Goal: Information Seeking & Learning: Compare options

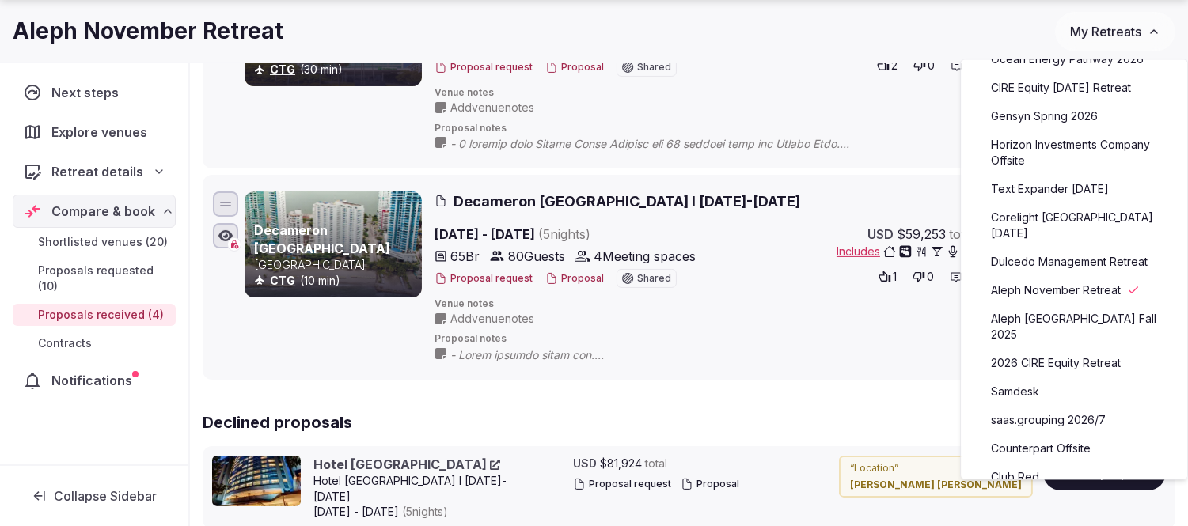
scroll to position [88, 0]
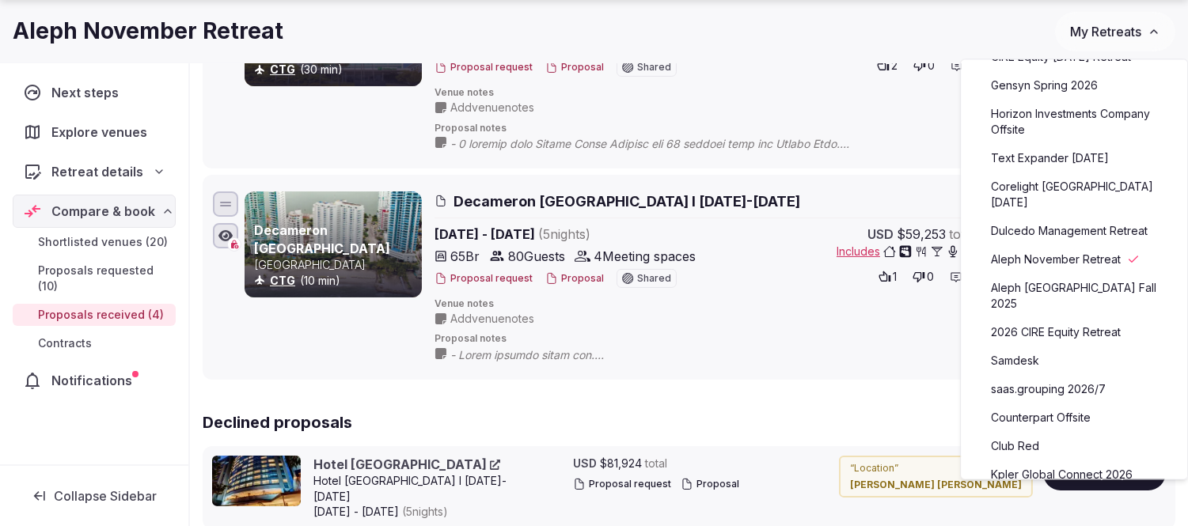
click at [1051, 377] on link "saas.grouping 2026/7" at bounding box center [1074, 389] width 195 height 25
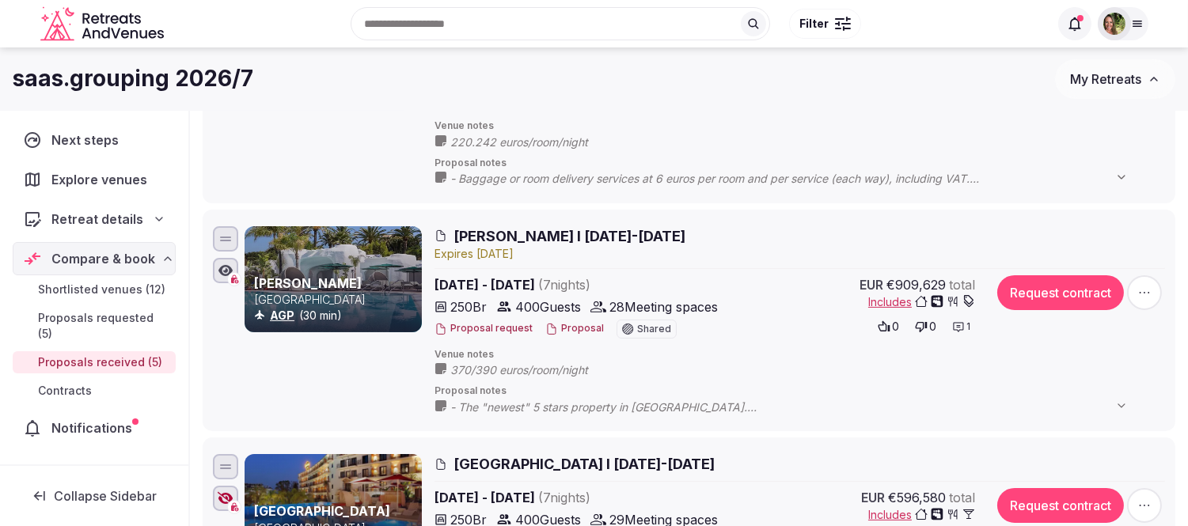
scroll to position [703, 0]
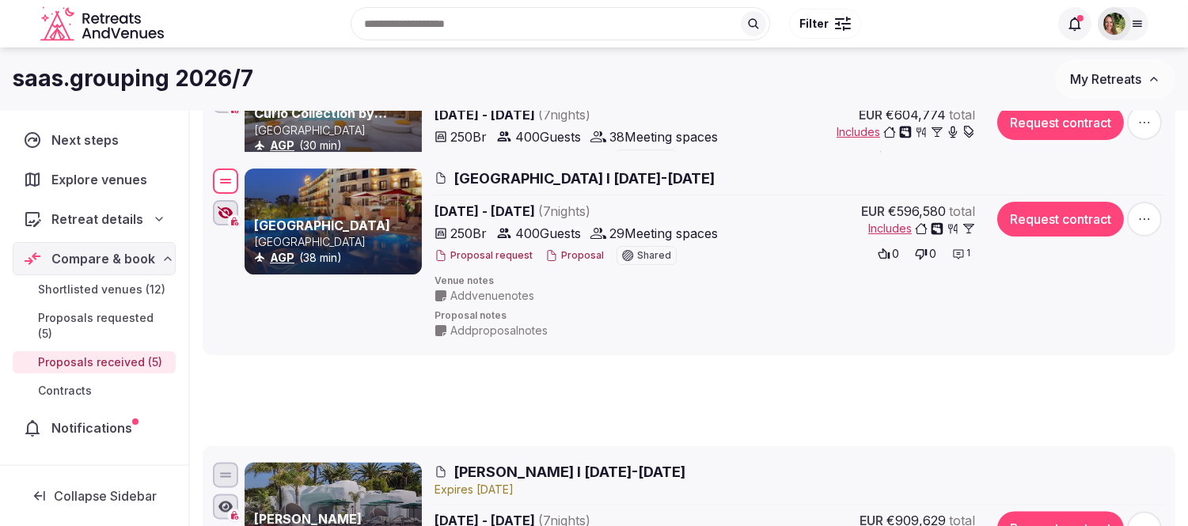
drag, startPoint x: 222, startPoint y: 516, endPoint x: 235, endPoint y: 168, distance: 348.5
click at [235, 169] on div at bounding box center [225, 181] width 25 height 25
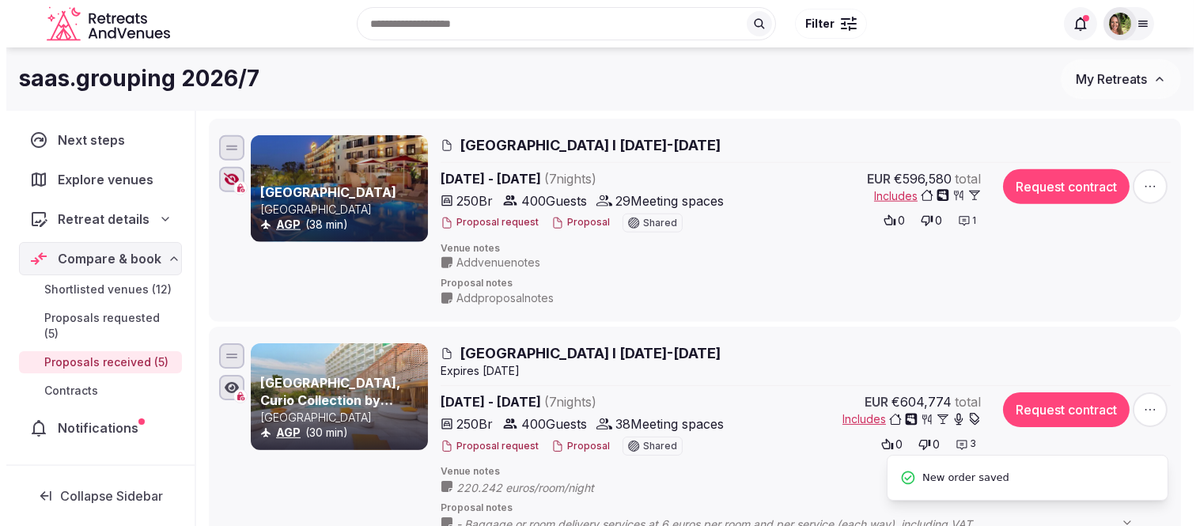
scroll to position [439, 0]
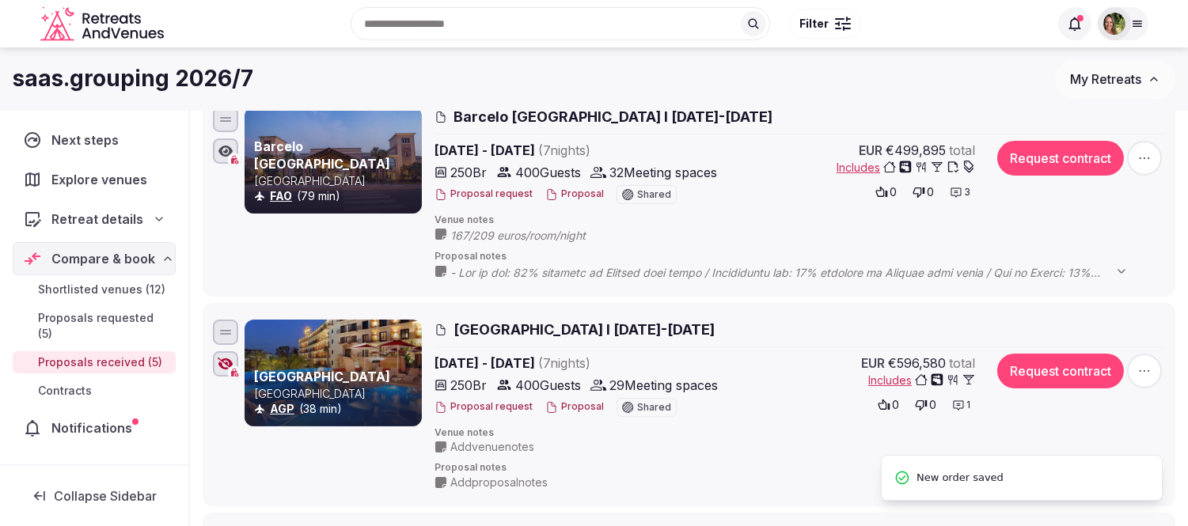
click at [580, 406] on button "Proposal" at bounding box center [574, 406] width 59 height 13
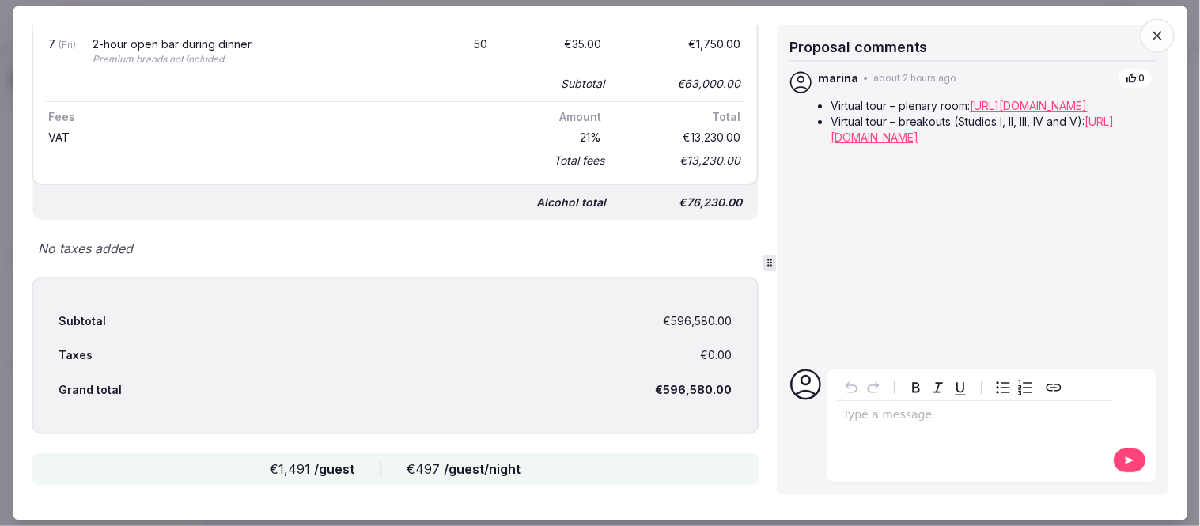
scroll to position [4507, 0]
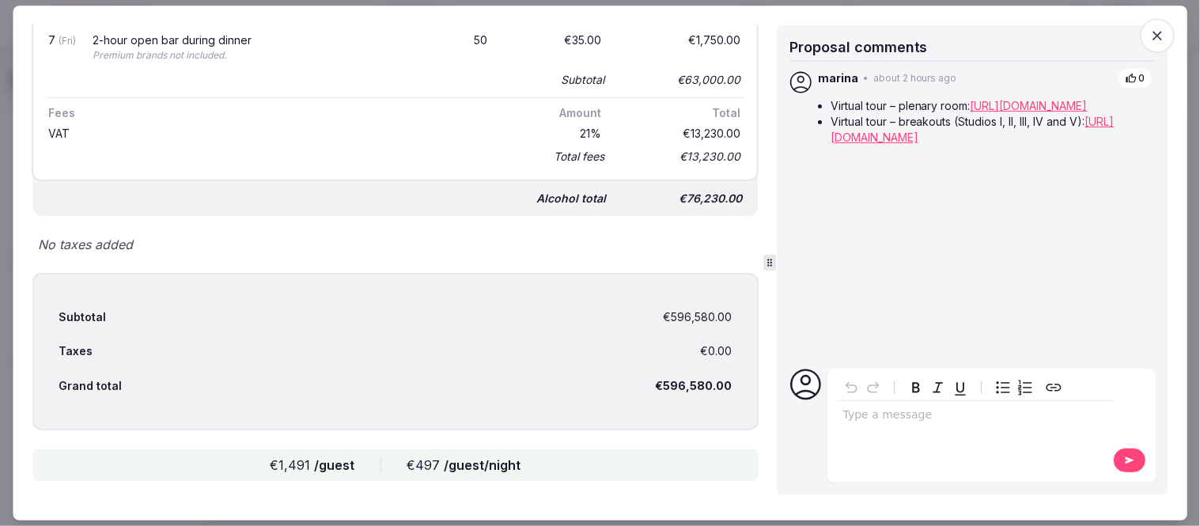
click at [1163, 35] on icon "button" at bounding box center [1158, 36] width 16 height 16
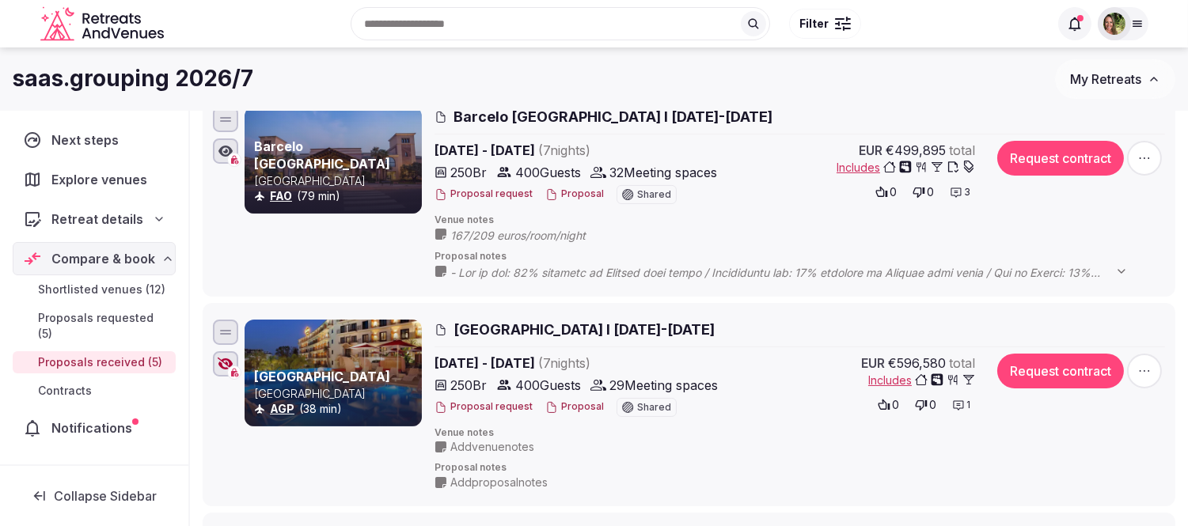
click at [582, 405] on button "Proposal" at bounding box center [574, 406] width 59 height 13
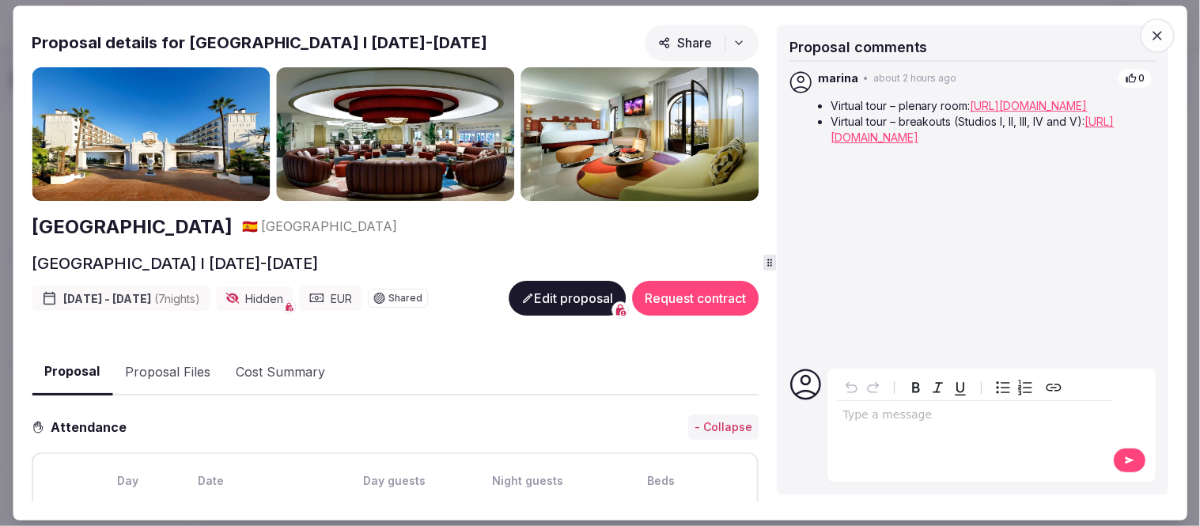
click at [971, 113] on link "[URL][DOMAIN_NAME]" at bounding box center [1029, 106] width 117 height 13
click at [893, 144] on link "[URL][DOMAIN_NAME]" at bounding box center [973, 129] width 284 height 29
click at [971, 113] on link "[URL][DOMAIN_NAME]" at bounding box center [1029, 106] width 117 height 13
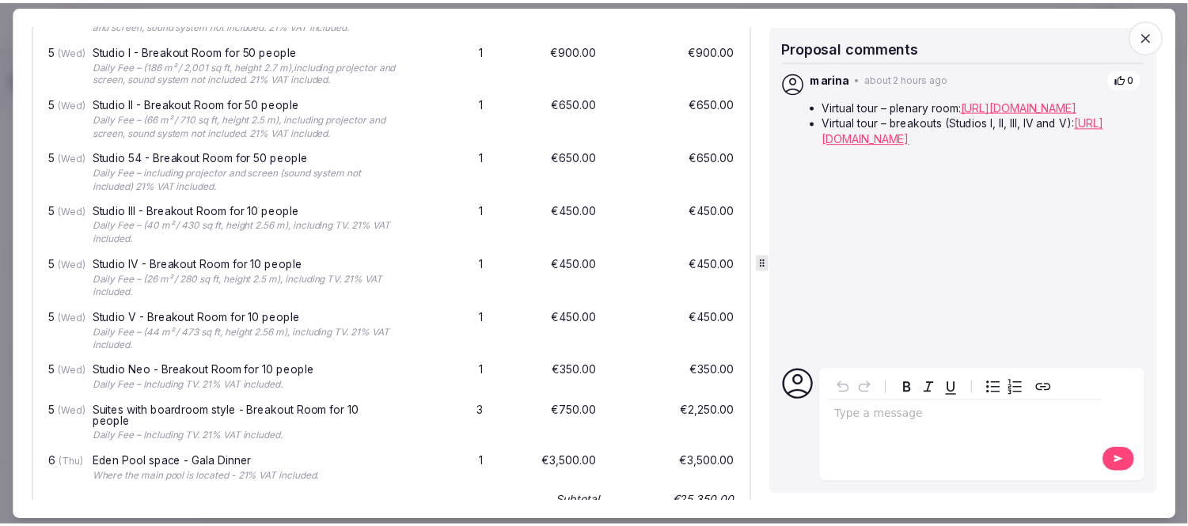
scroll to position [2462, 0]
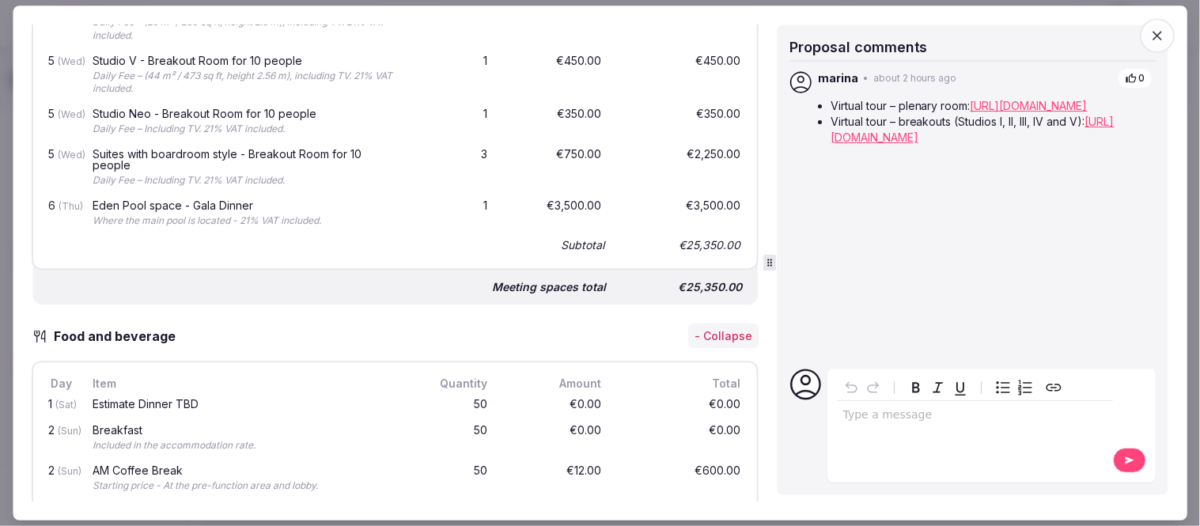
click at [1159, 34] on icon "button" at bounding box center [1158, 36] width 16 height 16
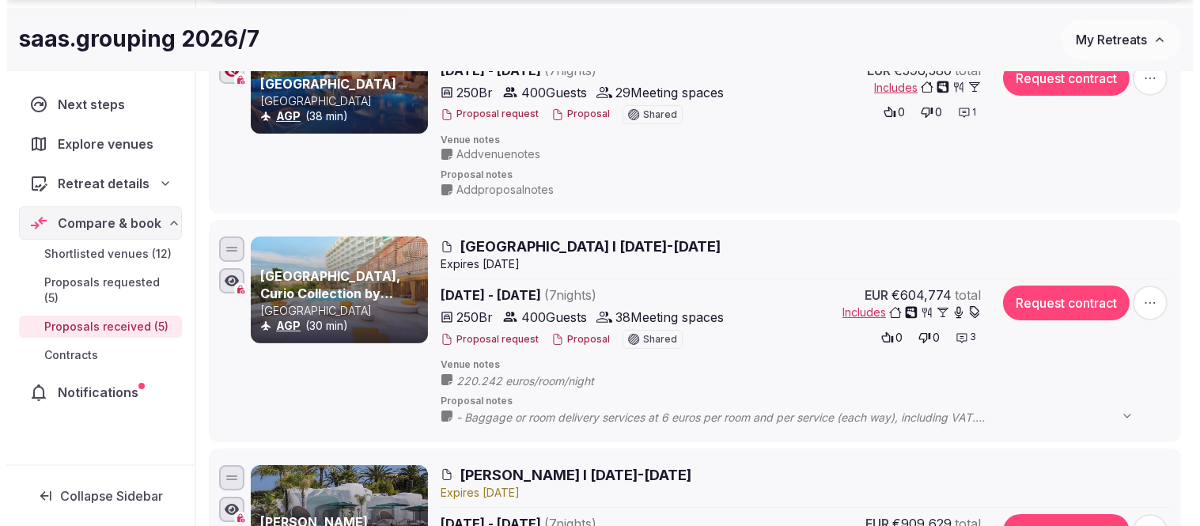
scroll to position [791, 0]
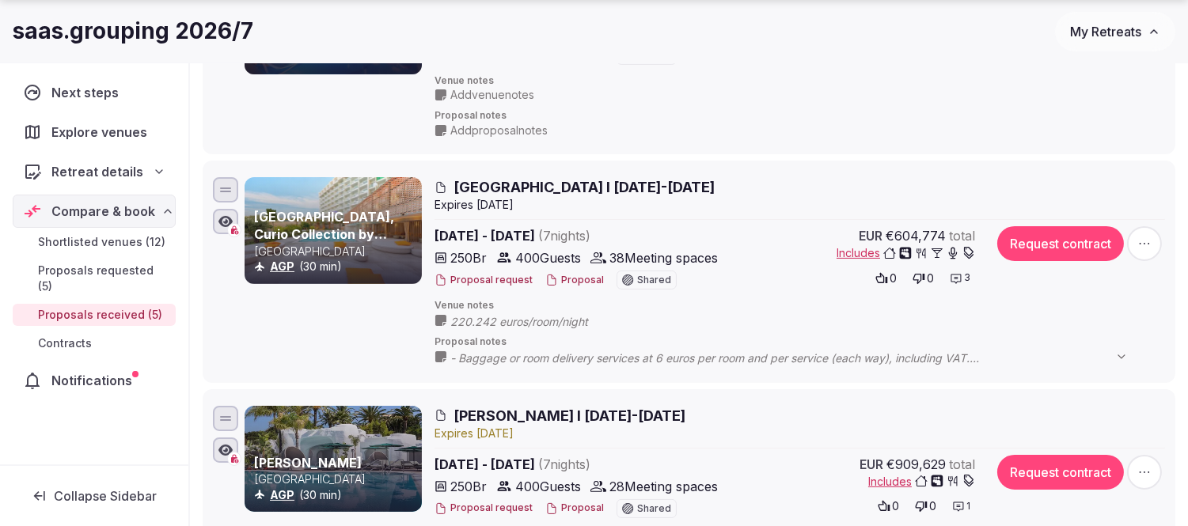
click at [575, 283] on button "Proposal" at bounding box center [574, 280] width 59 height 13
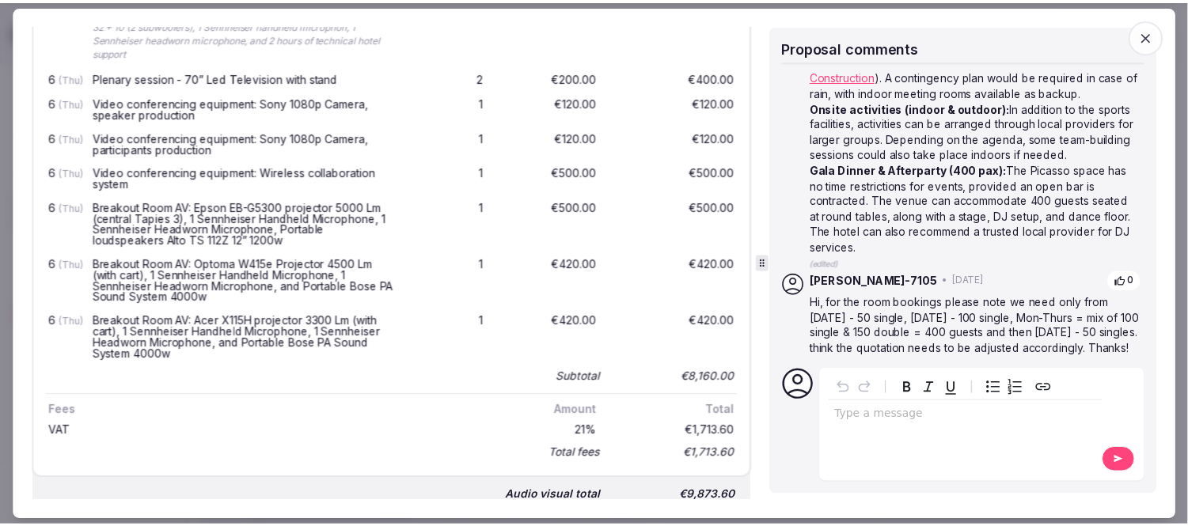
scroll to position [4748, 0]
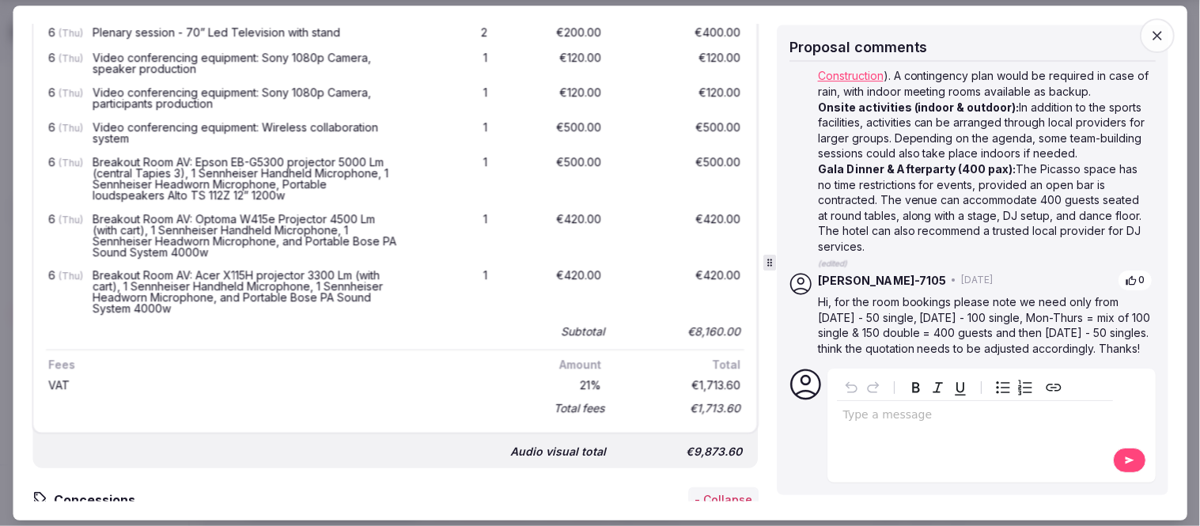
click at [1162, 35] on icon "button" at bounding box center [1158, 36] width 16 height 16
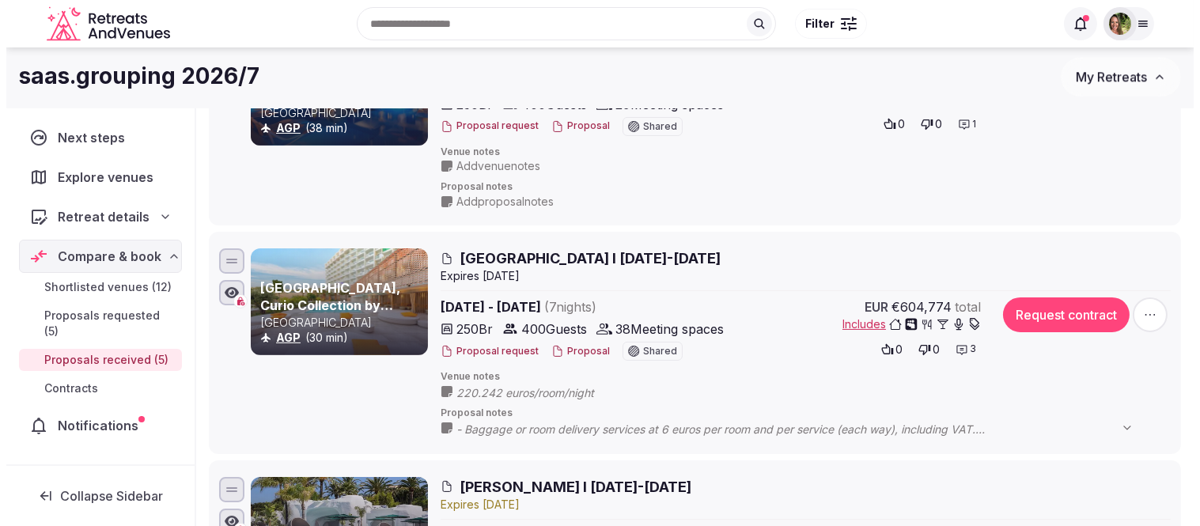
scroll to position [703, 0]
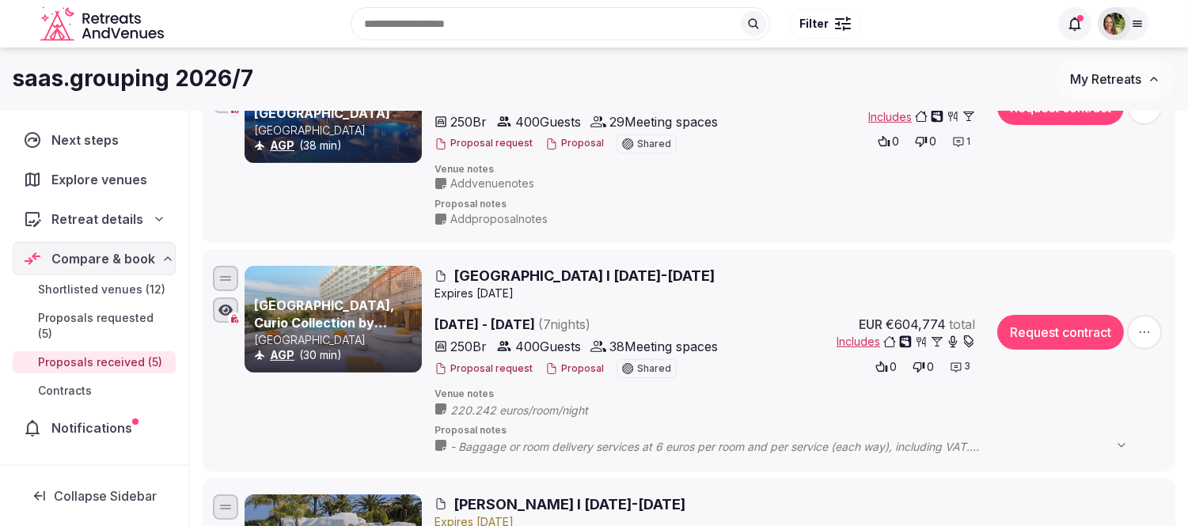
click at [560, 367] on button "Proposal" at bounding box center [574, 368] width 59 height 13
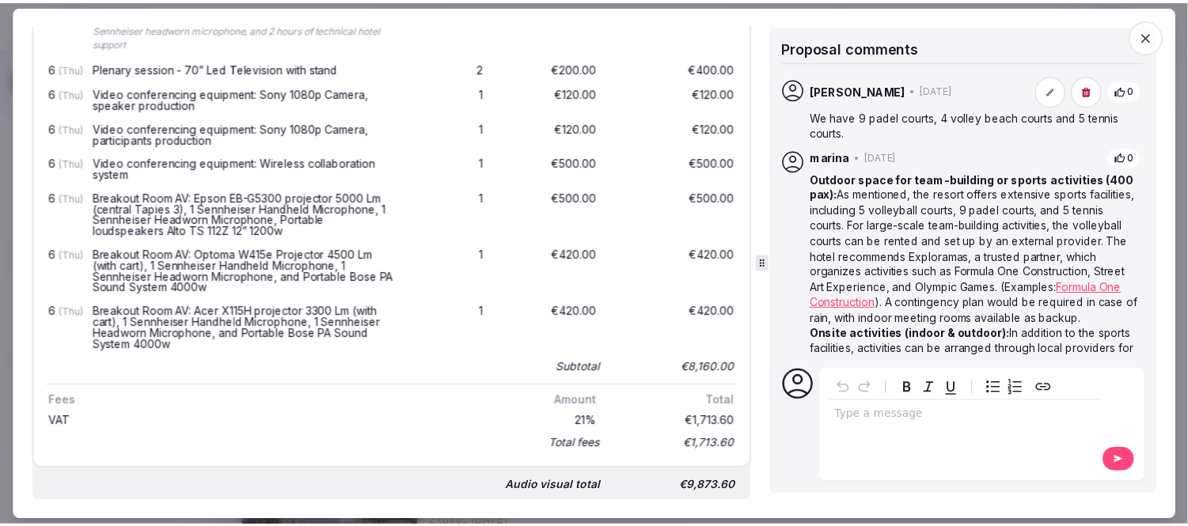
scroll to position [4748, 0]
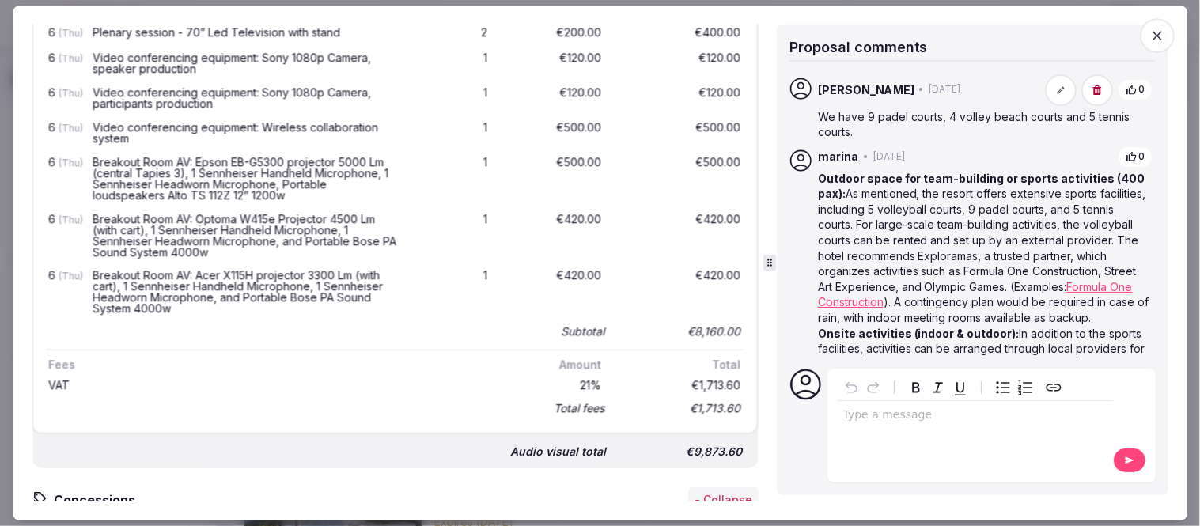
click at [1159, 32] on icon "button" at bounding box center [1158, 36] width 16 height 16
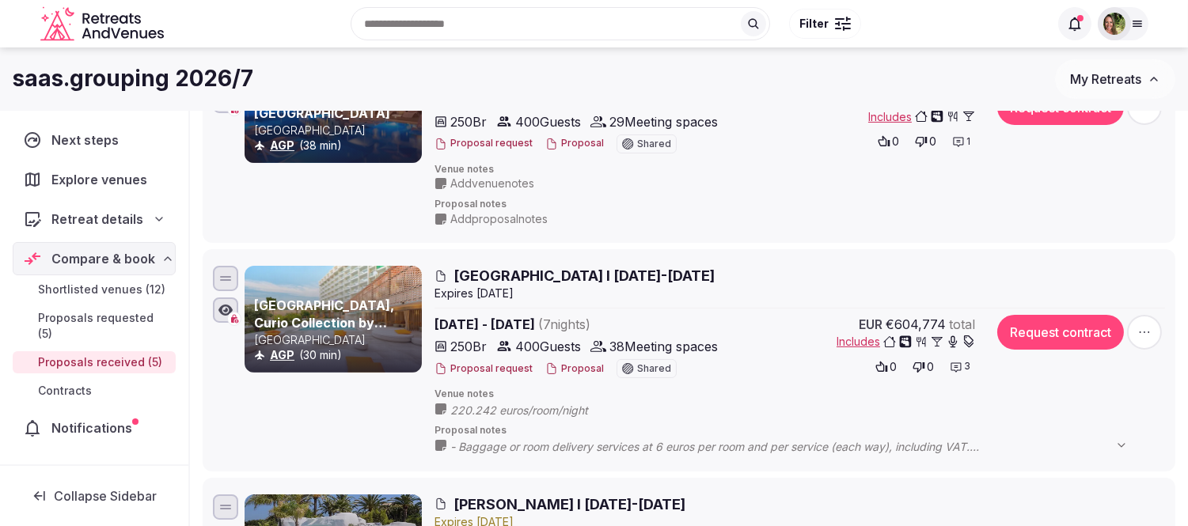
click at [1097, 87] on button "My Retreats" at bounding box center [1115, 79] width 120 height 40
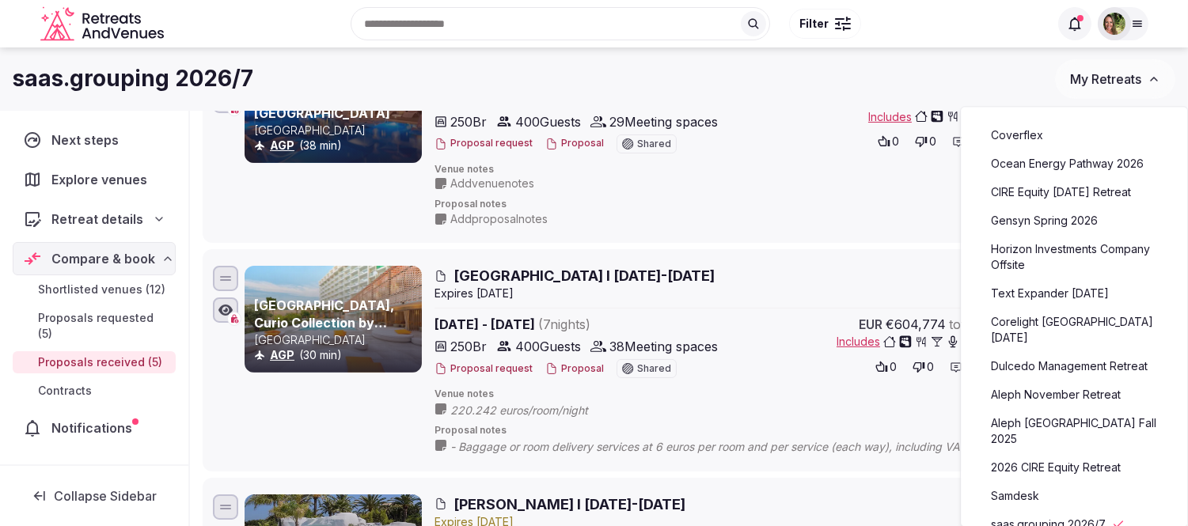
click at [1063, 393] on link "Aleph November Retreat" at bounding box center [1074, 394] width 195 height 25
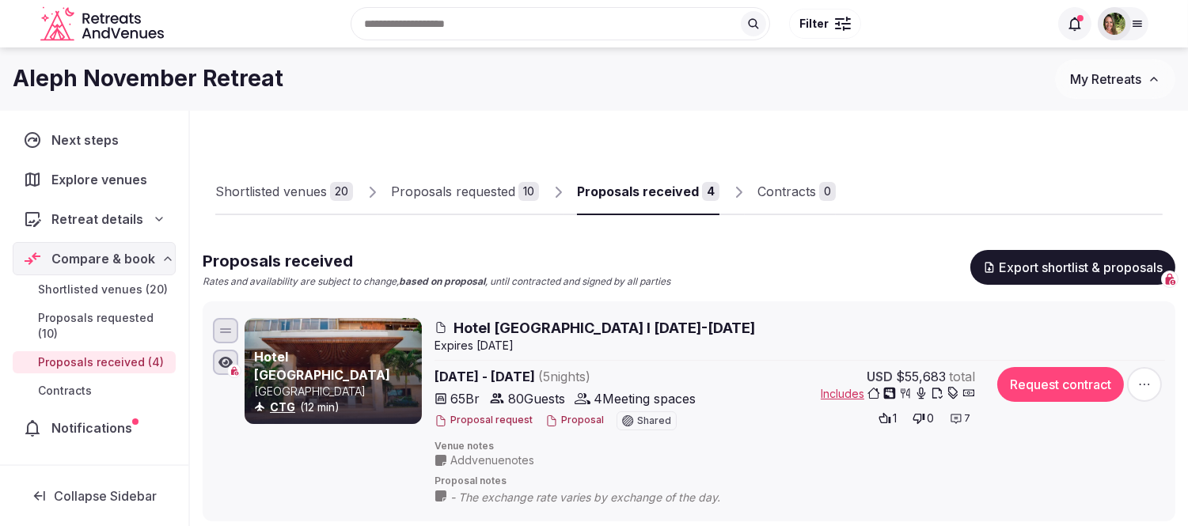
click at [104, 419] on span "Notifications" at bounding box center [94, 428] width 87 height 19
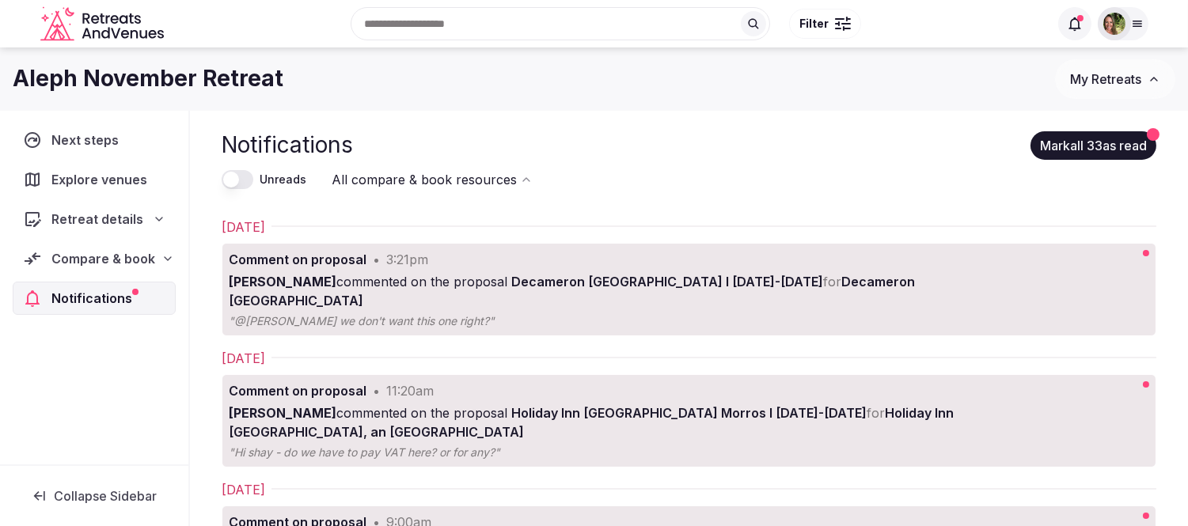
click at [1032, 144] on button "Mark all 33 as read" at bounding box center [1093, 145] width 126 height 28
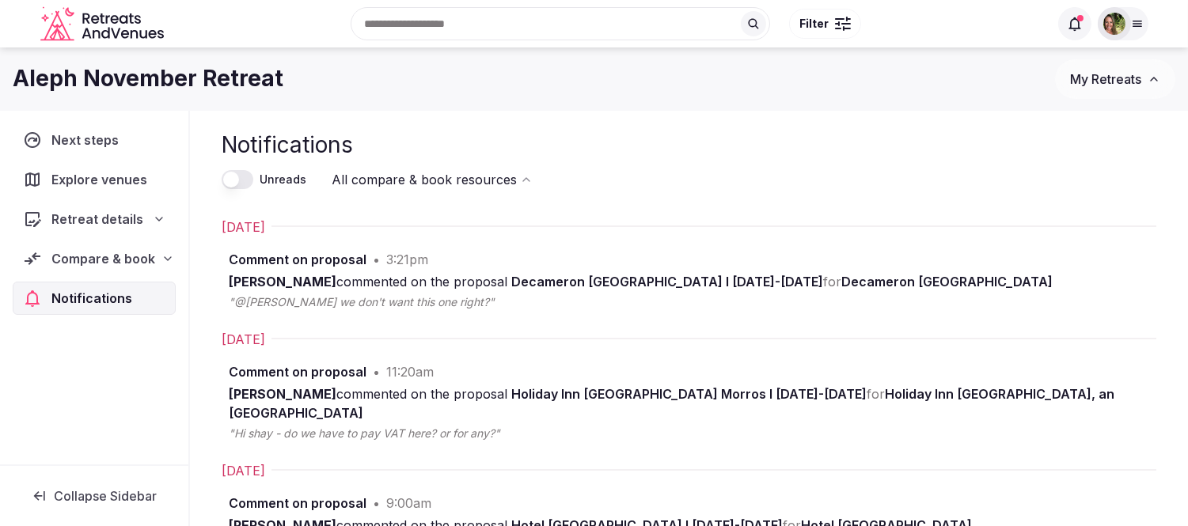
click at [1109, 74] on span "My Retreats" at bounding box center [1105, 79] width 71 height 16
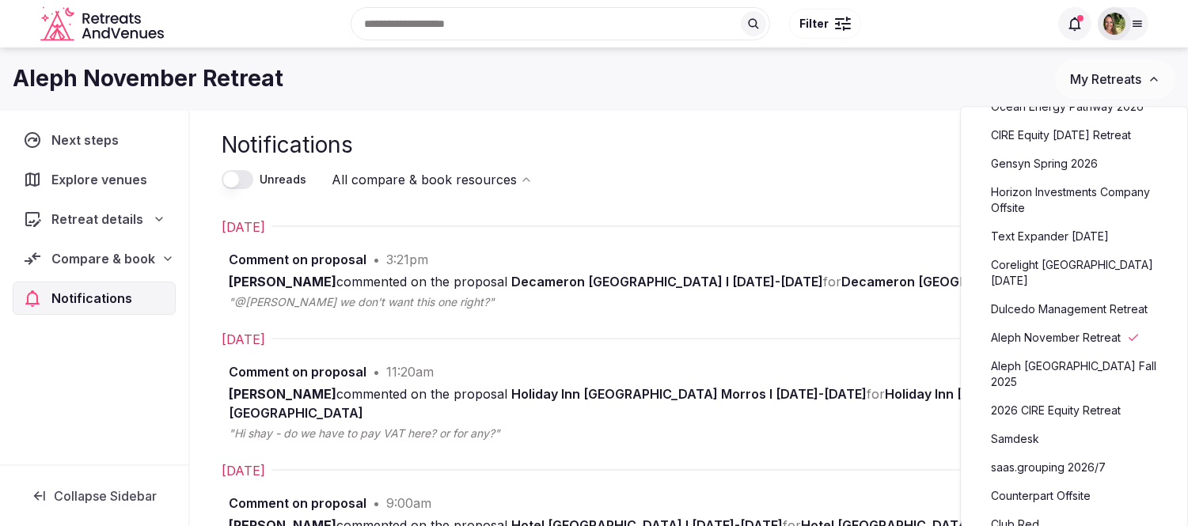
scroll to position [88, 0]
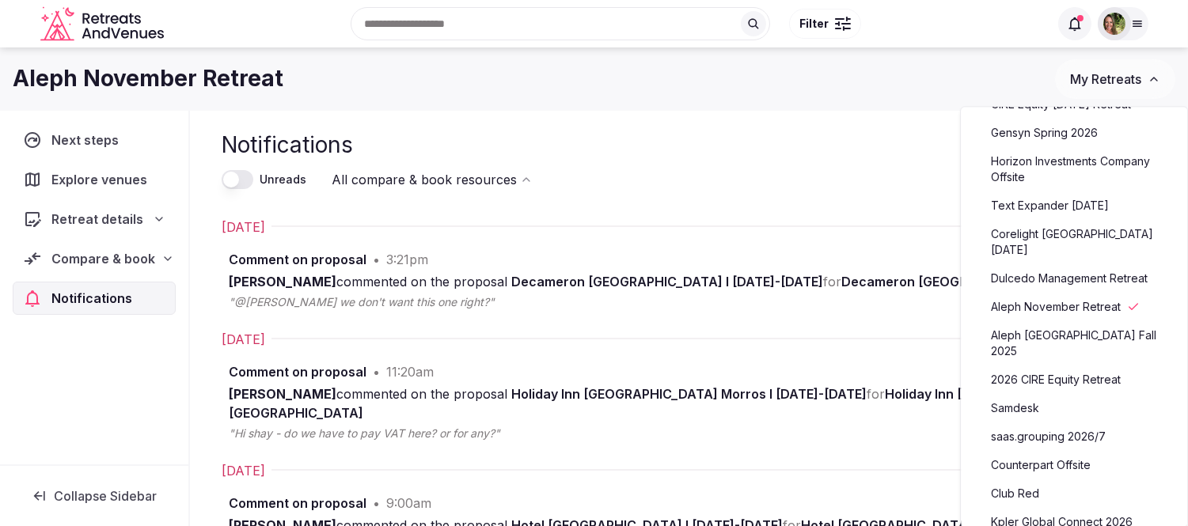
click at [1072, 424] on link "saas.grouping 2026/7" at bounding box center [1074, 436] width 195 height 25
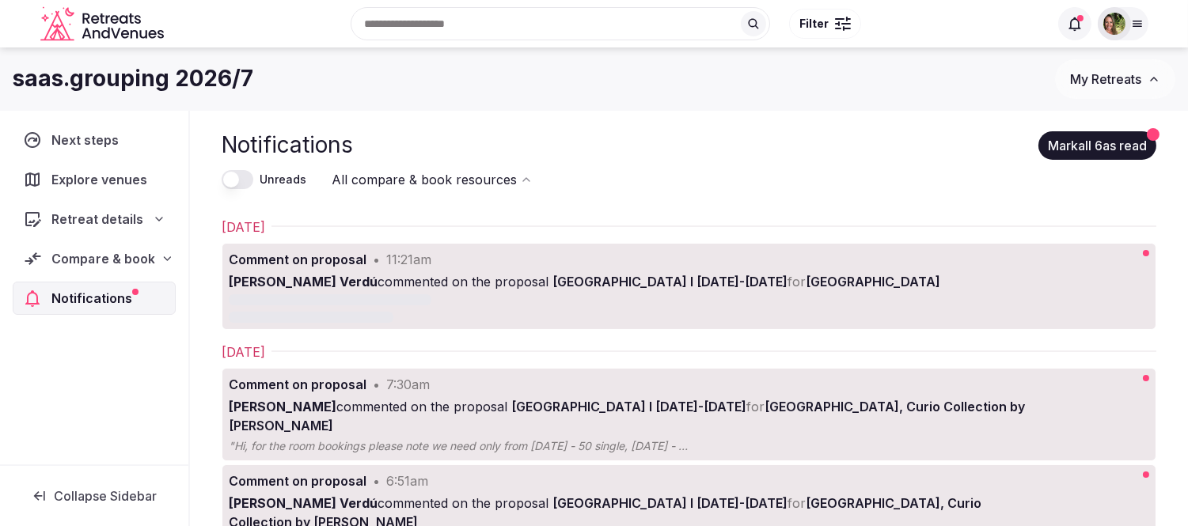
click at [61, 261] on span "Compare & book" at bounding box center [102, 258] width 103 height 19
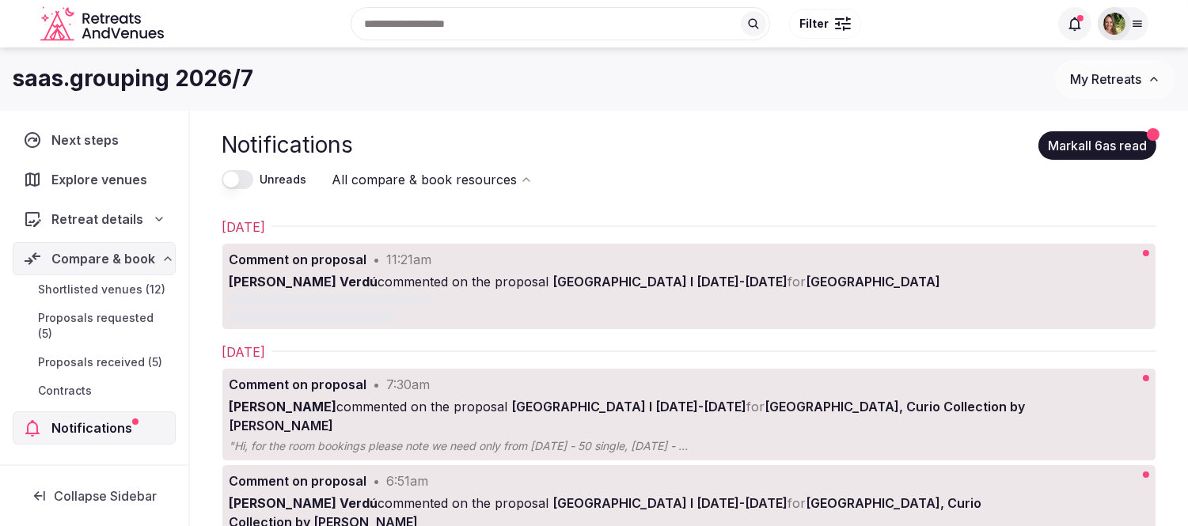
click at [101, 355] on span "Proposals received (5)" at bounding box center [100, 363] width 124 height 16
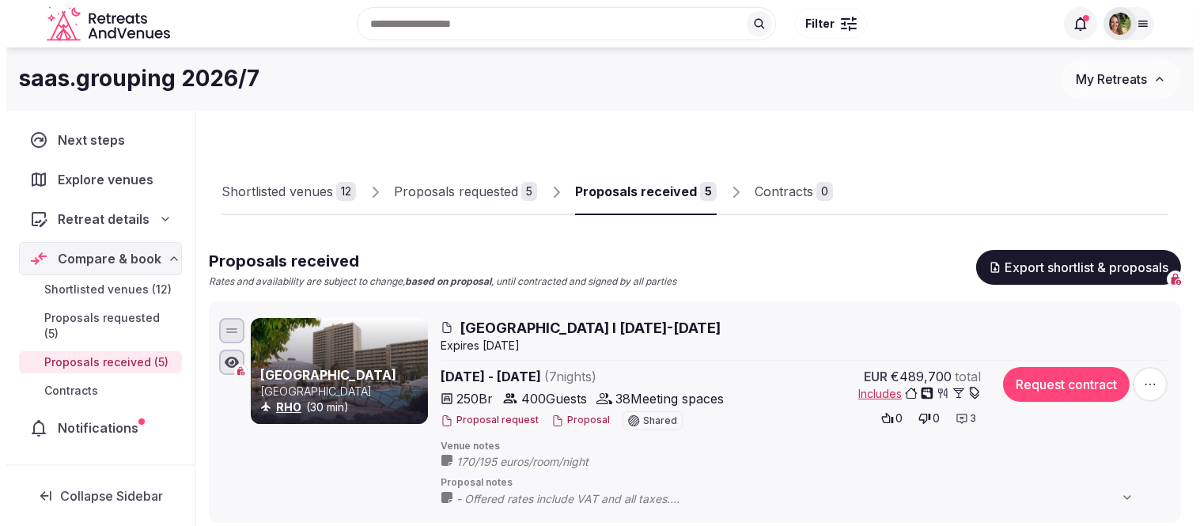
scroll to position [88, 0]
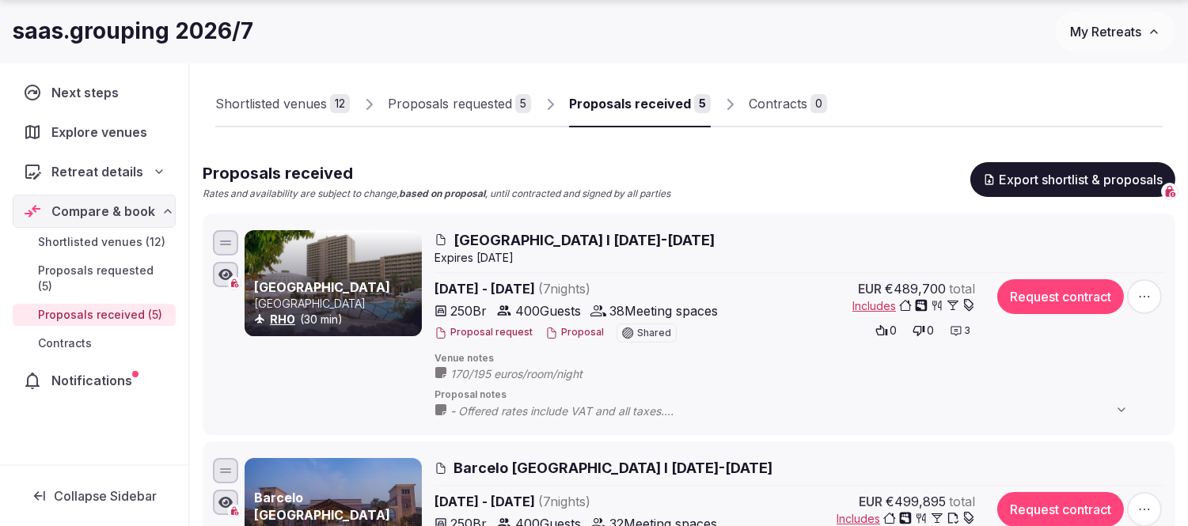
click at [575, 330] on button "Proposal" at bounding box center [574, 332] width 59 height 13
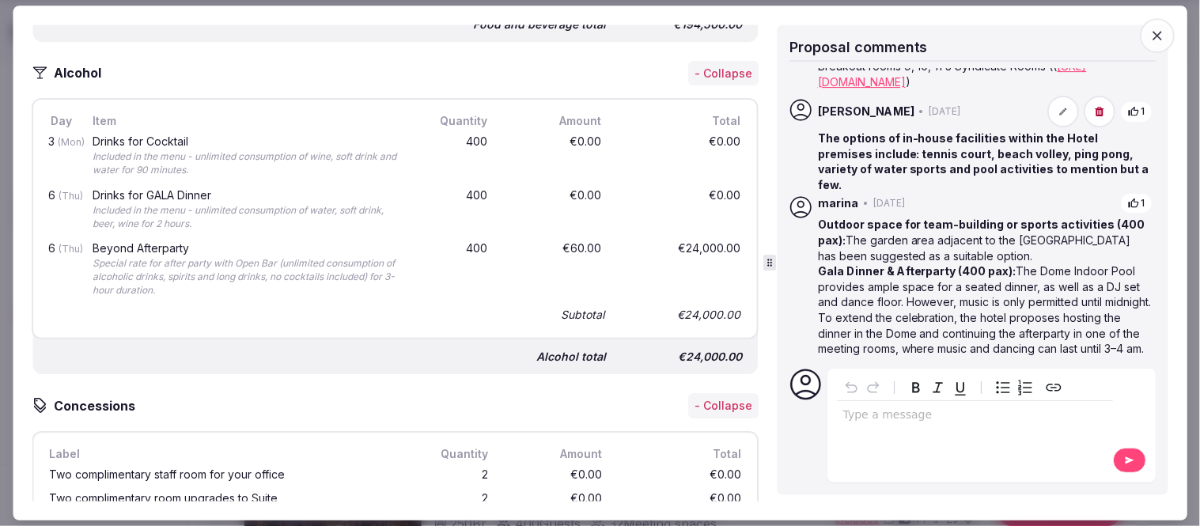
scroll to position [6154, 0]
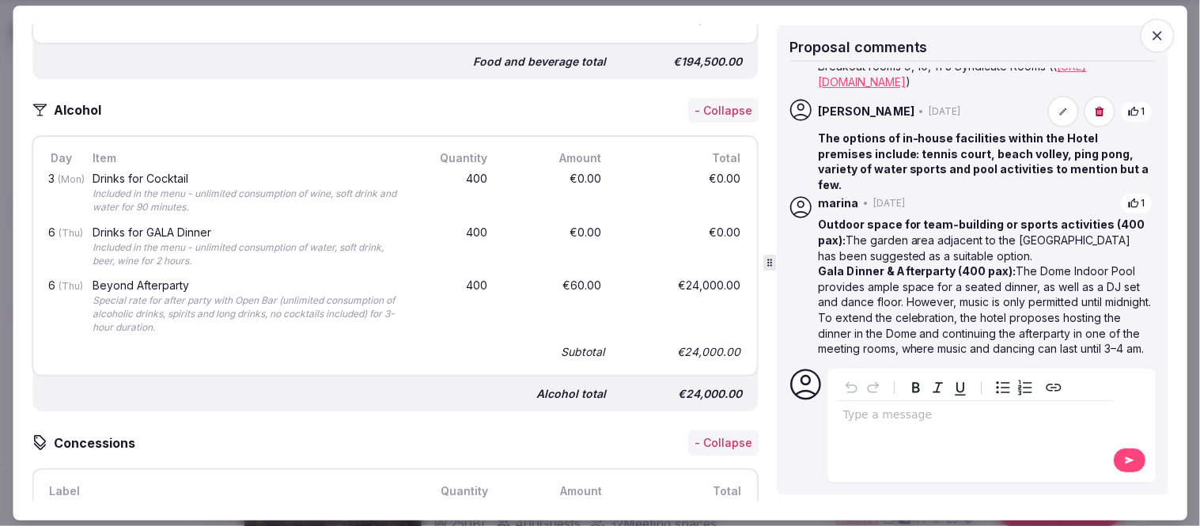
click at [888, 420] on p "editable markdown" at bounding box center [976, 416] width 264 height 16
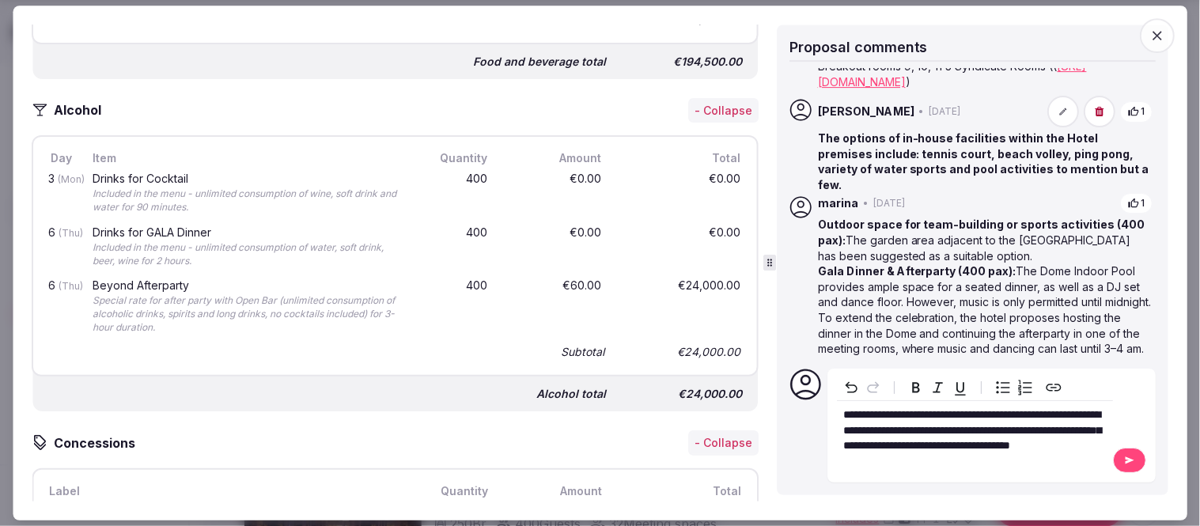
click at [954, 412] on span "**********" at bounding box center [973, 430] width 259 height 42
drag, startPoint x: 904, startPoint y: 410, endPoint x: 819, endPoint y: 415, distance: 84.8
click at [819, 415] on div "**********" at bounding box center [973, 426] width 366 height 114
click at [895, 409] on span "**********" at bounding box center [973, 430] width 259 height 42
click at [900, 409] on span "**********" at bounding box center [973, 430] width 259 height 42
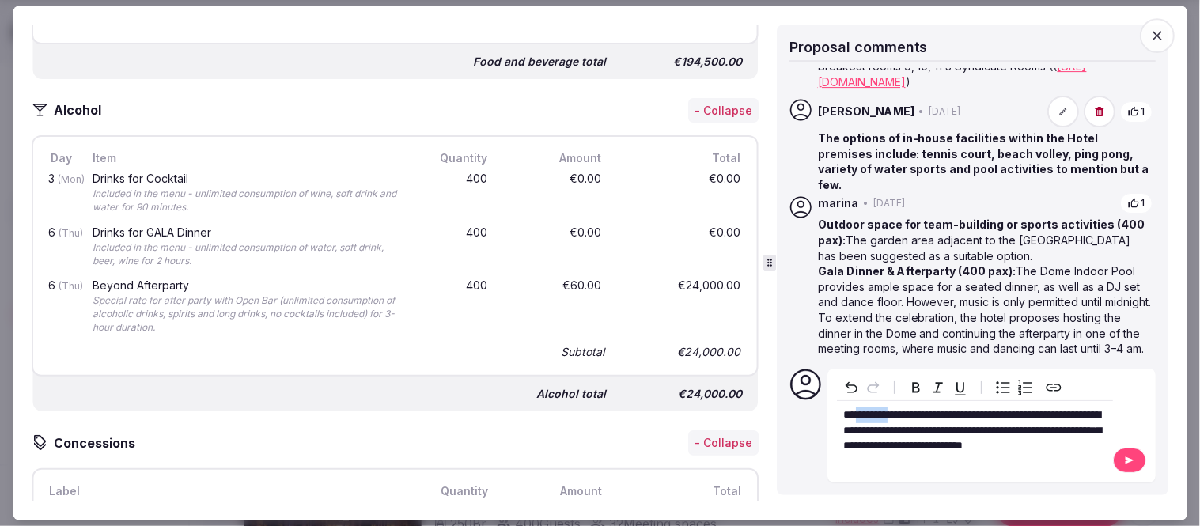
drag, startPoint x: 899, startPoint y: 409, endPoint x: 863, endPoint y: 414, distance: 36.7
click at [863, 414] on span "**********" at bounding box center [973, 430] width 259 height 42
click at [918, 415] on span "**********" at bounding box center [973, 430] width 259 height 42
drag, startPoint x: 1022, startPoint y: 410, endPoint x: 1007, endPoint y: 410, distance: 15.0
click at [1007, 410] on span "**********" at bounding box center [973, 430] width 259 height 42
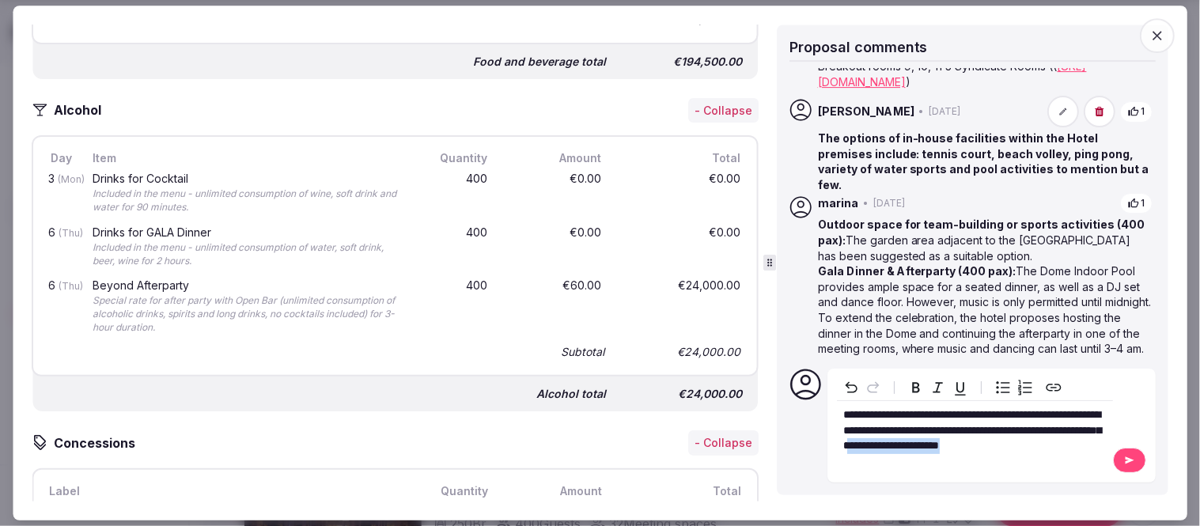
drag, startPoint x: 1090, startPoint y: 449, endPoint x: 954, endPoint y: 448, distance: 136.9
click at [954, 448] on p "**********" at bounding box center [976, 431] width 264 height 47
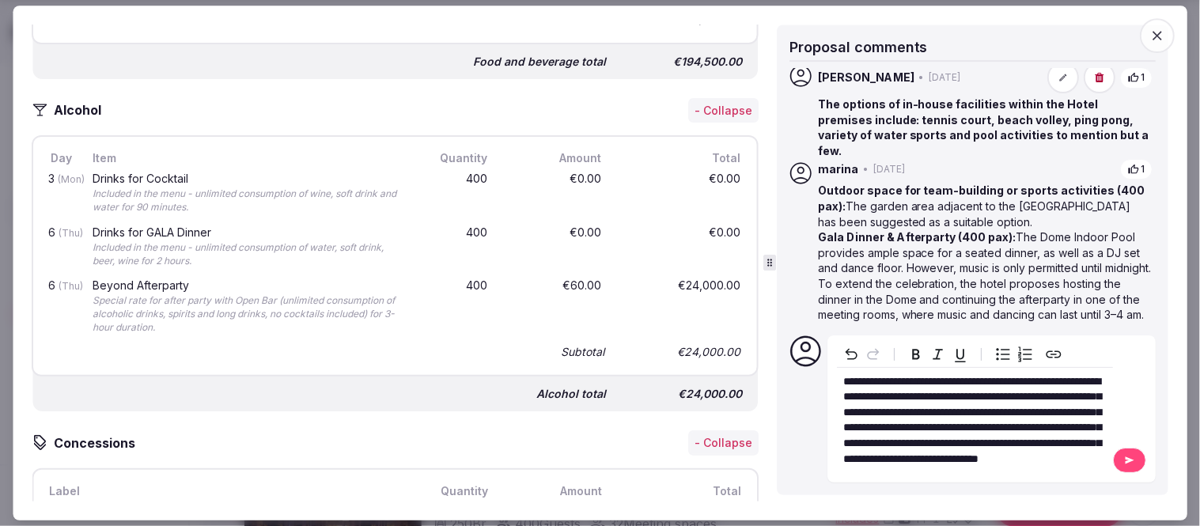
click at [1122, 463] on button at bounding box center [1129, 460] width 33 height 25
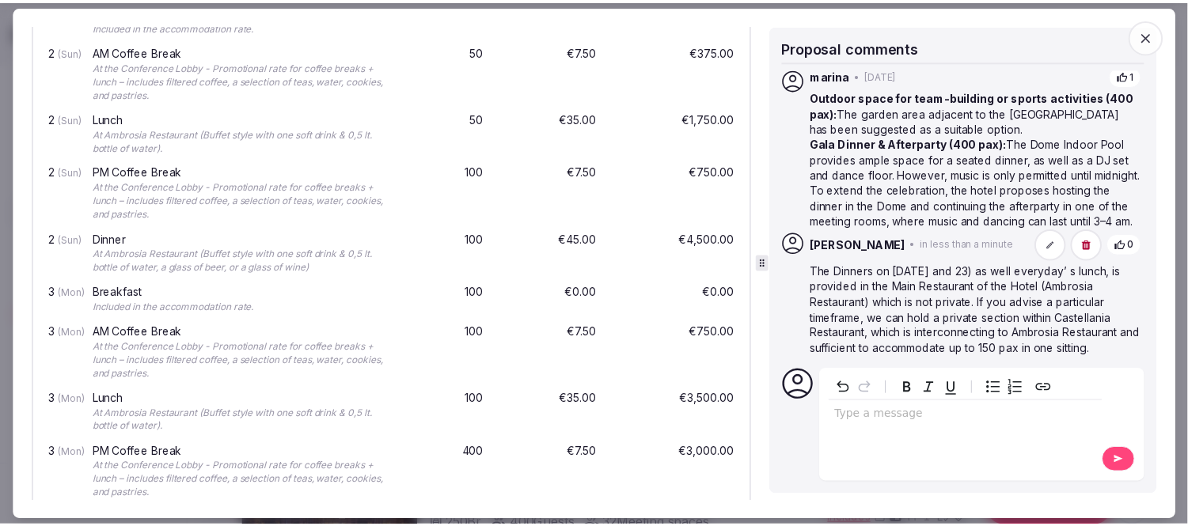
scroll to position [4396, 0]
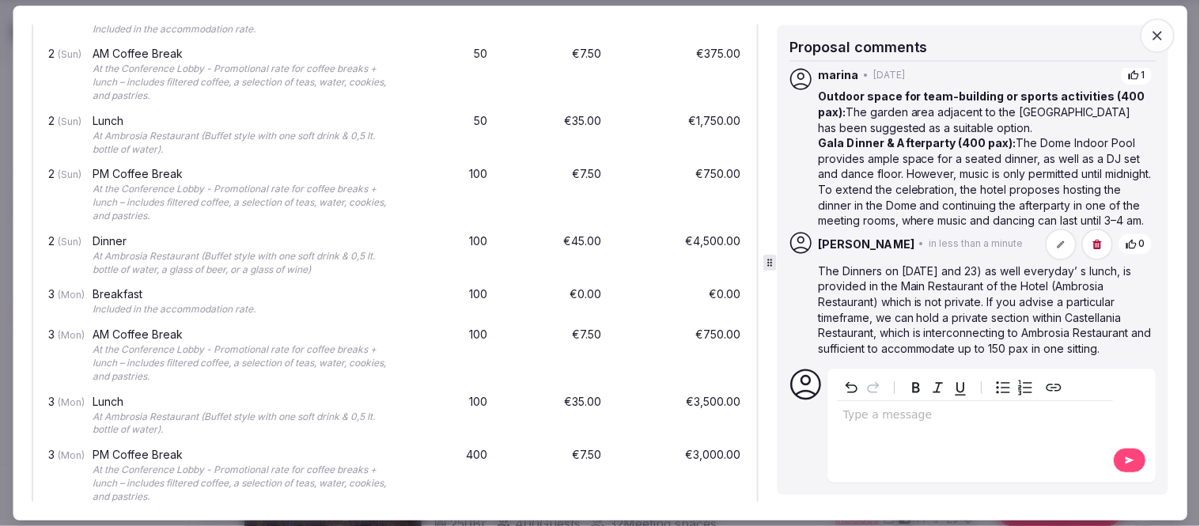
click at [1163, 33] on icon "button" at bounding box center [1158, 36] width 16 height 16
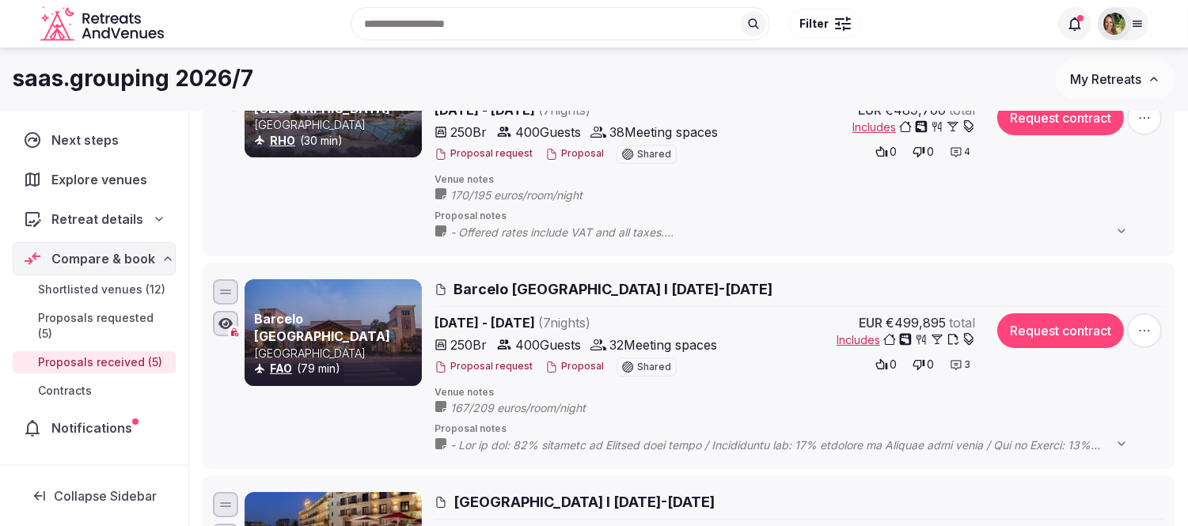
scroll to position [264, 0]
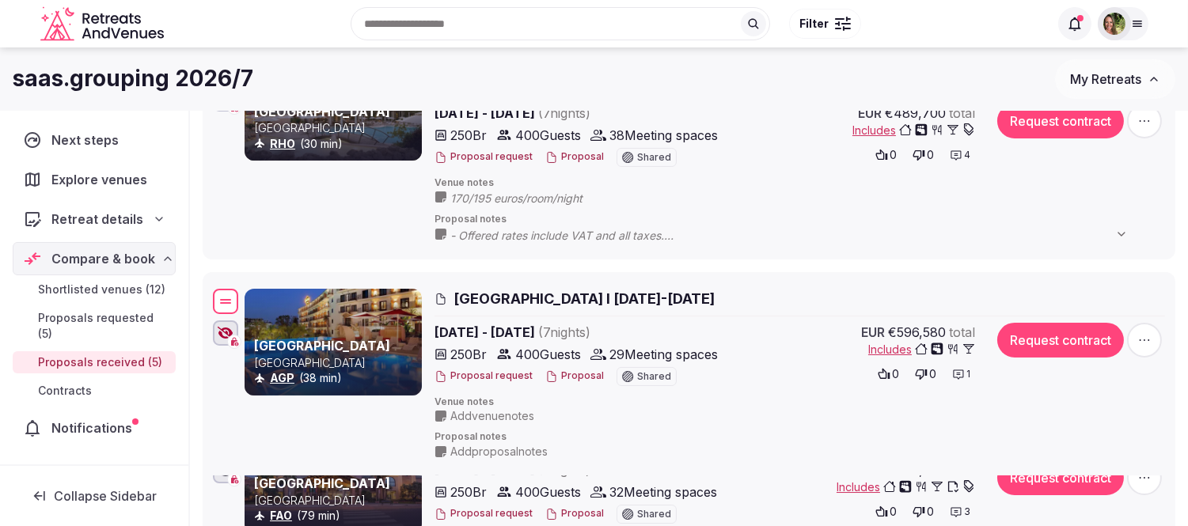
drag, startPoint x: 222, startPoint y: 503, endPoint x: 257, endPoint y: 297, distance: 209.5
click at [257, 297] on div "[GEOGRAPHIC_DATA] [GEOGRAPHIC_DATA] AGP (38 min) [GEOGRAPHIC_DATA] I [DATE]-[DA…" at bounding box center [689, 374] width 958 height 176
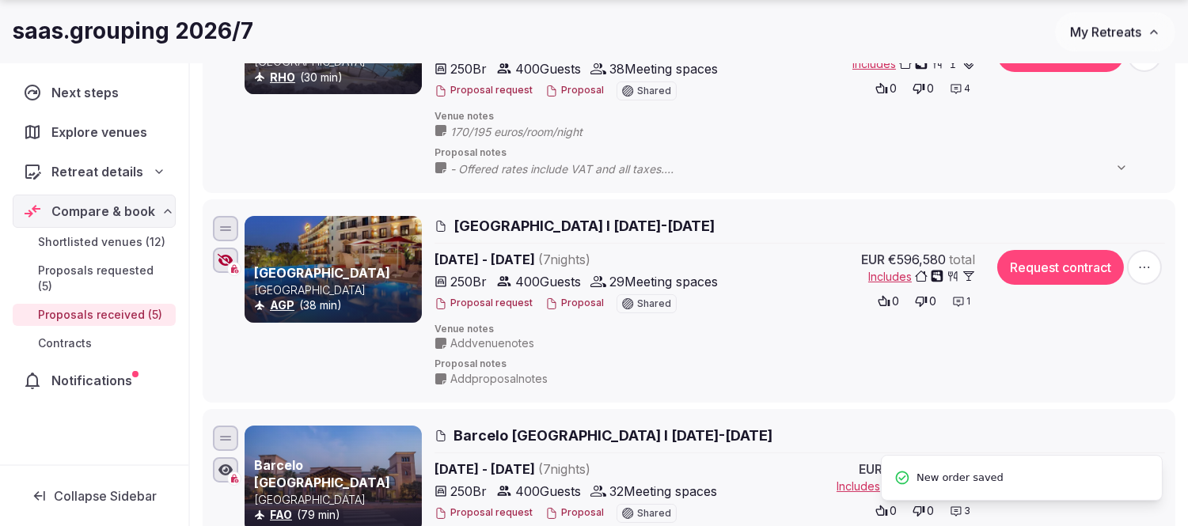
scroll to position [527, 0]
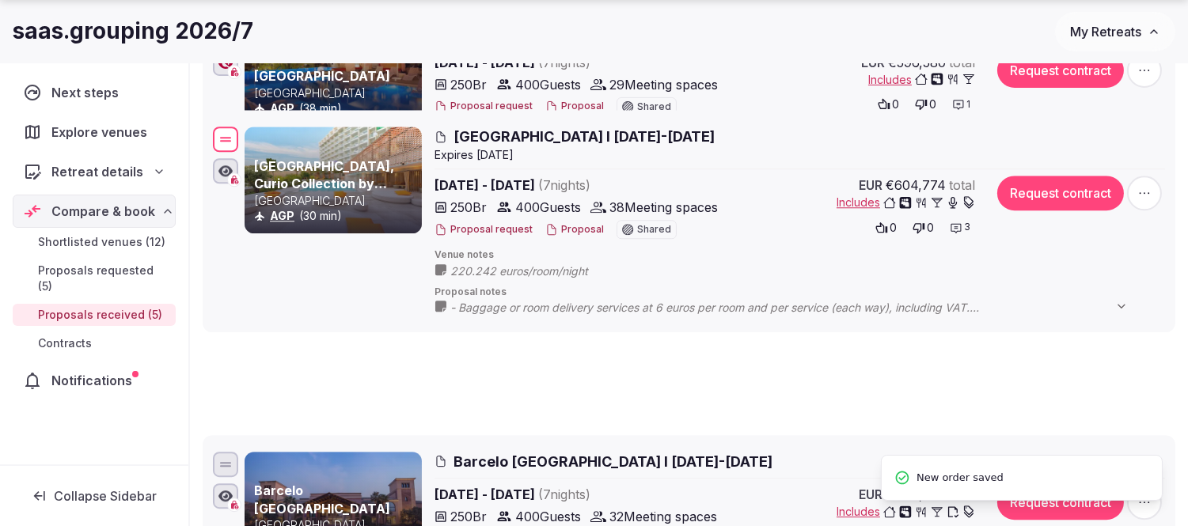
drag, startPoint x: 223, startPoint y: 448, endPoint x: 259, endPoint y: 133, distance: 317.0
click at [259, 133] on div "[GEOGRAPHIC_DATA], Curio Collection by Hilton Spain AGP (30 min) [GEOGRAPHIC_DA…" at bounding box center [689, 221] width 958 height 195
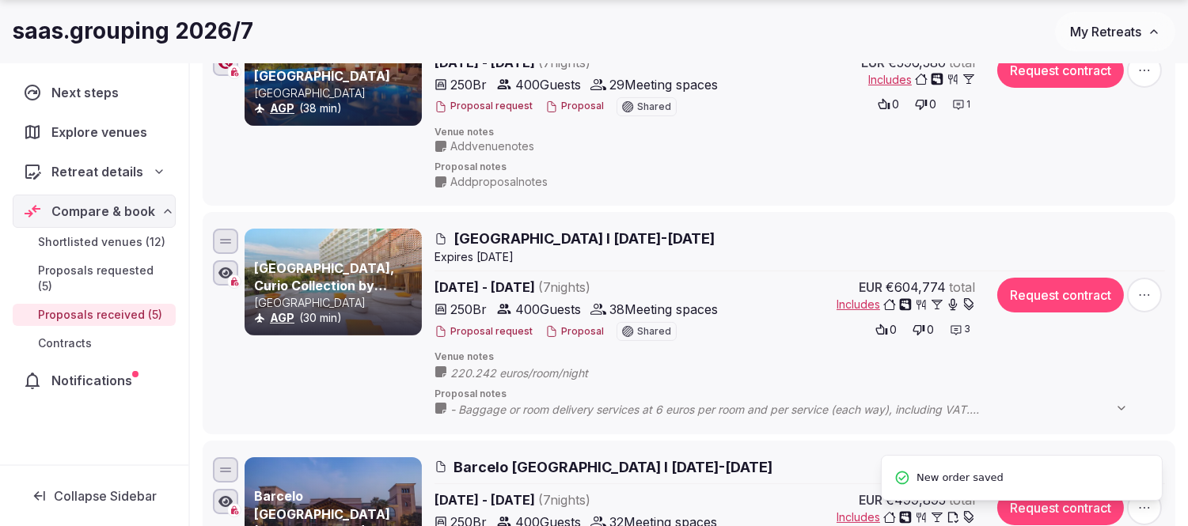
click at [563, 329] on button "Proposal" at bounding box center [574, 331] width 59 height 13
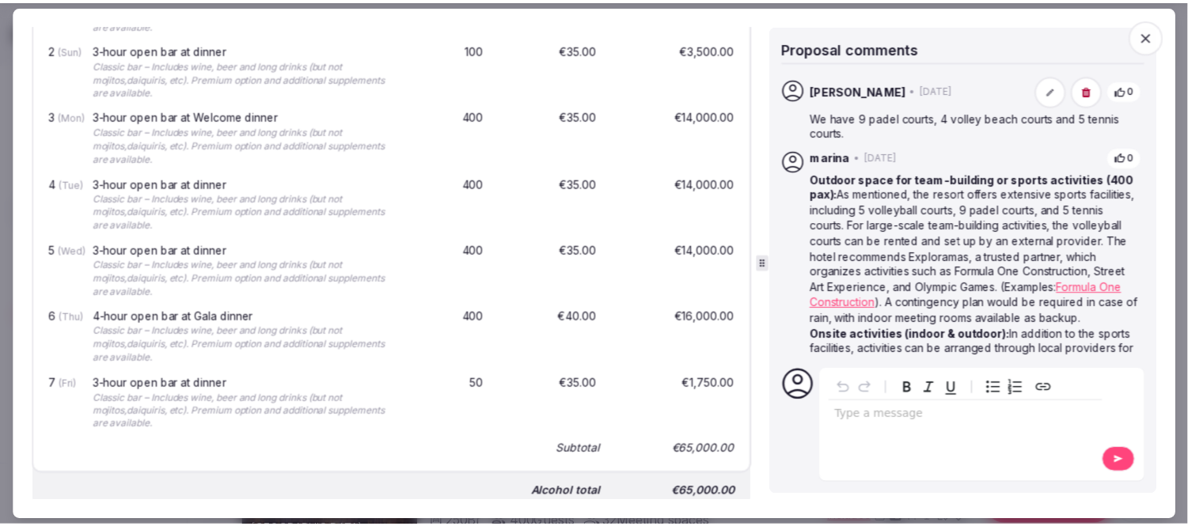
scroll to position [3692, 0]
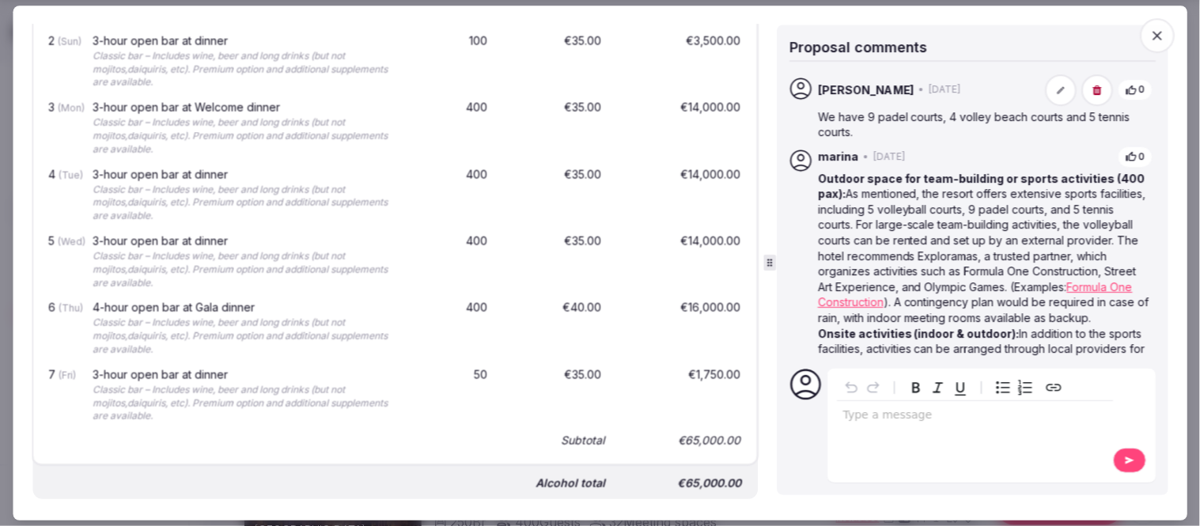
click at [1155, 35] on icon "button" at bounding box center [1158, 36] width 16 height 16
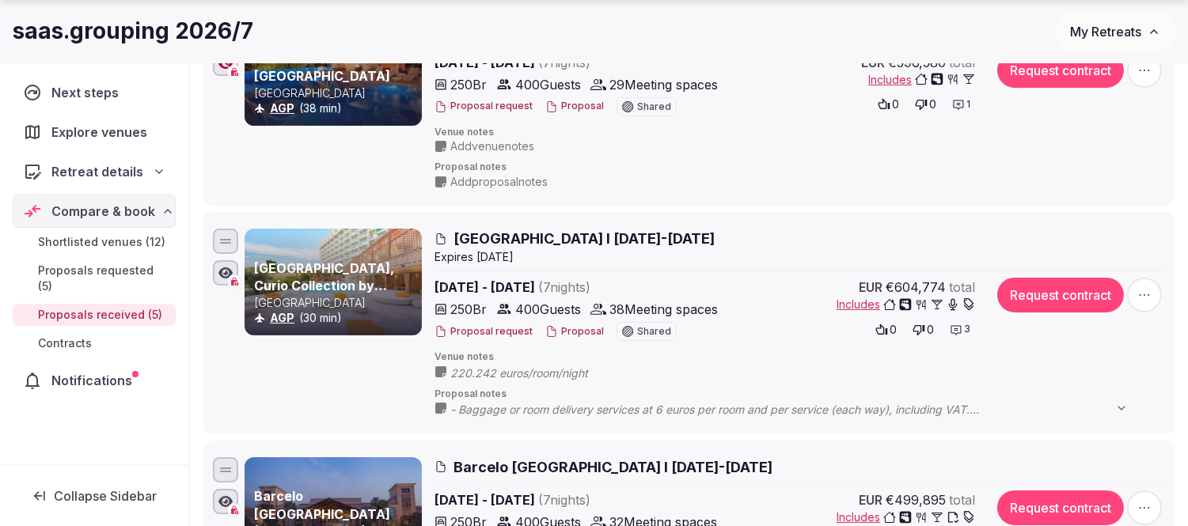
click at [1084, 33] on span "My Retreats" at bounding box center [1105, 32] width 71 height 16
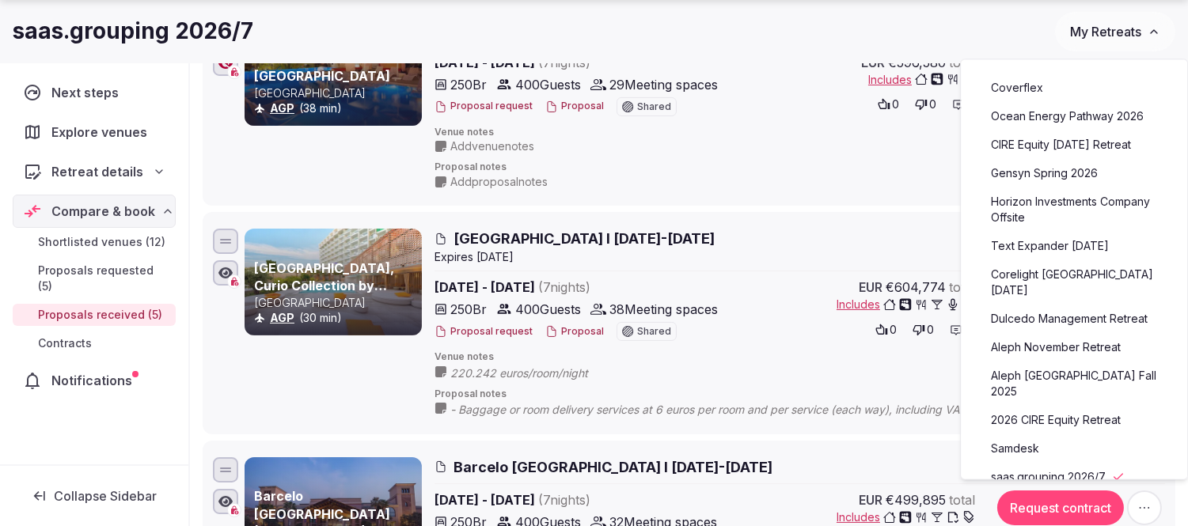
click at [1065, 408] on link "2026 CIRE Equity Retreat" at bounding box center [1074, 420] width 195 height 25
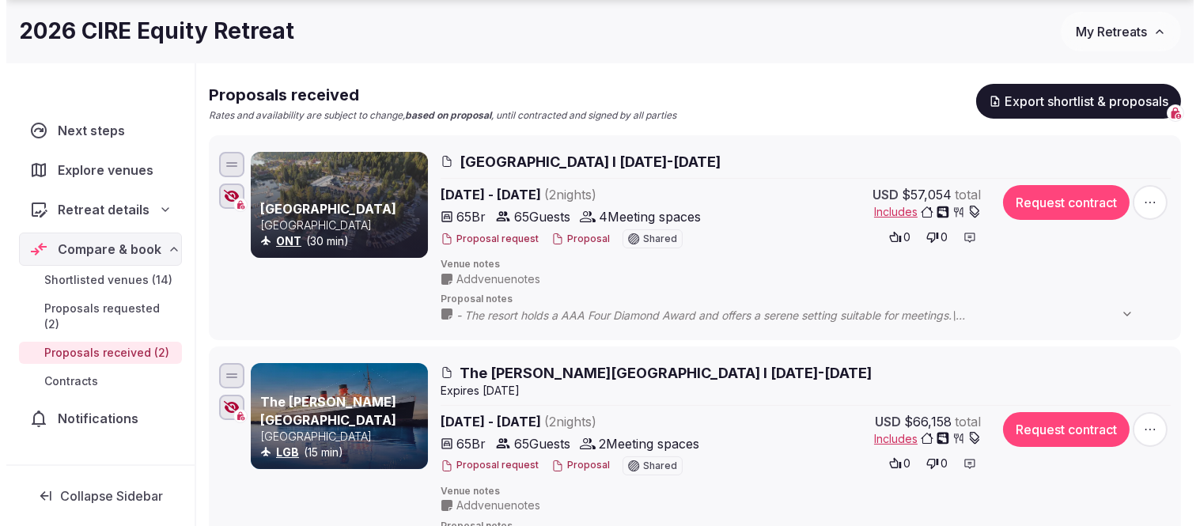
scroll to position [176, 0]
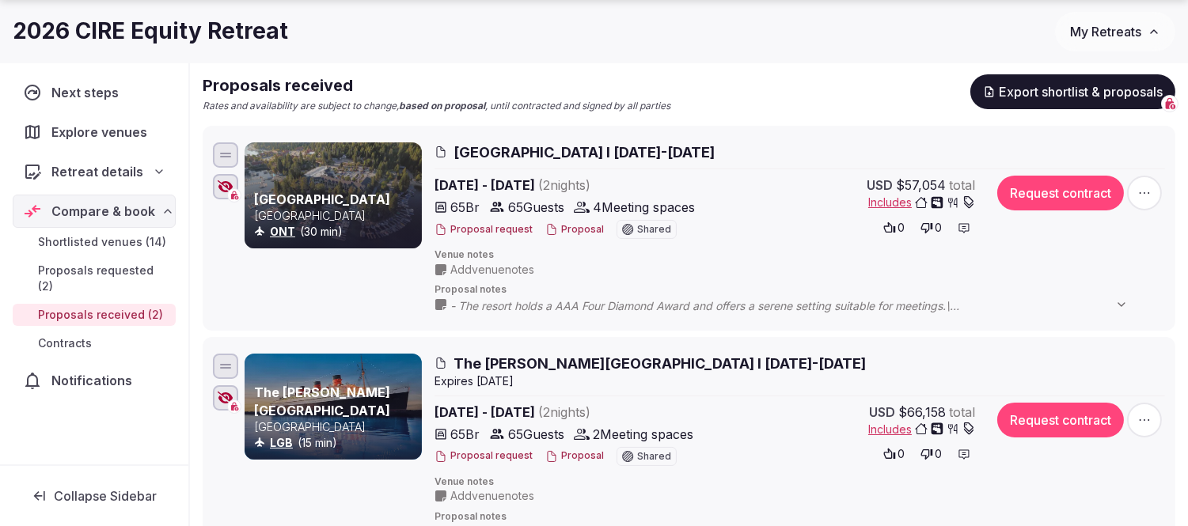
click at [563, 227] on button "Proposal" at bounding box center [574, 229] width 59 height 13
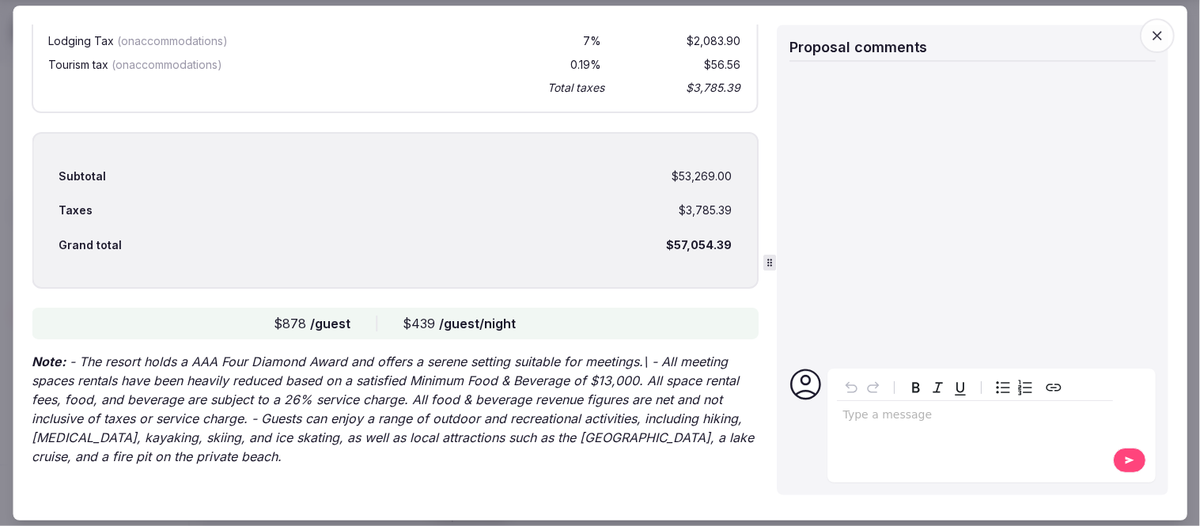
scroll to position [2858, 0]
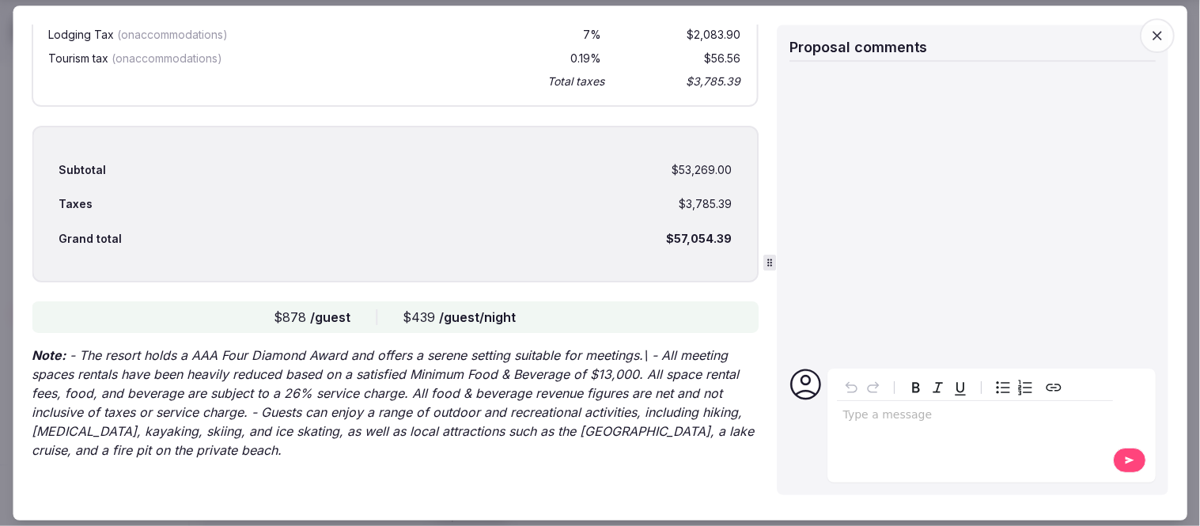
click at [1159, 38] on icon "button" at bounding box center [1158, 36] width 16 height 16
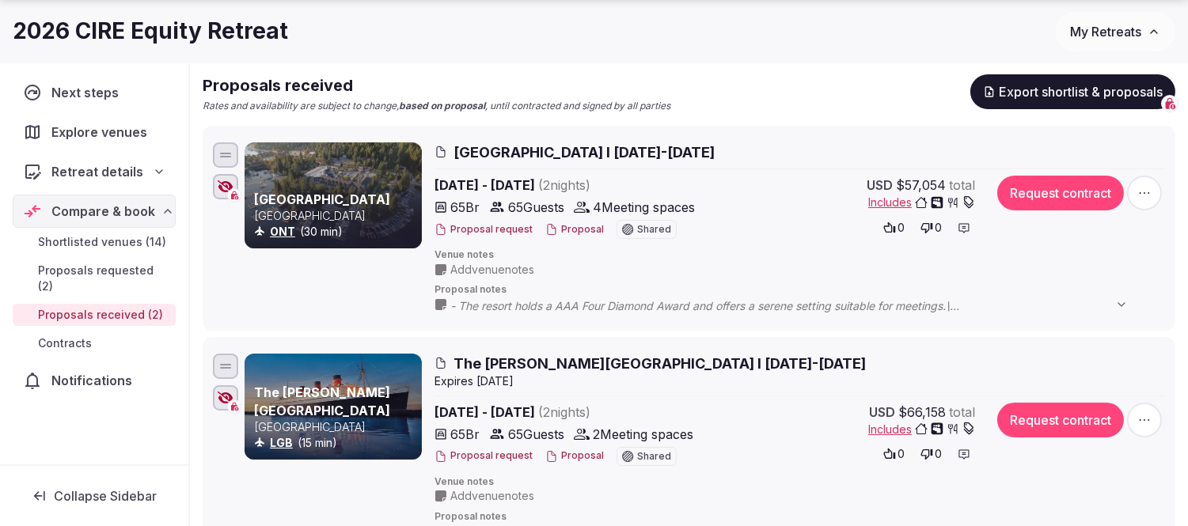
click at [582, 457] on button "Proposal" at bounding box center [574, 455] width 59 height 13
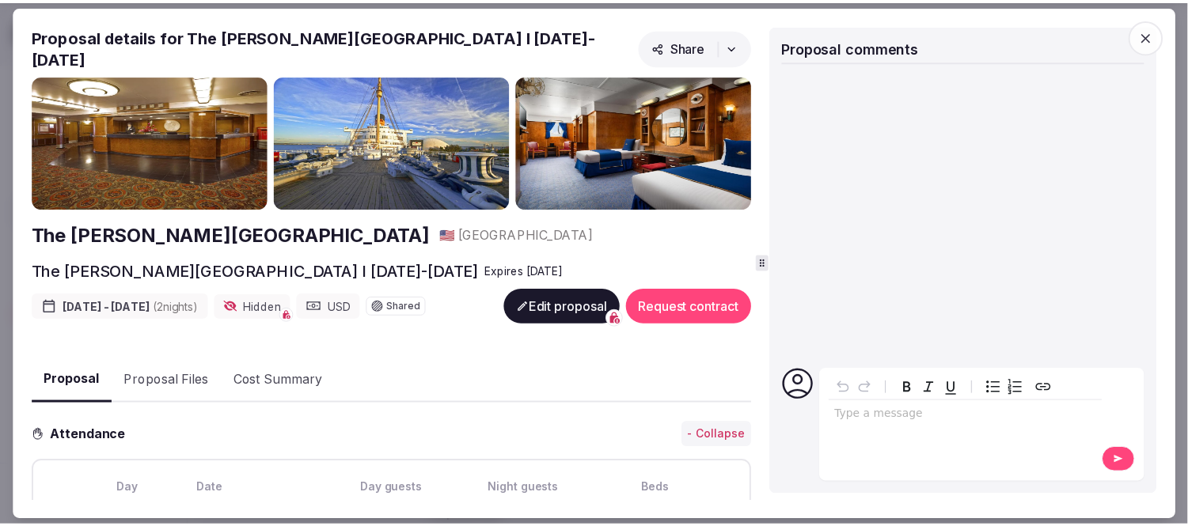
scroll to position [351, 0]
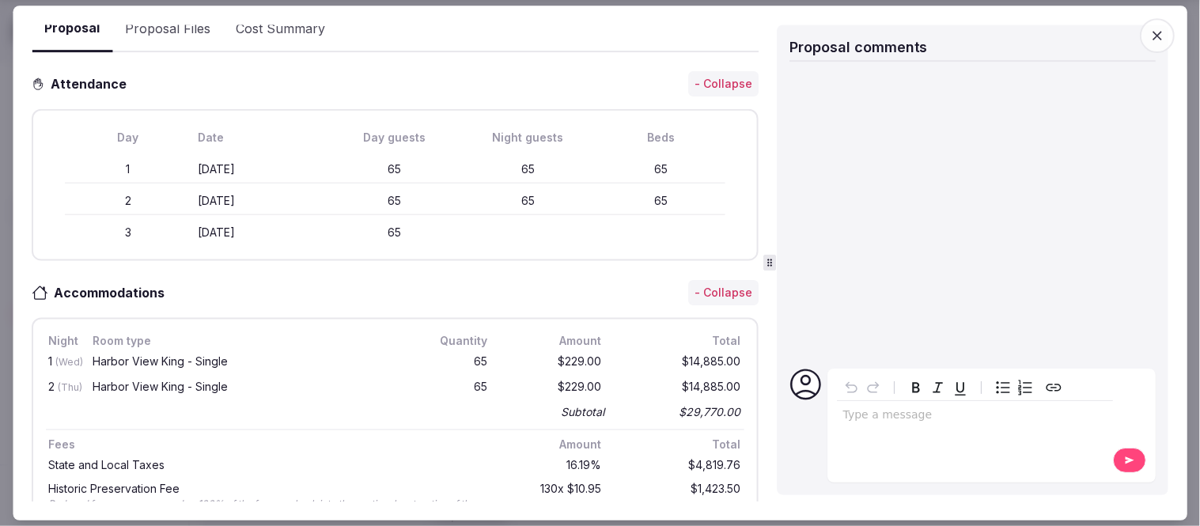
click at [1167, 34] on span "button" at bounding box center [1157, 35] width 35 height 35
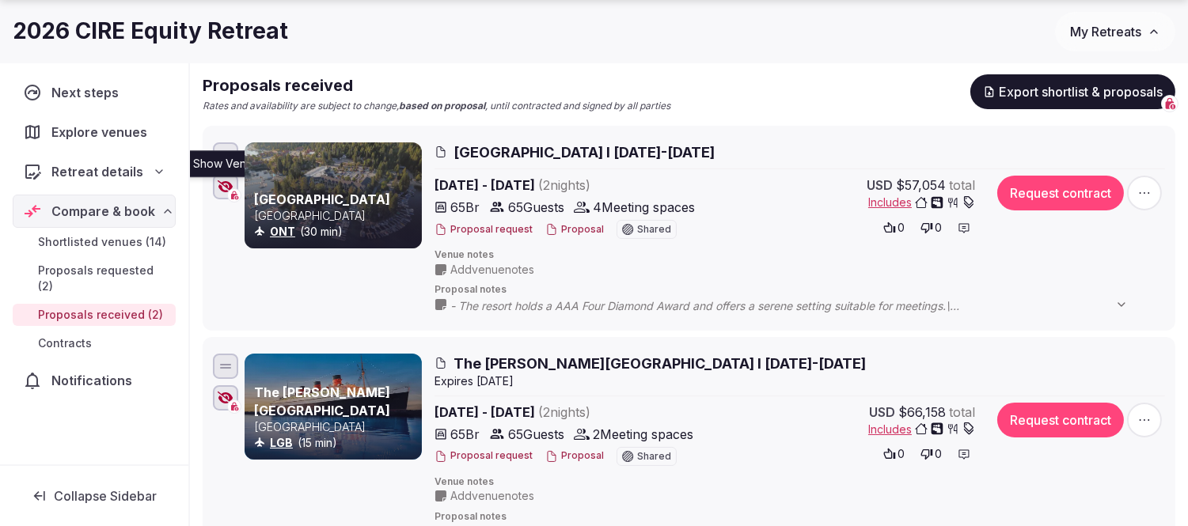
click at [222, 184] on icon "button" at bounding box center [226, 186] width 16 height 13
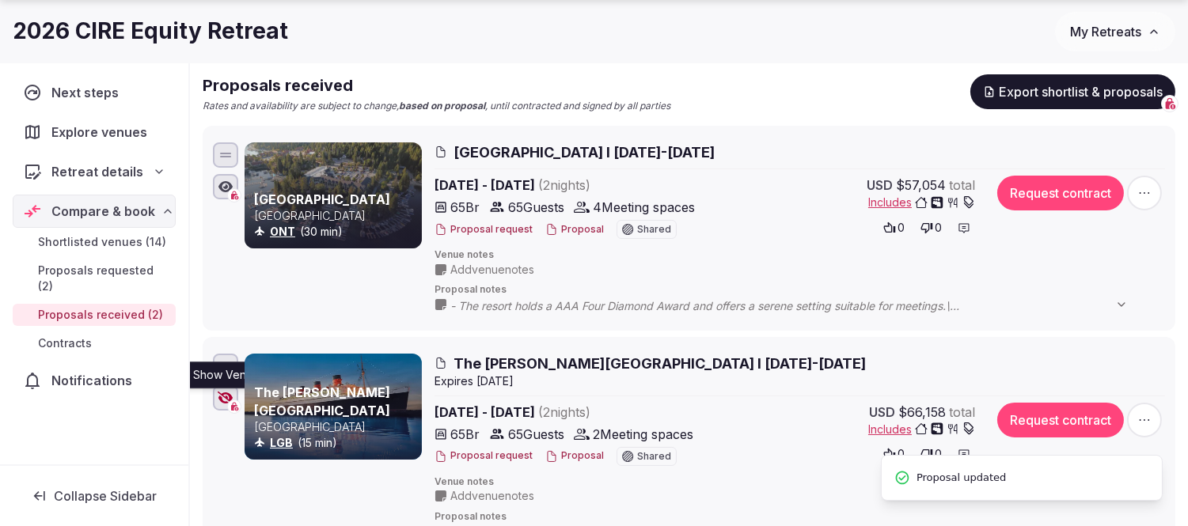
click at [226, 400] on icon "button" at bounding box center [226, 398] width 16 height 13
click at [82, 171] on span "Retreat details" at bounding box center [97, 171] width 92 height 19
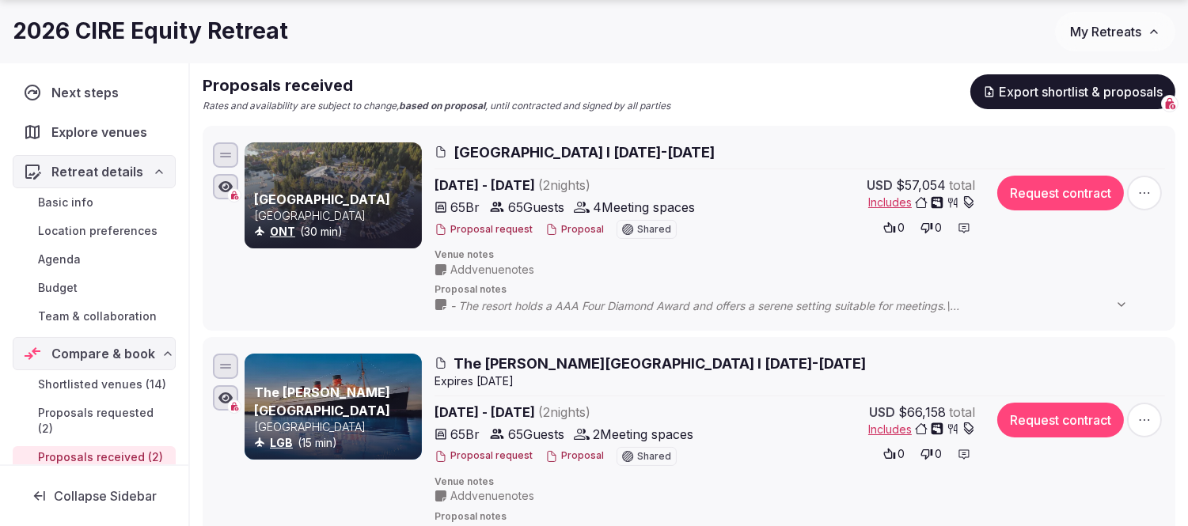
click at [104, 313] on span "Team & collaboration" at bounding box center [97, 317] width 119 height 16
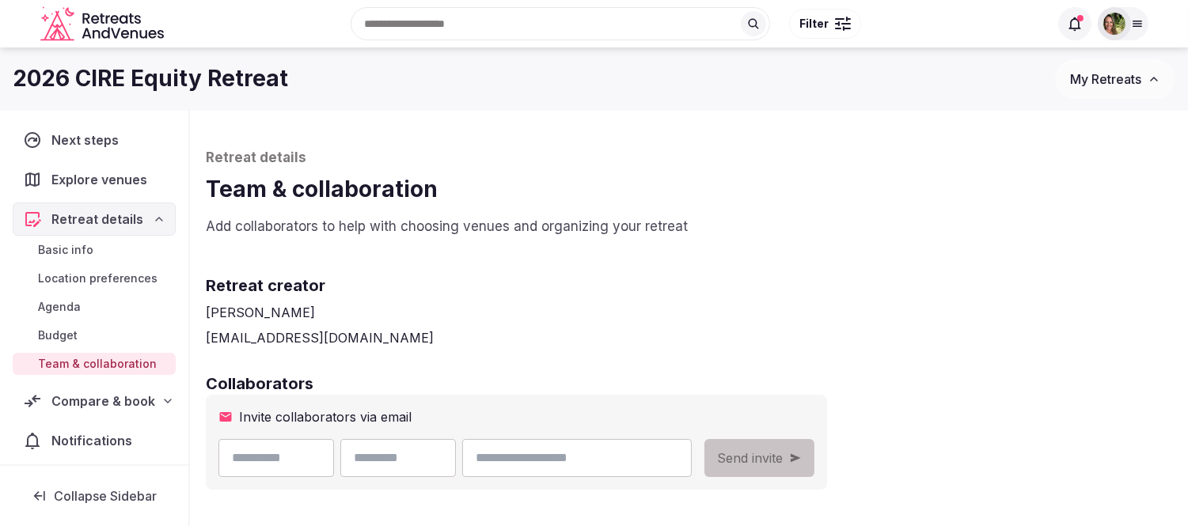
click at [87, 408] on span "Compare & book" at bounding box center [103, 401] width 104 height 19
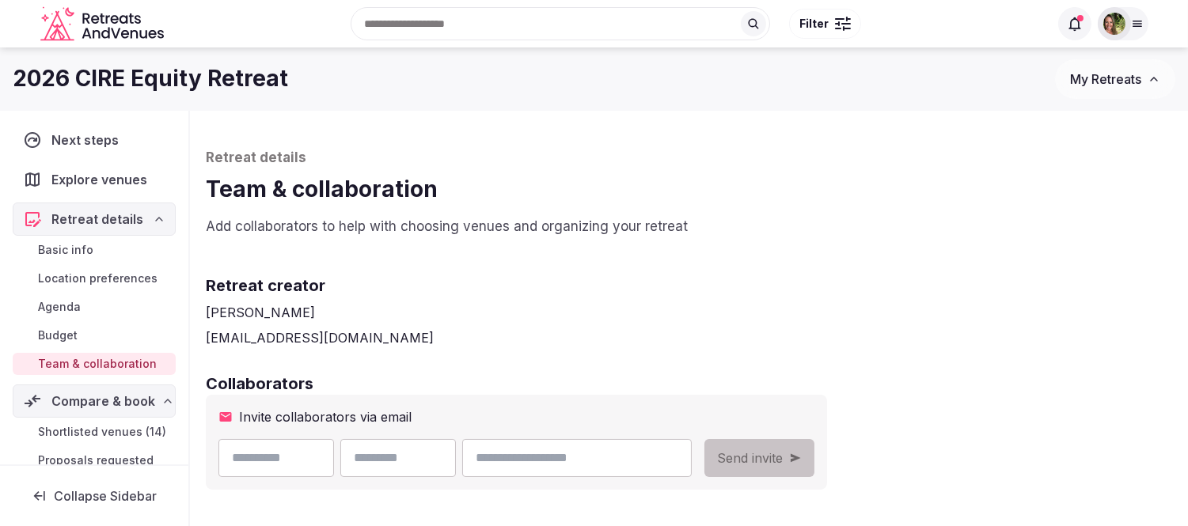
click at [93, 429] on span "Shortlisted venues (14)" at bounding box center [102, 432] width 128 height 16
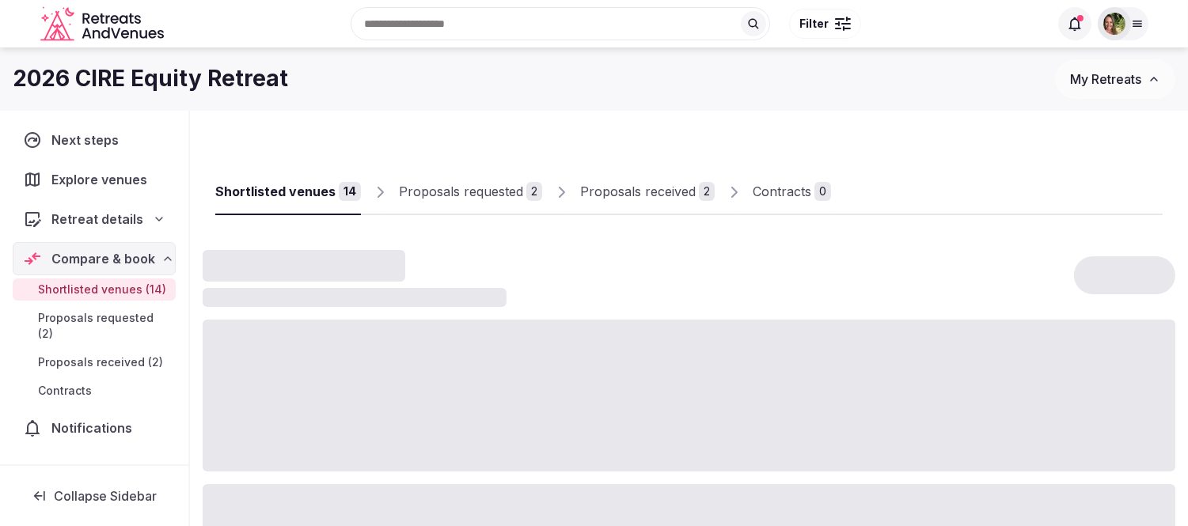
click at [71, 370] on span "Proposals received (2)" at bounding box center [100, 363] width 125 height 16
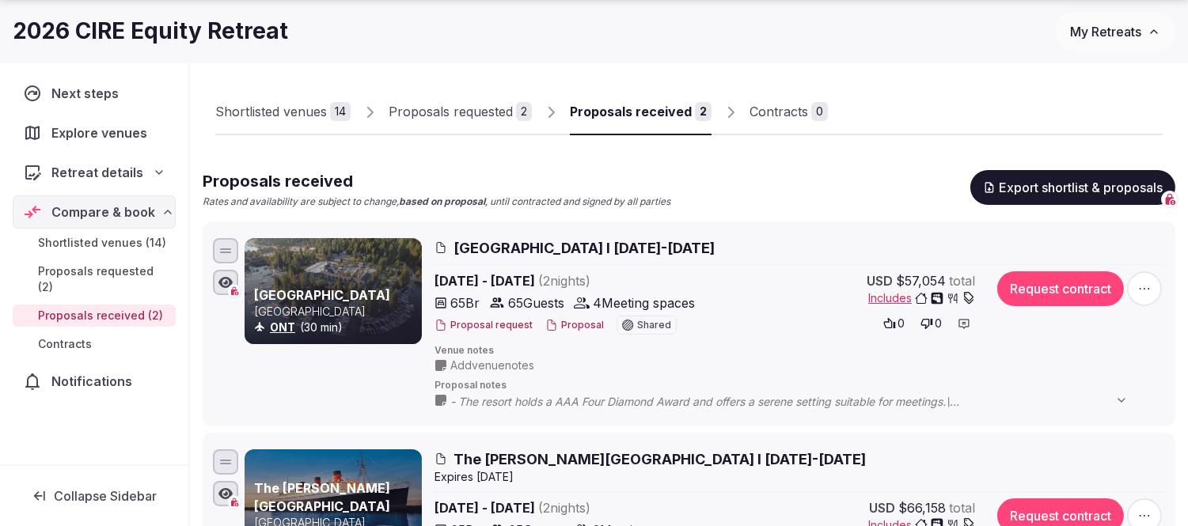
scroll to position [264, 0]
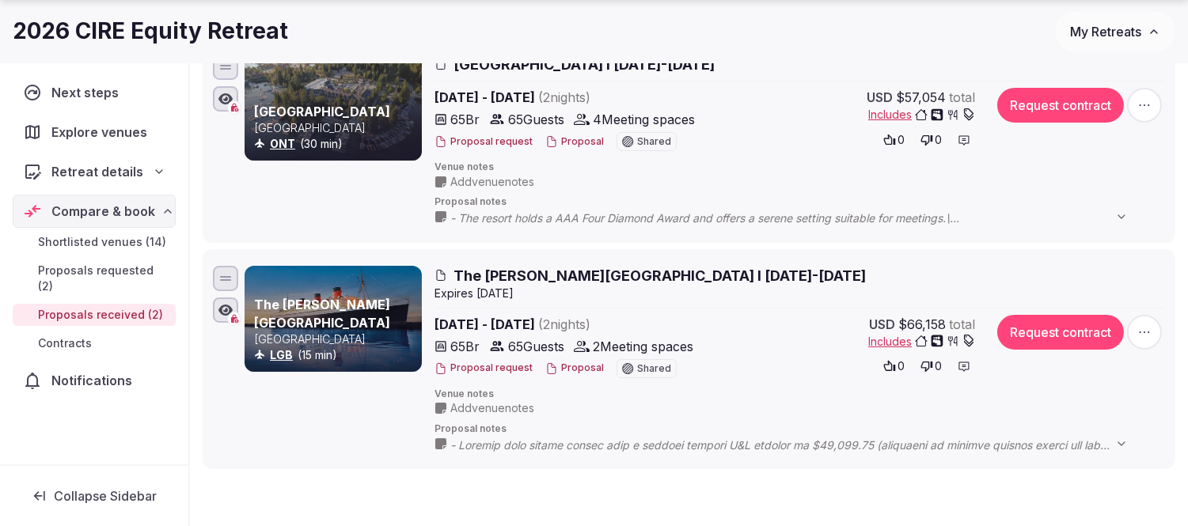
click at [1082, 37] on span "My Retreats" at bounding box center [1105, 32] width 71 height 16
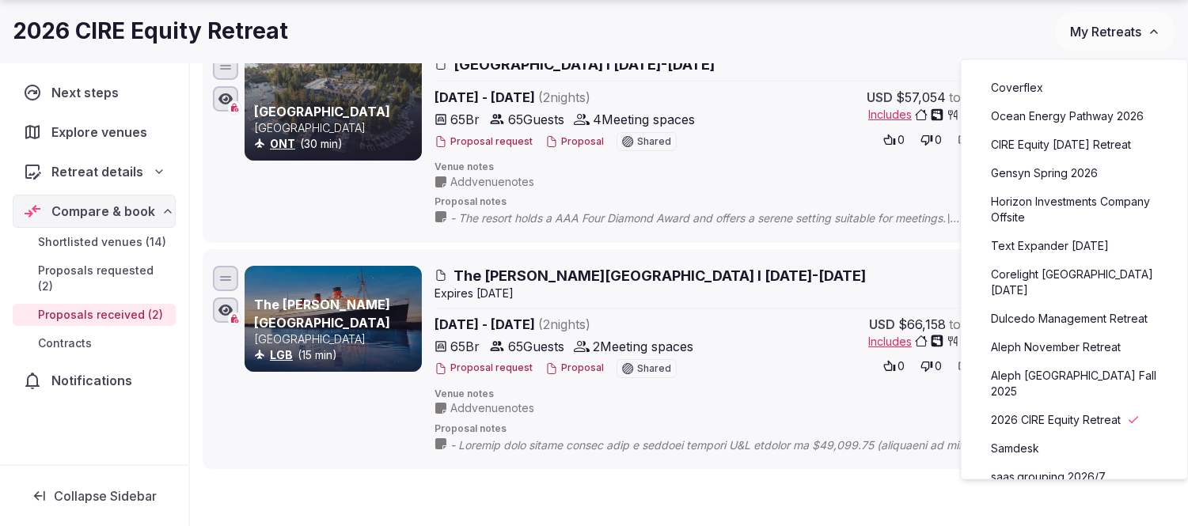
click at [1034, 141] on link "CIRE Equity [DATE] Retreat" at bounding box center [1074, 144] width 195 height 25
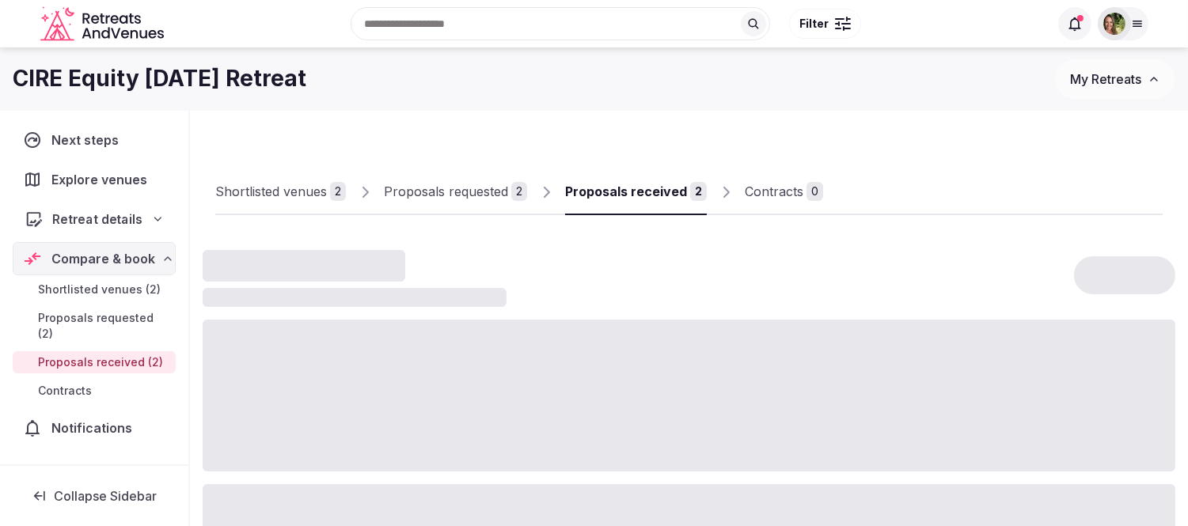
click at [79, 216] on span "Retreat details" at bounding box center [97, 219] width 90 height 19
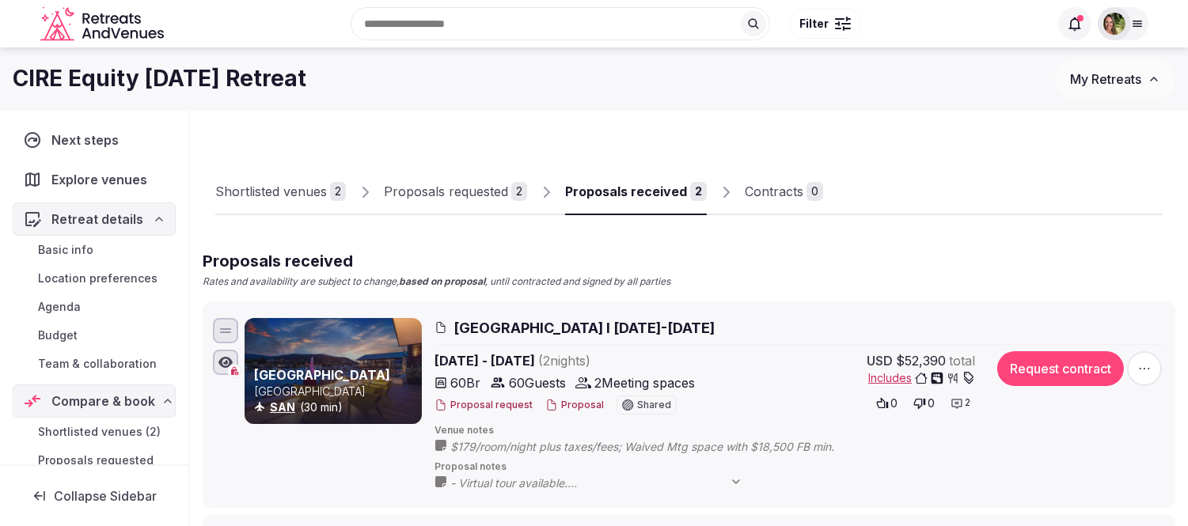
click at [85, 366] on span "Team & collaboration" at bounding box center [97, 364] width 119 height 16
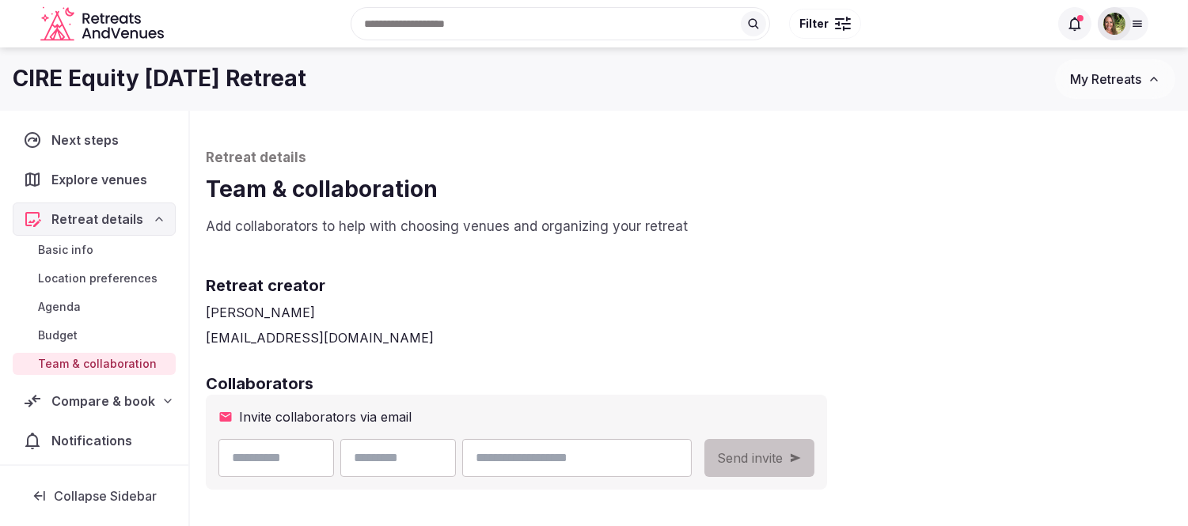
scroll to position [351, 0]
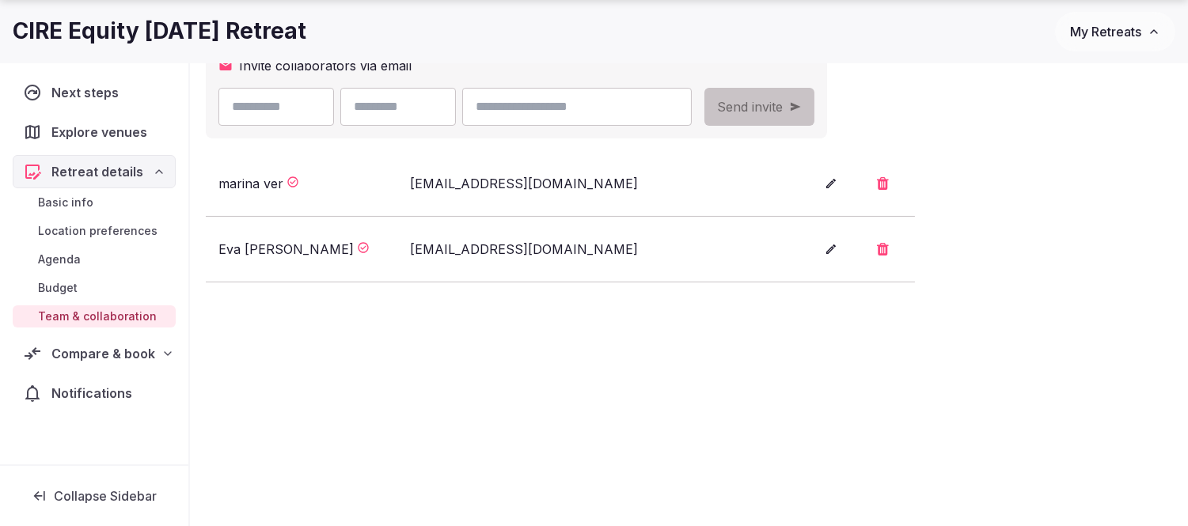
click at [49, 282] on span "Budget" at bounding box center [58, 288] width 40 height 16
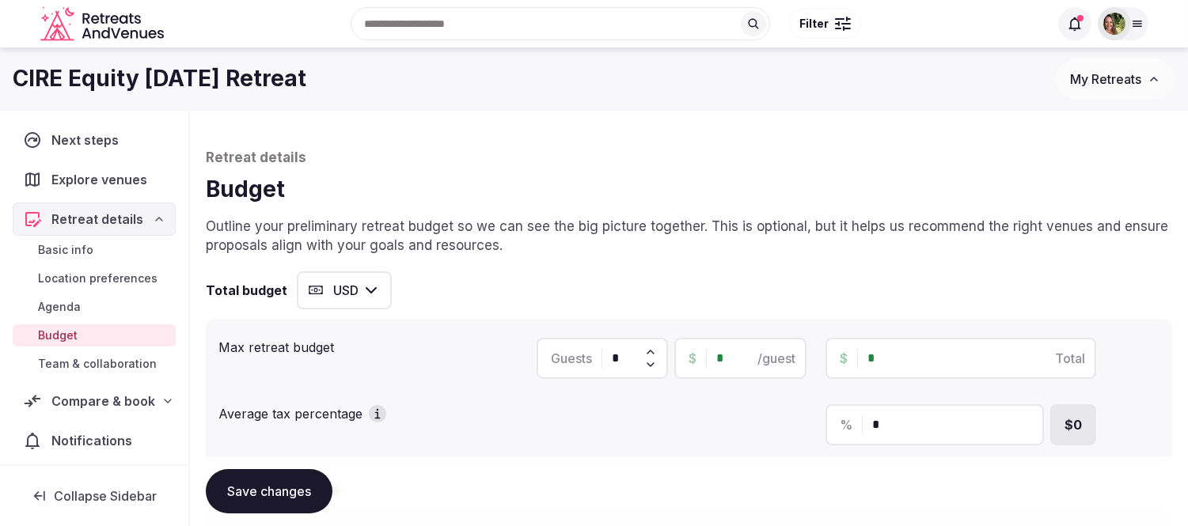
click at [1102, 79] on span "My Retreats" at bounding box center [1105, 79] width 71 height 16
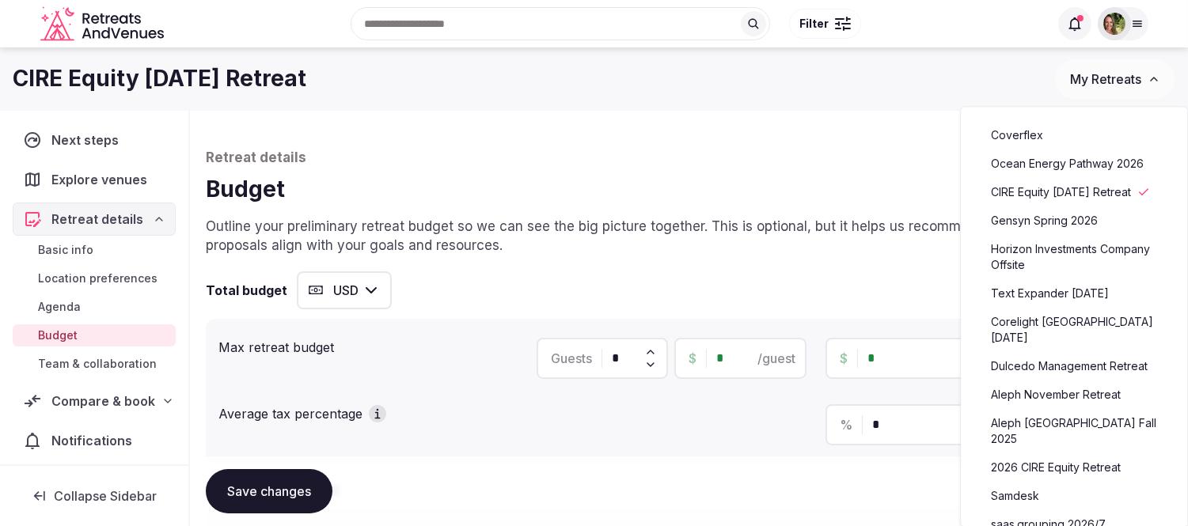
click at [1064, 455] on link "2026 CIRE Equity Retreat" at bounding box center [1074, 467] width 195 height 25
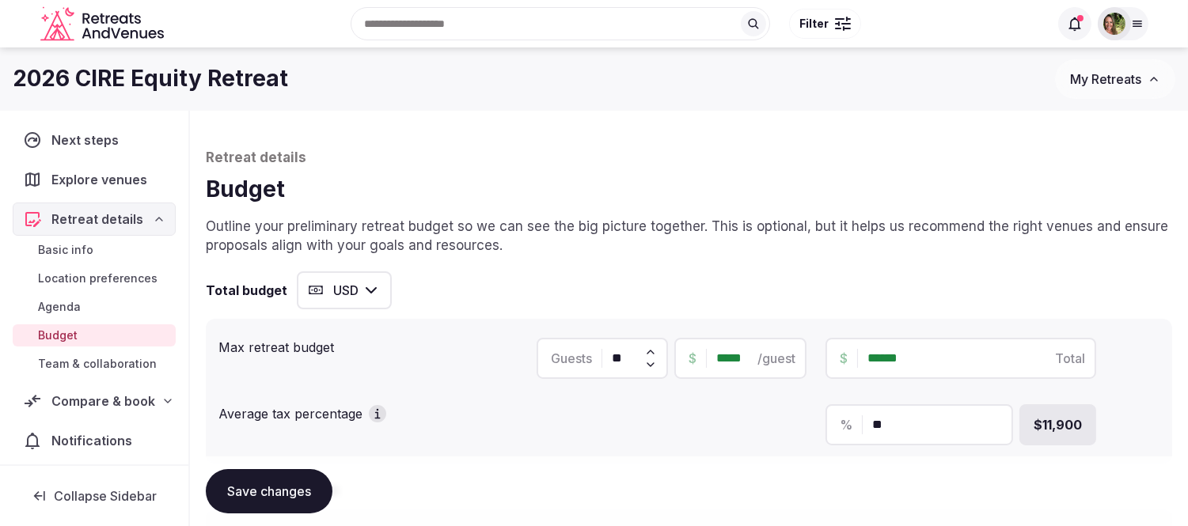
click at [85, 367] on span "Team & collaboration" at bounding box center [97, 364] width 119 height 16
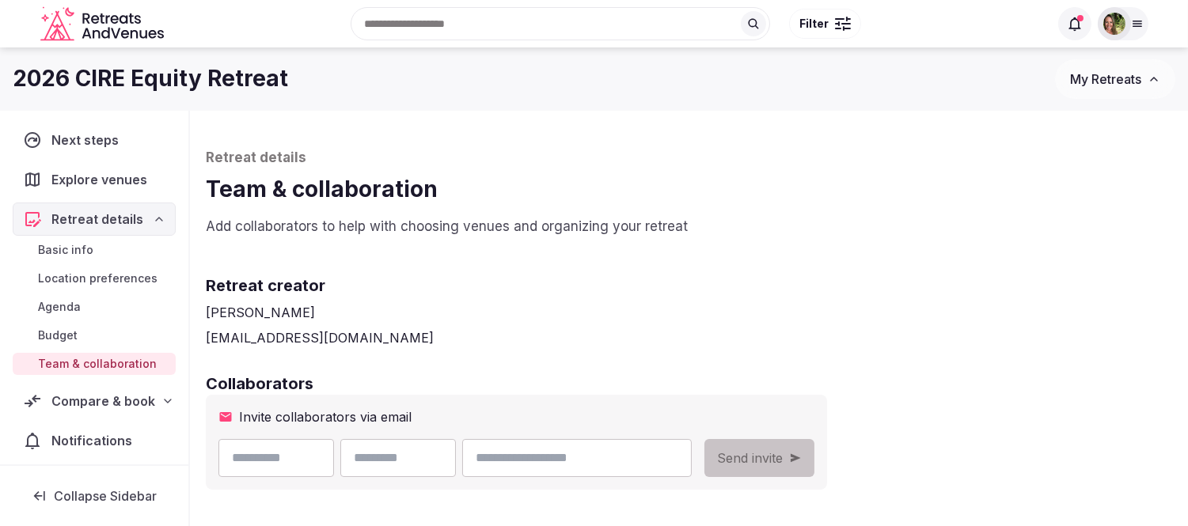
click at [98, 404] on span "Compare & book" at bounding box center [103, 401] width 104 height 19
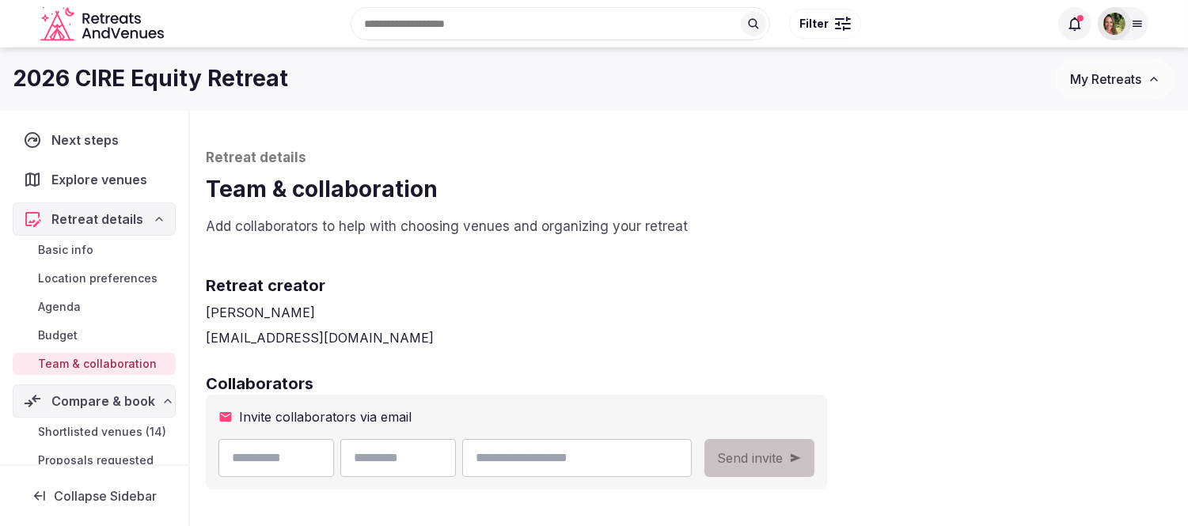
scroll to position [166, 0]
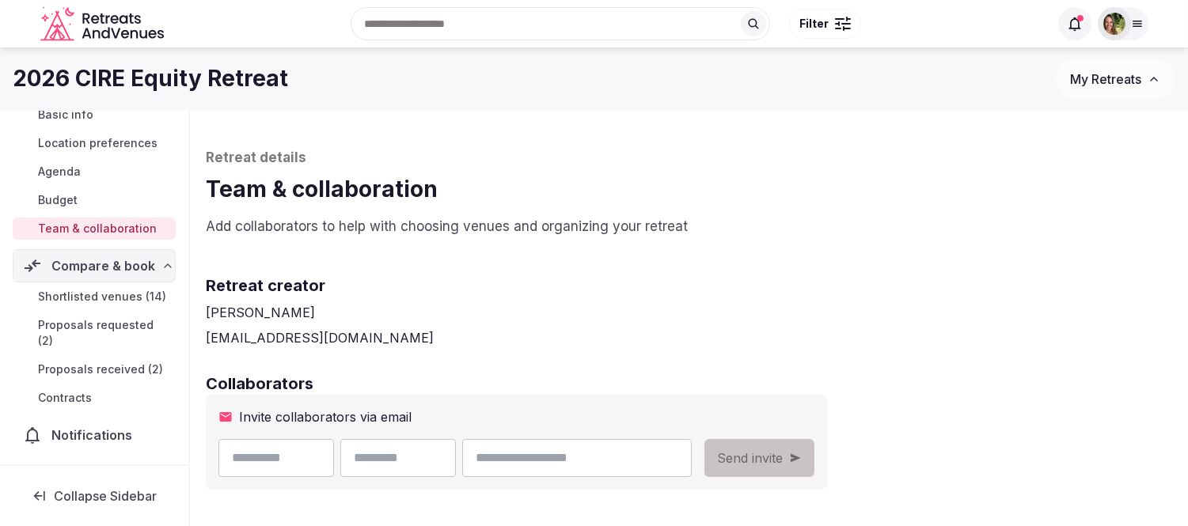
click at [81, 362] on span "Proposals received (2)" at bounding box center [100, 370] width 125 height 16
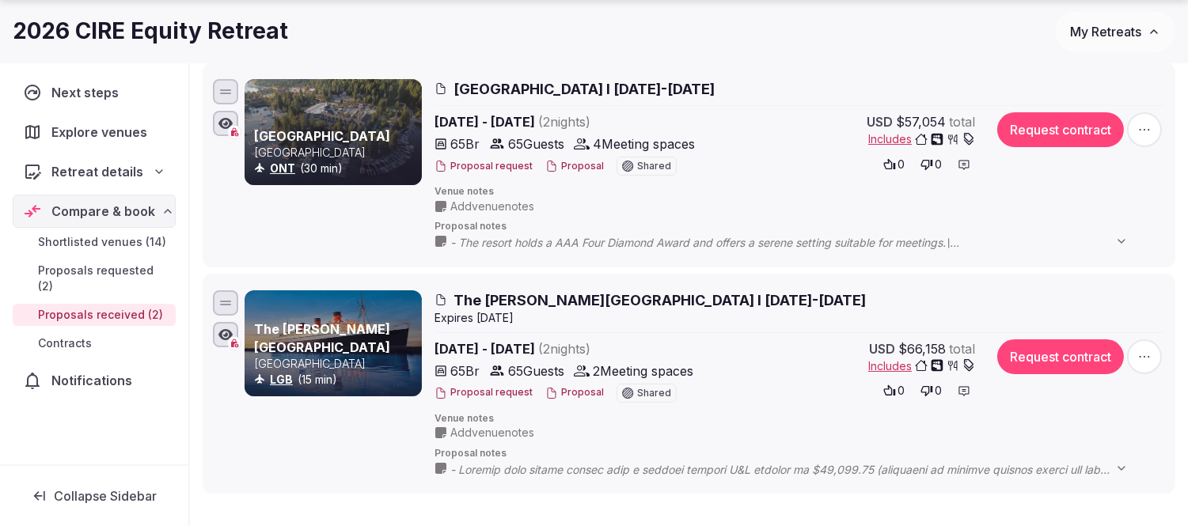
scroll to position [264, 0]
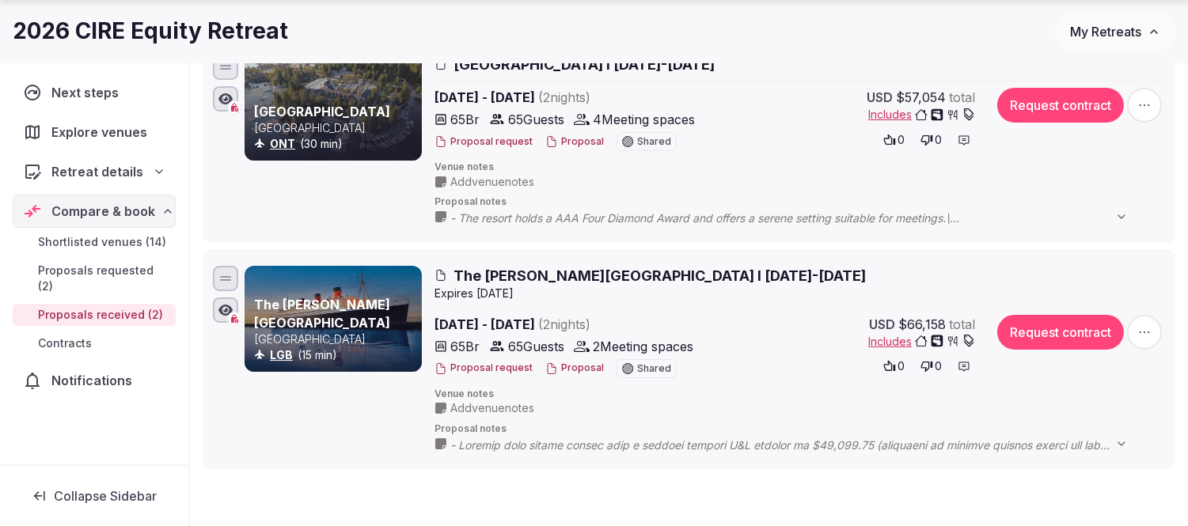
click at [1106, 32] on span "My Retreats" at bounding box center [1105, 32] width 71 height 16
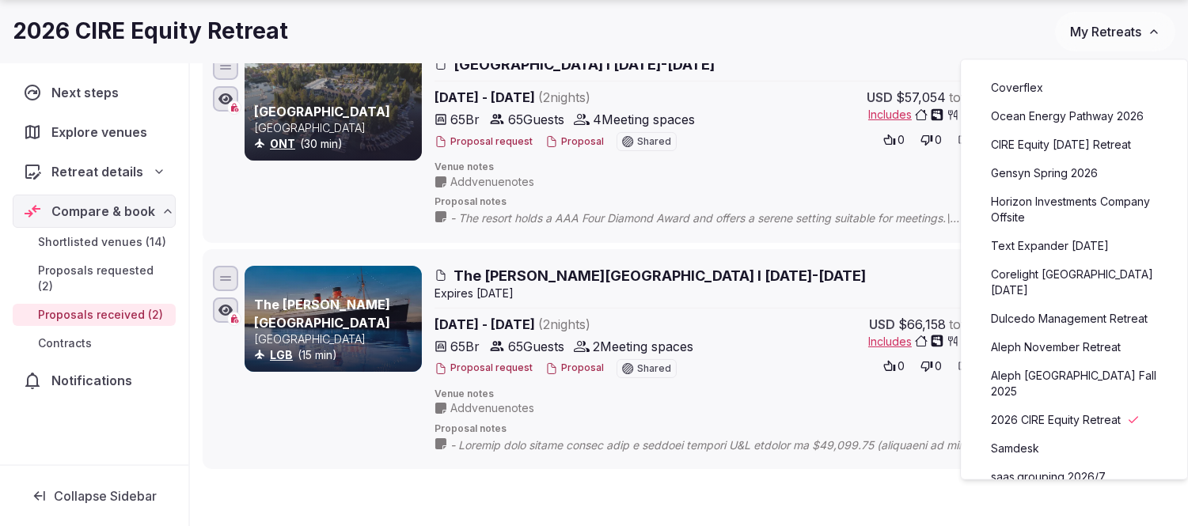
click at [1071, 318] on link "Dulcedo Management Retreat" at bounding box center [1074, 318] width 195 height 25
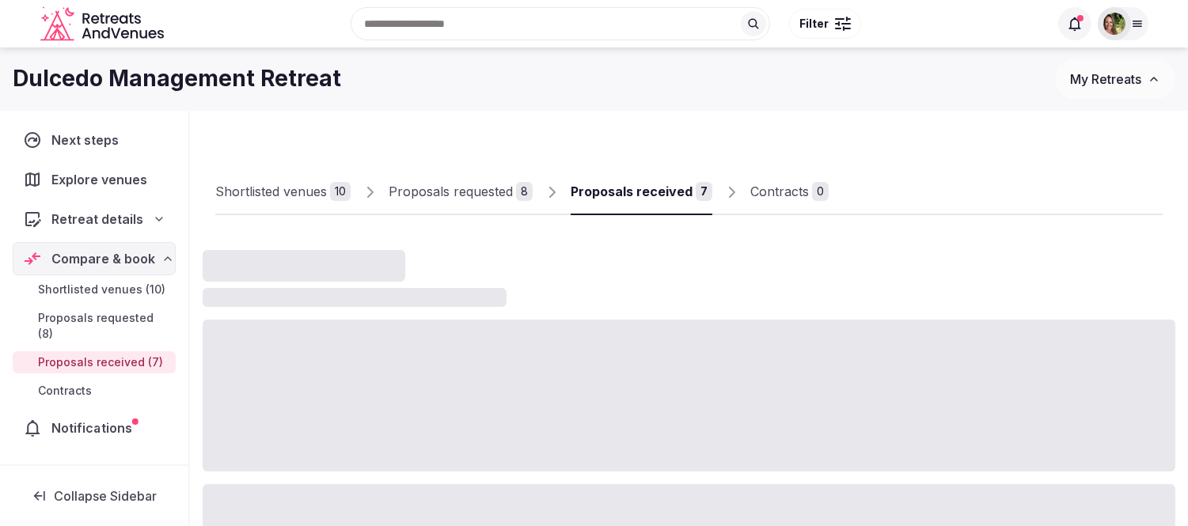
click at [72, 419] on span "Notifications" at bounding box center [94, 428] width 87 height 19
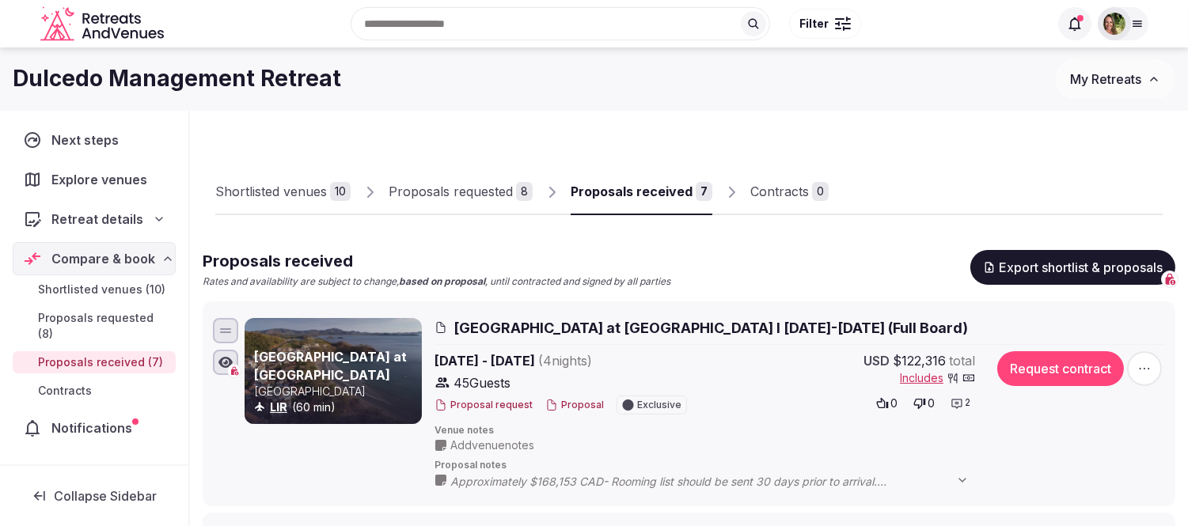
click at [80, 419] on span "Notifications" at bounding box center [94, 428] width 87 height 19
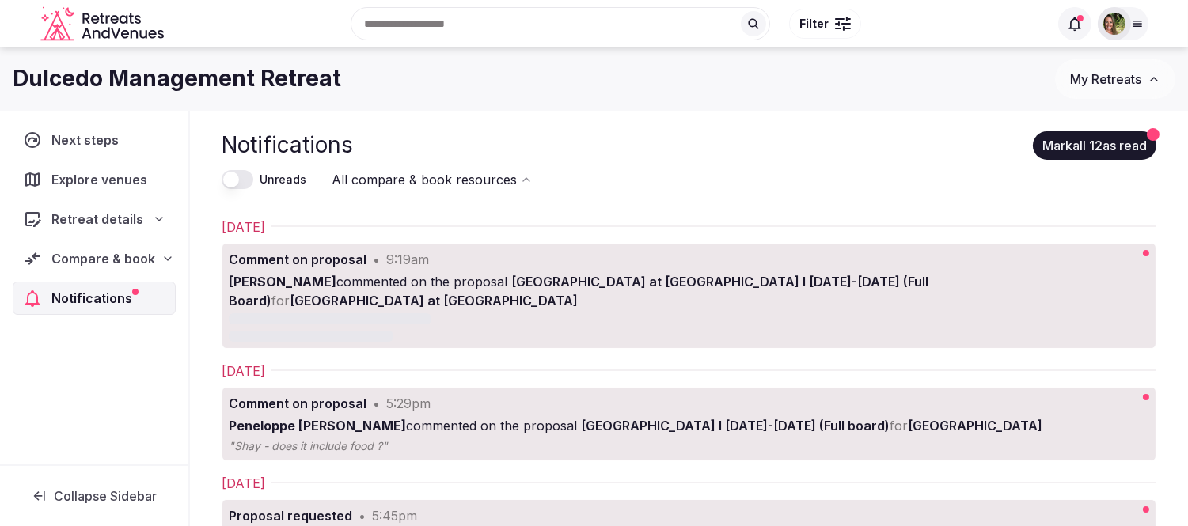
click at [438, 282] on div "[PERSON_NAME] commented on the proposal [GEOGRAPHIC_DATA] at [GEOGRAPHIC_DATA] …" at bounding box center [638, 291] width 819 height 38
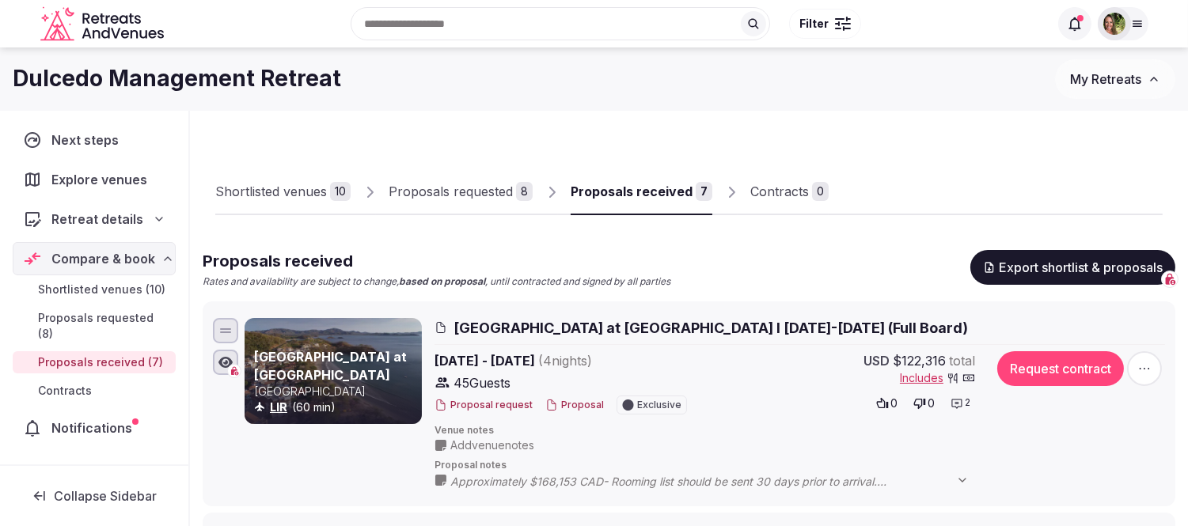
click at [581, 402] on button "Proposal" at bounding box center [574, 405] width 59 height 13
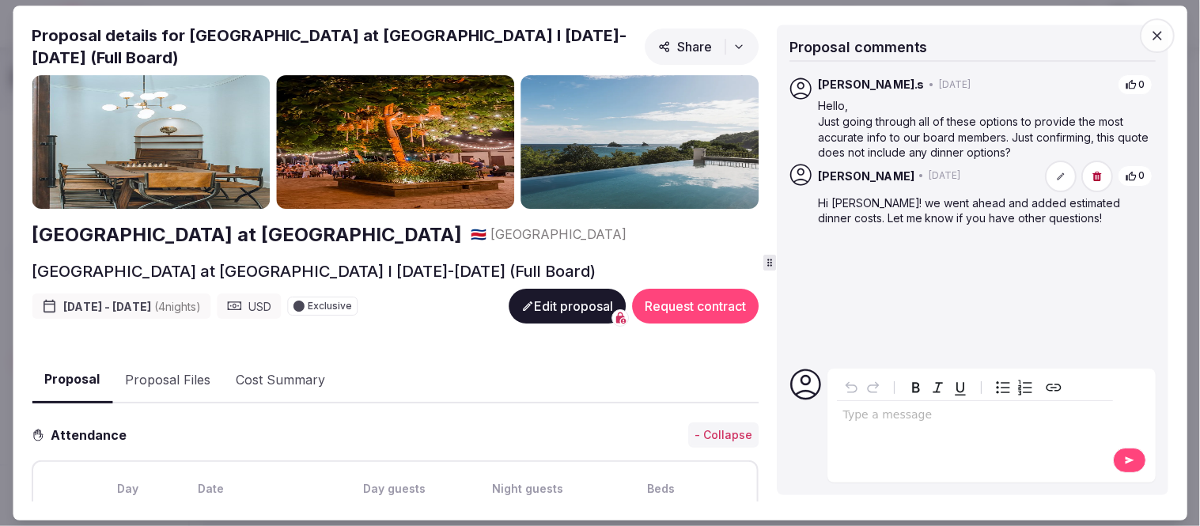
click at [1150, 29] on span "button" at bounding box center [1157, 35] width 35 height 35
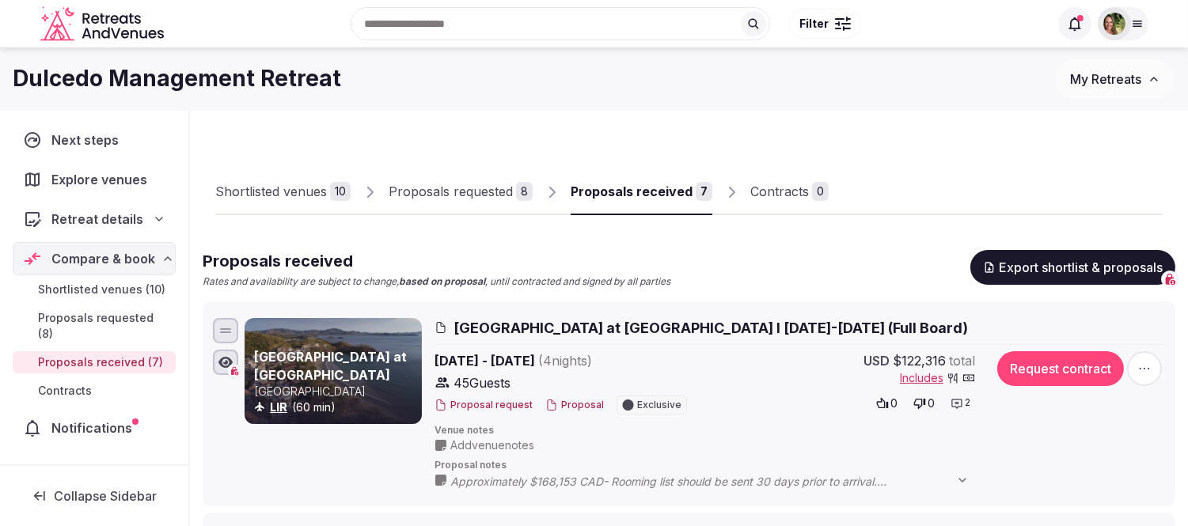
click at [1095, 89] on button "My Retreats" at bounding box center [1115, 79] width 120 height 40
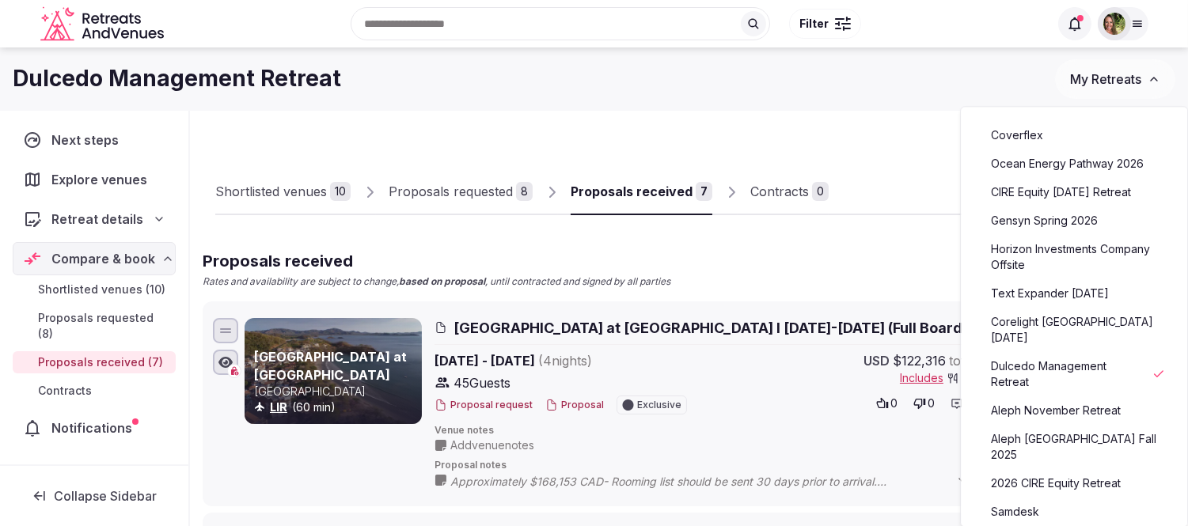
click at [1057, 400] on link "Aleph November Retreat" at bounding box center [1074, 410] width 195 height 25
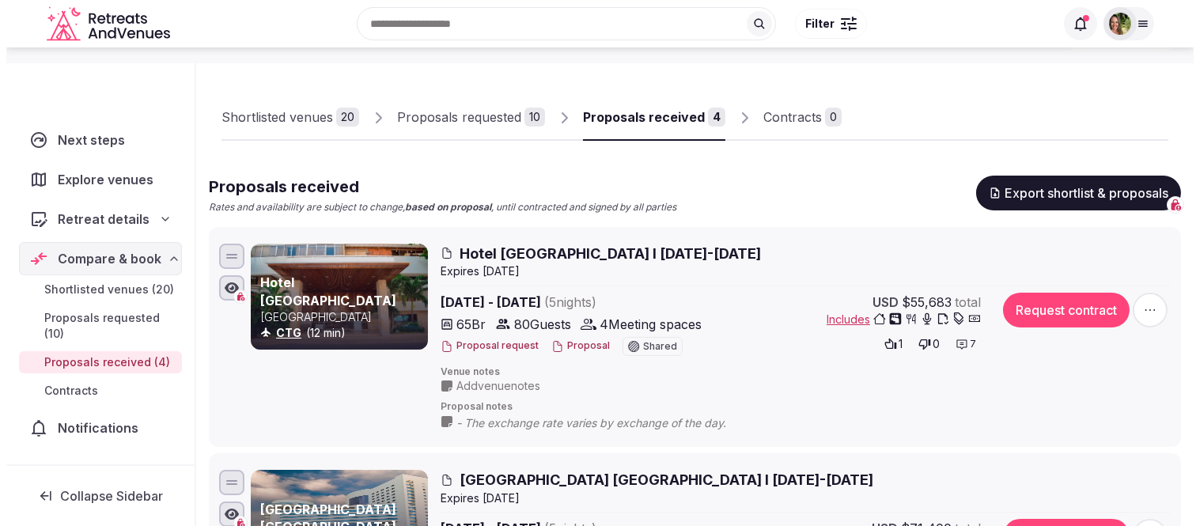
scroll to position [176, 0]
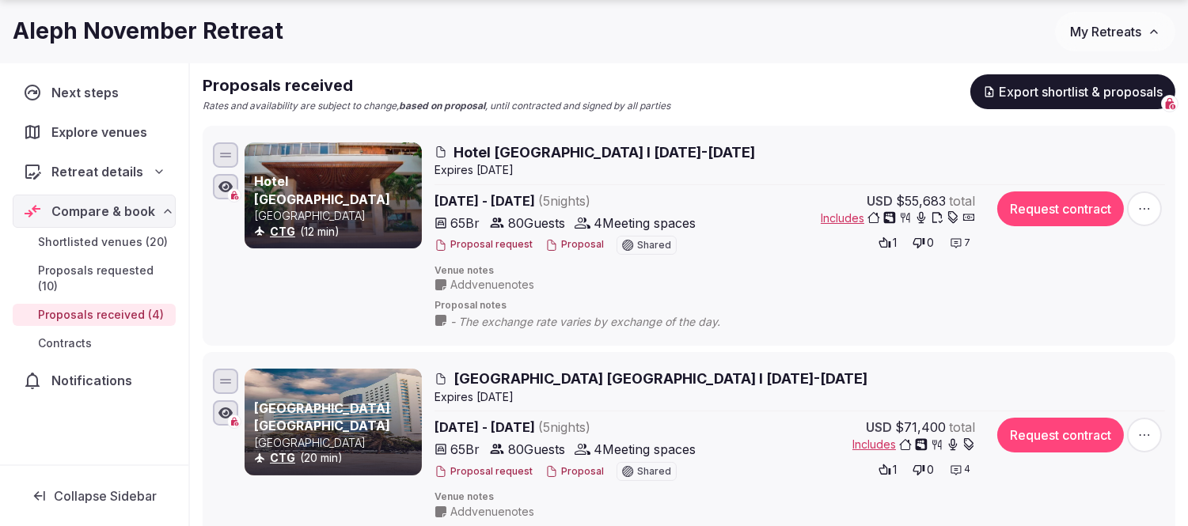
click at [568, 246] on button "Proposal" at bounding box center [574, 244] width 59 height 13
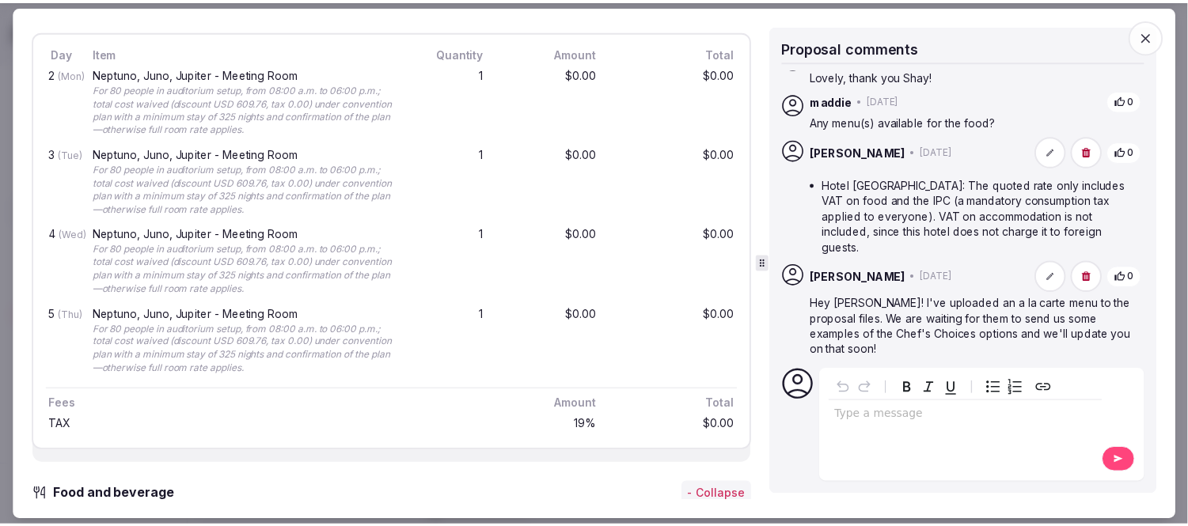
scroll to position [1671, 0]
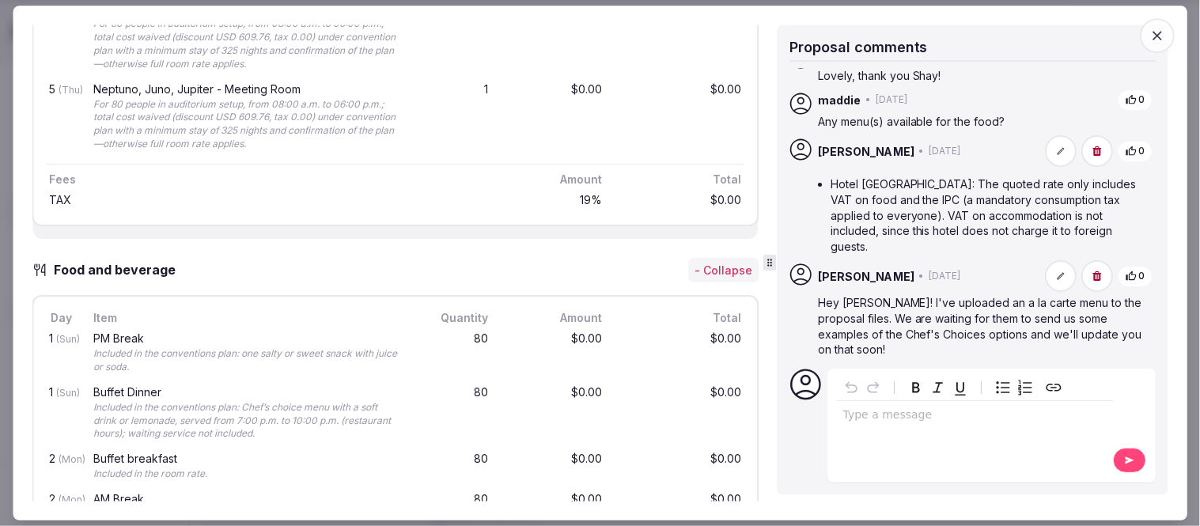
click at [1157, 36] on icon "button" at bounding box center [1157, 35] width 9 height 9
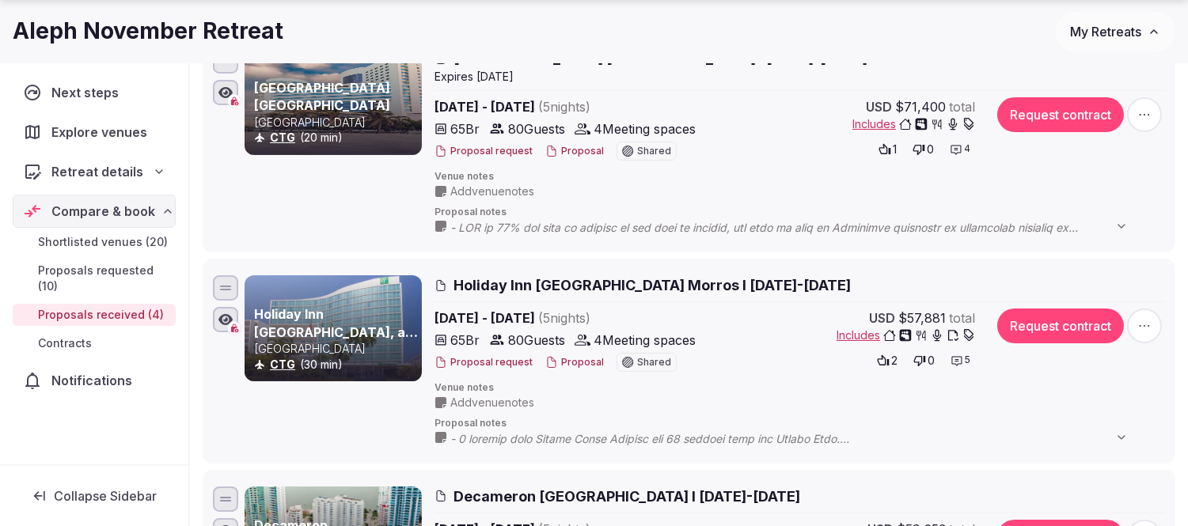
scroll to position [527, 0]
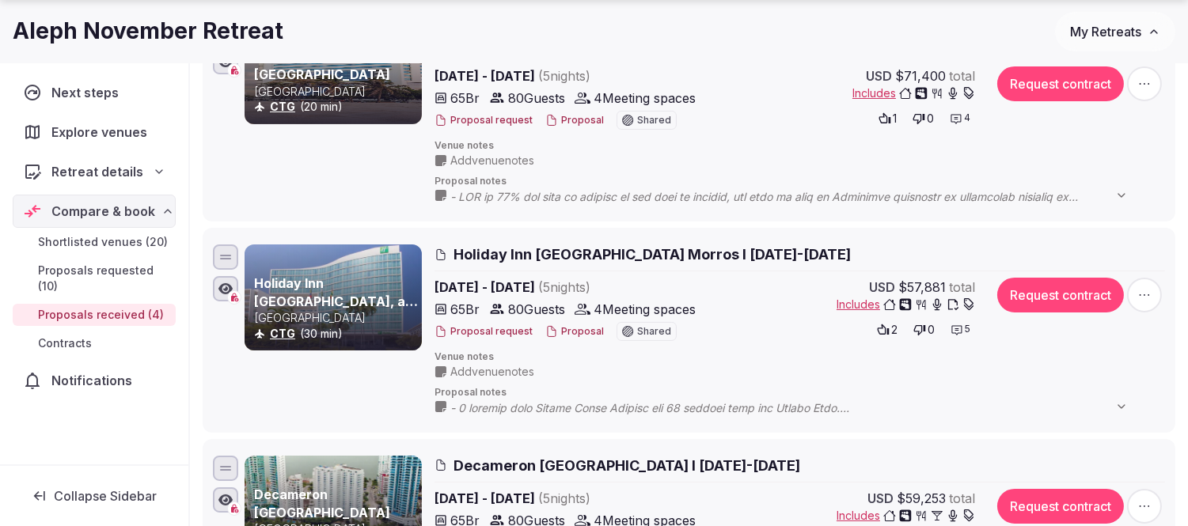
click at [708, 195] on span at bounding box center [796, 197] width 693 height 16
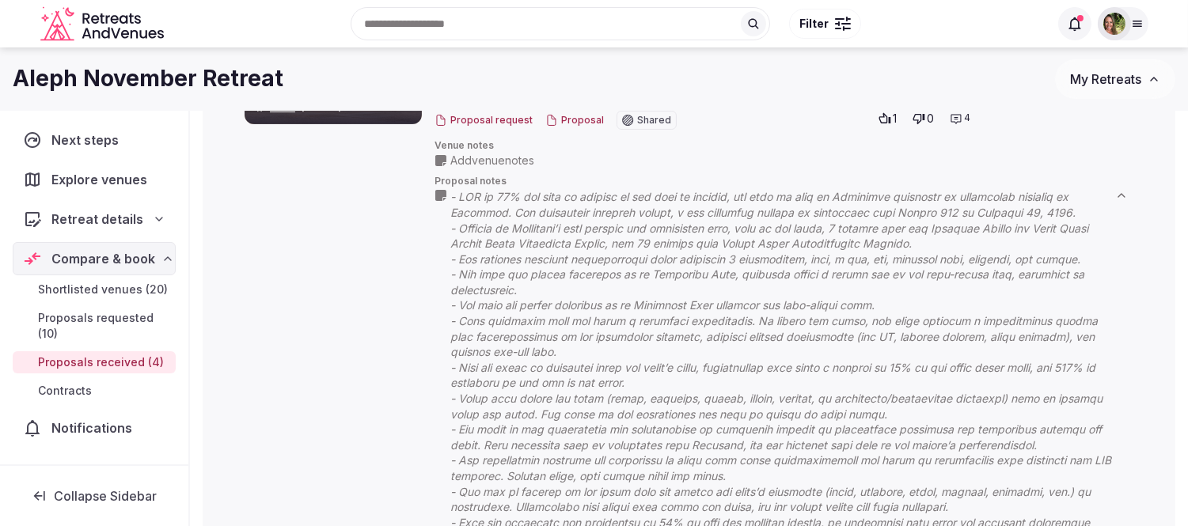
click at [0, 0] on icon at bounding box center [0, 0] width 0 height 0
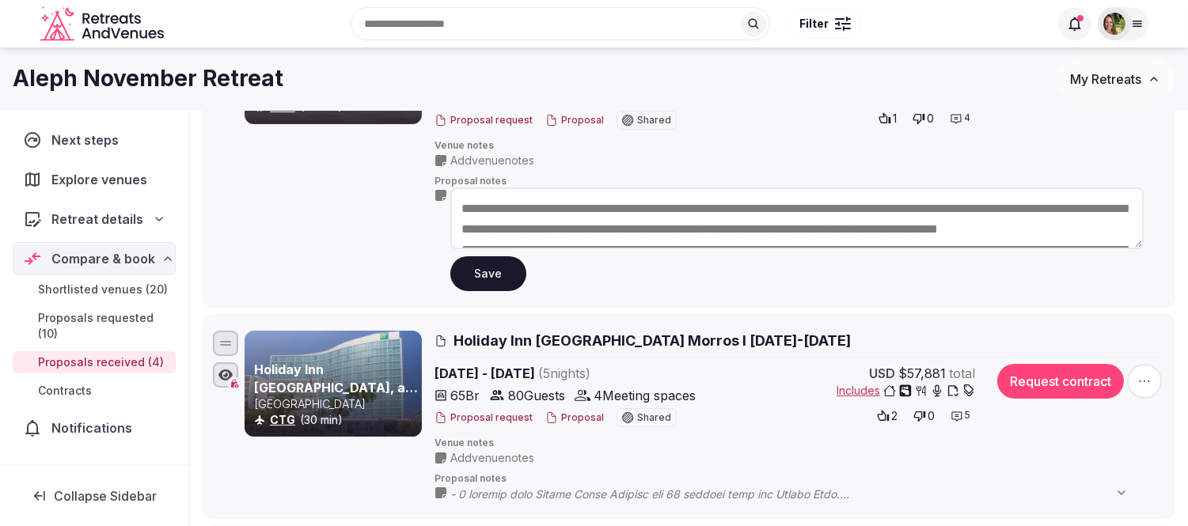
click at [0, 0] on icon at bounding box center [0, 0] width 0 height 0
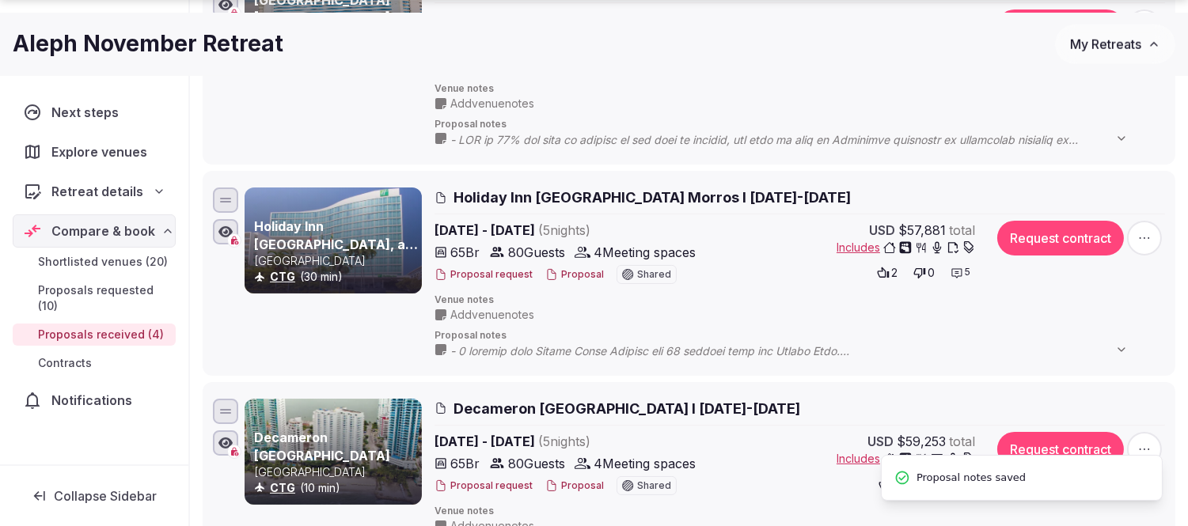
scroll to position [615, 0]
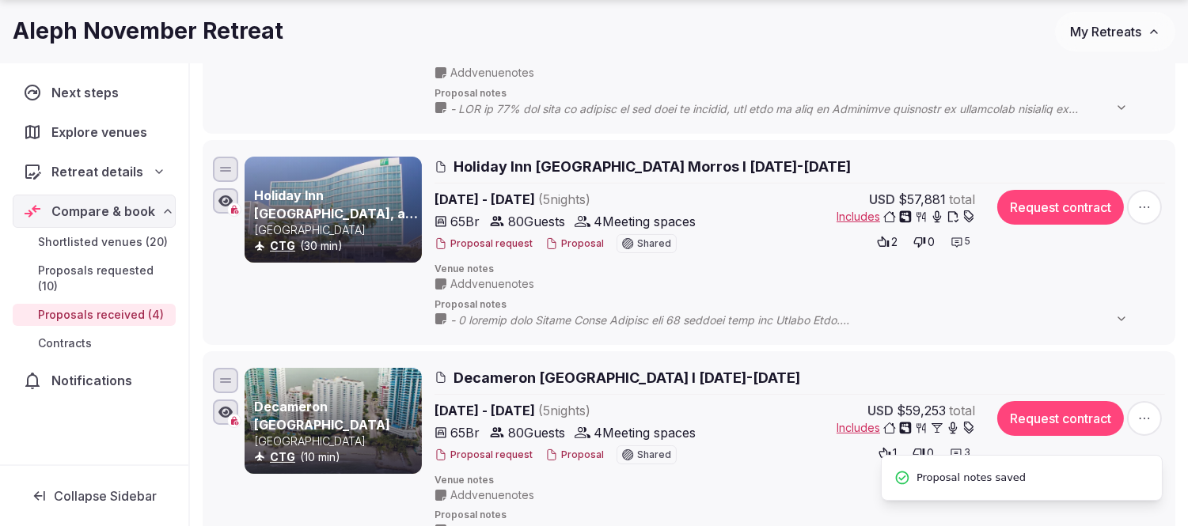
click at [0, 0] on icon at bounding box center [0, 0] width 0 height 0
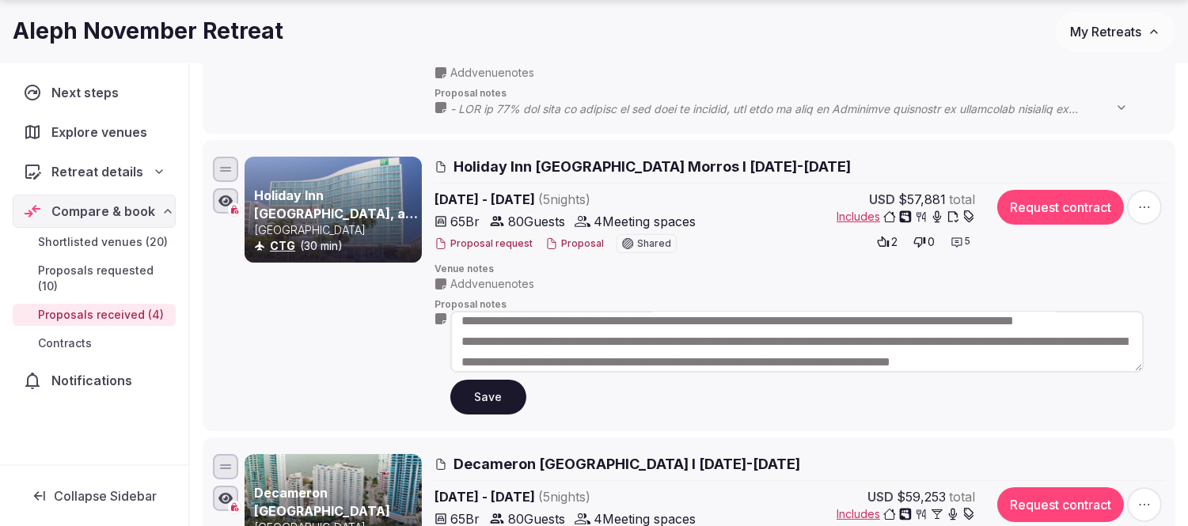
scroll to position [309, 0]
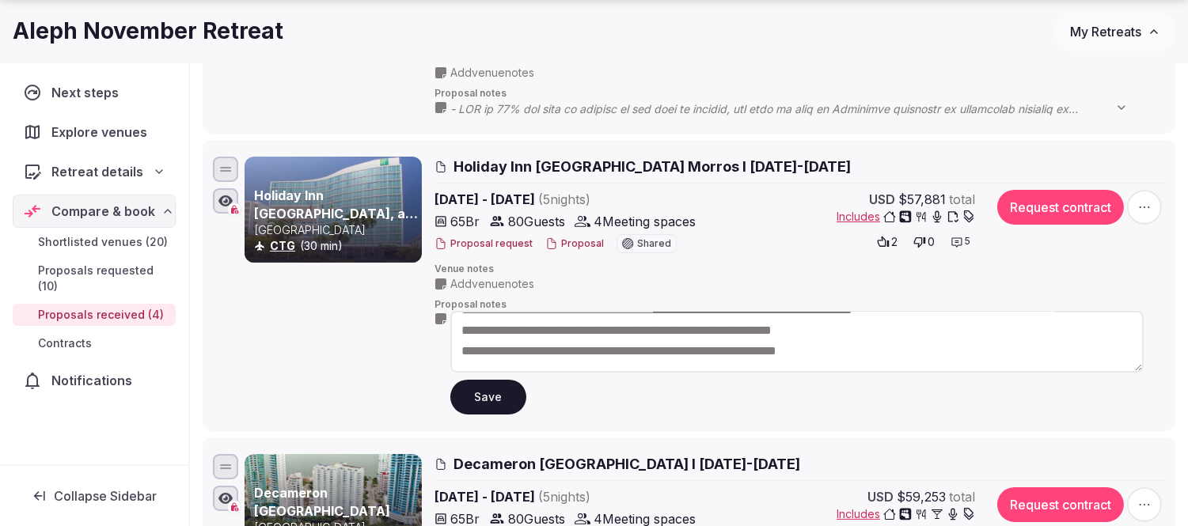
click at [0, 0] on icon at bounding box center [0, 0] width 0 height 0
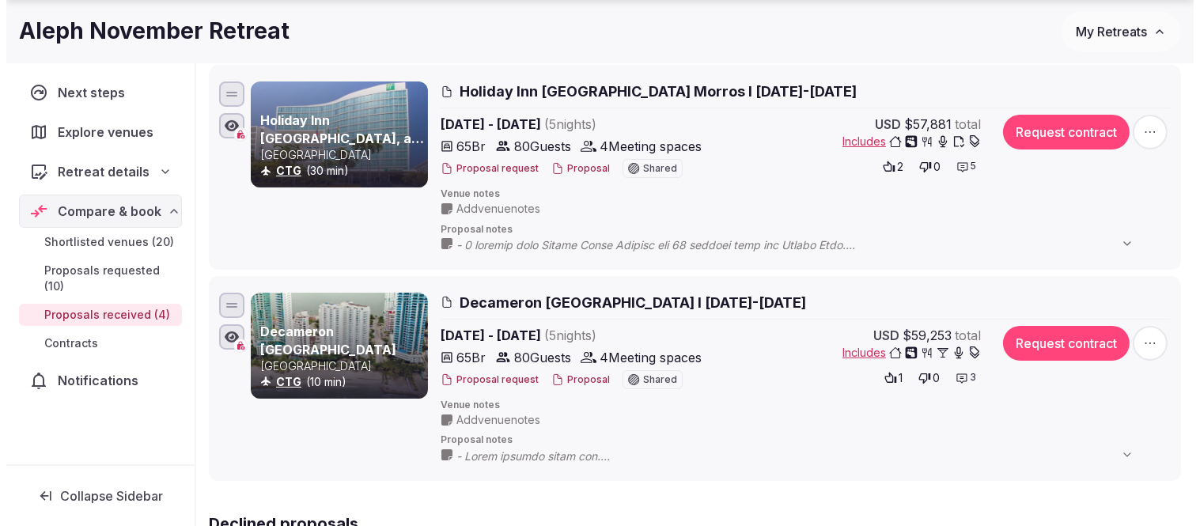
scroll to position [879, 0]
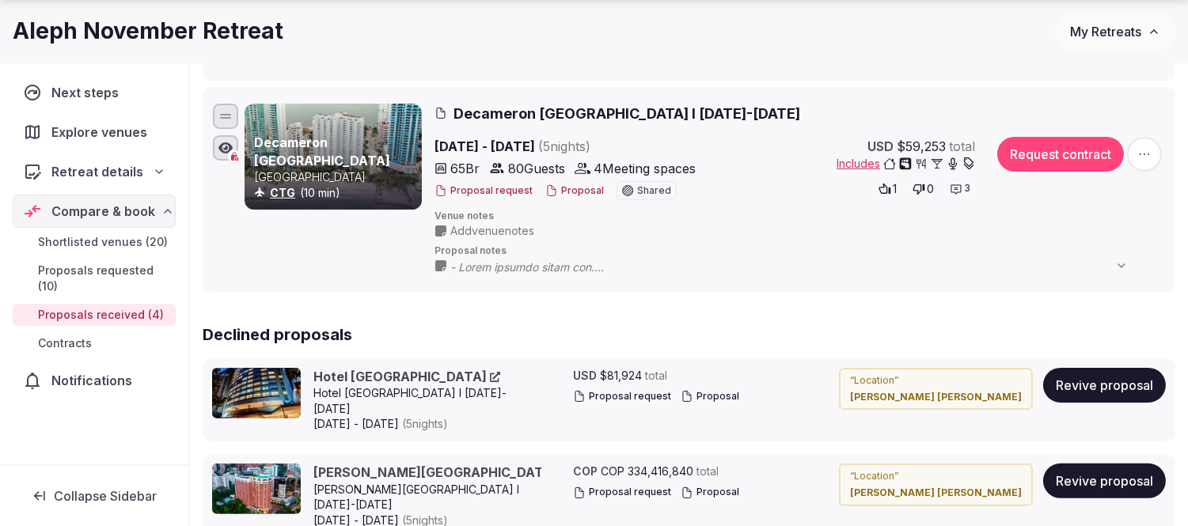
click at [955, 192] on icon at bounding box center [956, 188] width 10 height 9
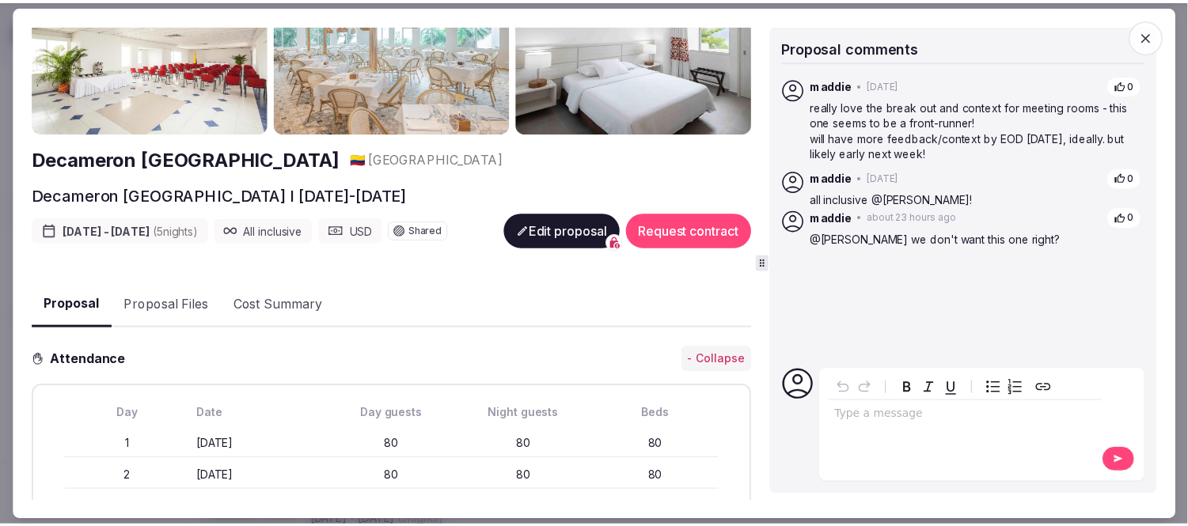
scroll to position [176, 0]
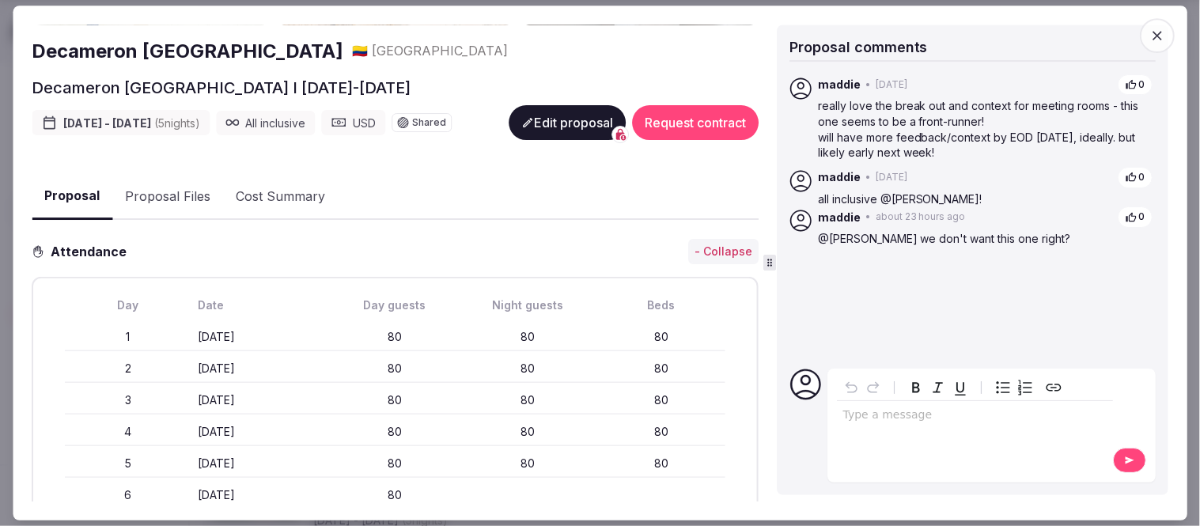
click at [897, 423] on p "editable markdown" at bounding box center [976, 416] width 264 height 16
drag, startPoint x: 908, startPoint y: 440, endPoint x: 817, endPoint y: 426, distance: 92.1
click at [817, 426] on div "**********" at bounding box center [973, 426] width 366 height 114
click at [889, 418] on span "**********" at bounding box center [969, 414] width 251 height 11
drag, startPoint x: 902, startPoint y: 433, endPoint x: 832, endPoint y: 422, distance: 70.5
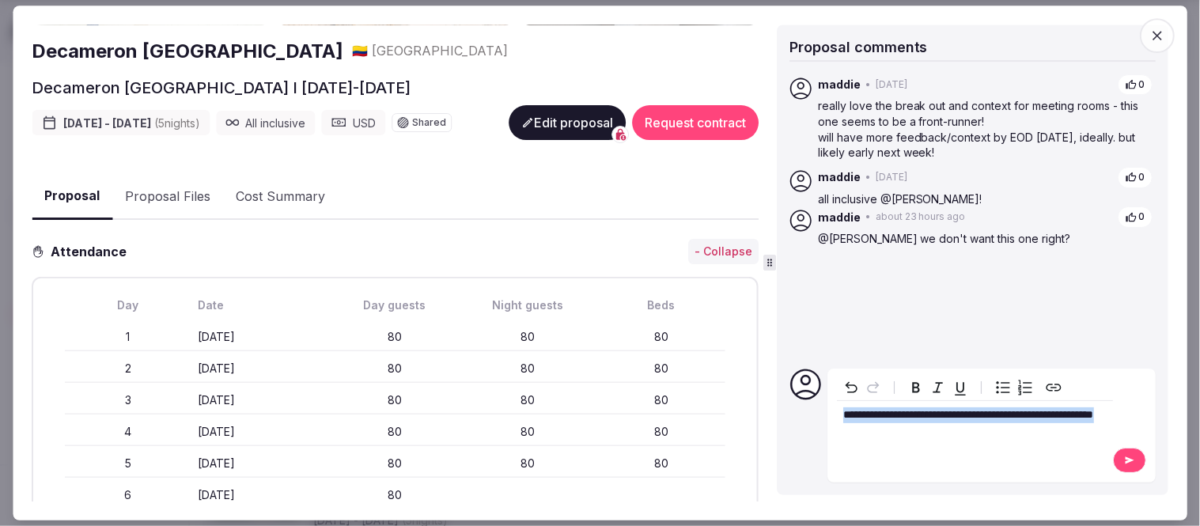
click at [832, 422] on div "**********" at bounding box center [992, 426] width 328 height 114
click at [1163, 29] on icon "button" at bounding box center [1158, 36] width 16 height 16
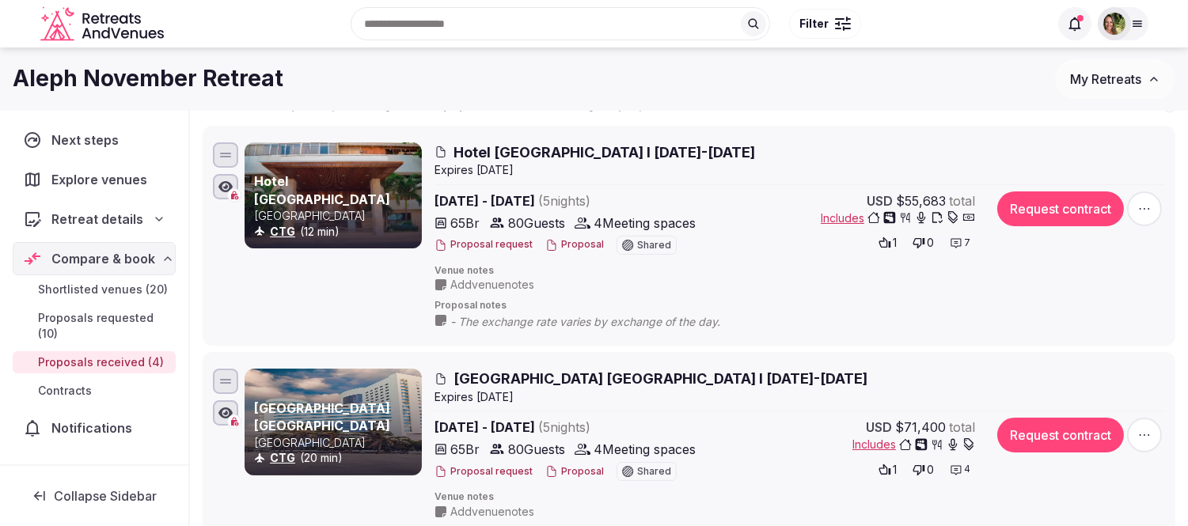
click at [567, 242] on button "Proposal" at bounding box center [574, 244] width 59 height 13
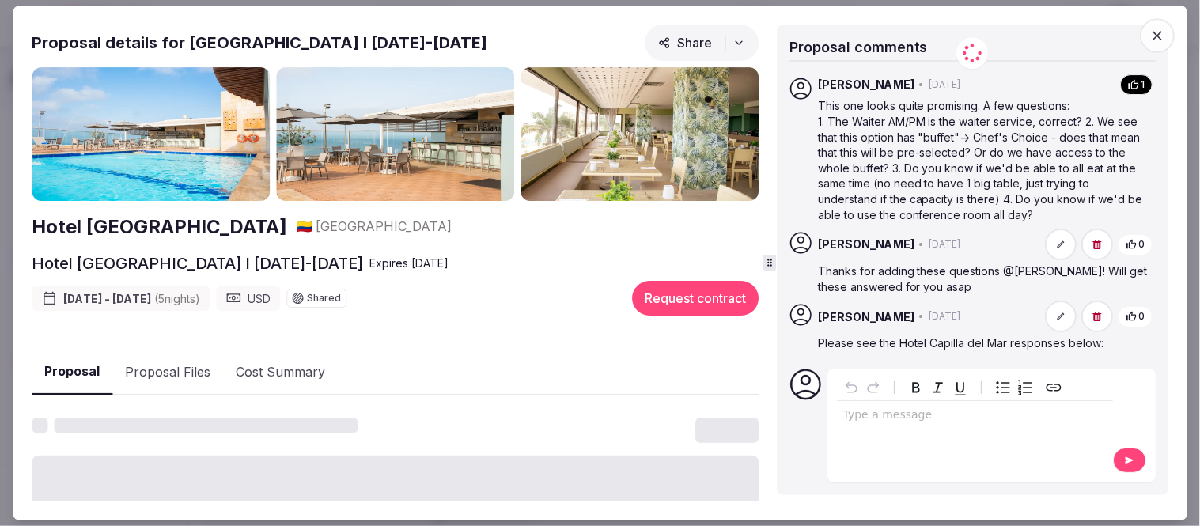
scroll to position [573, 0]
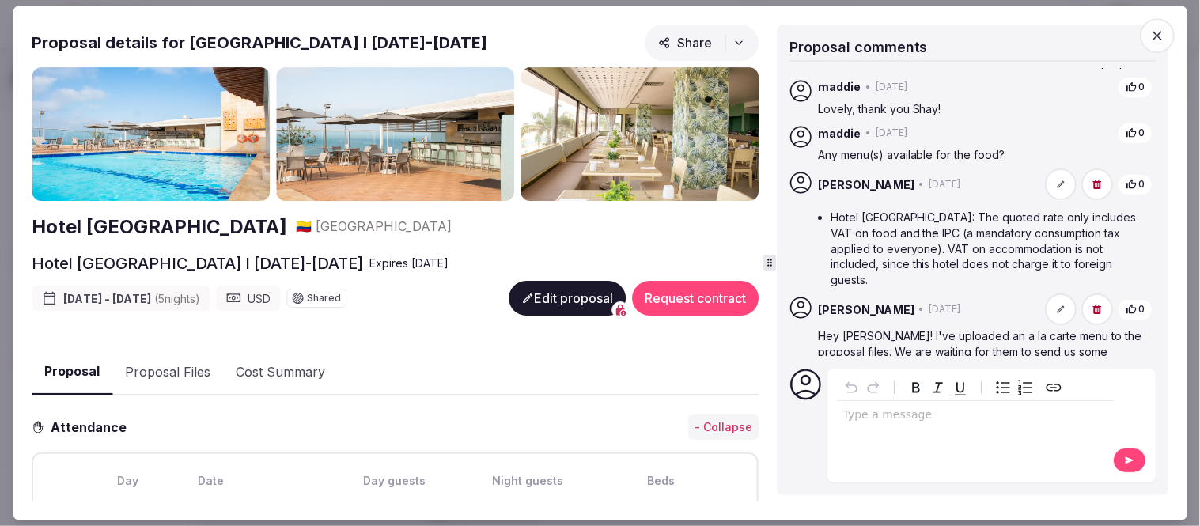
click at [191, 364] on button "Proposal Files" at bounding box center [167, 373] width 111 height 46
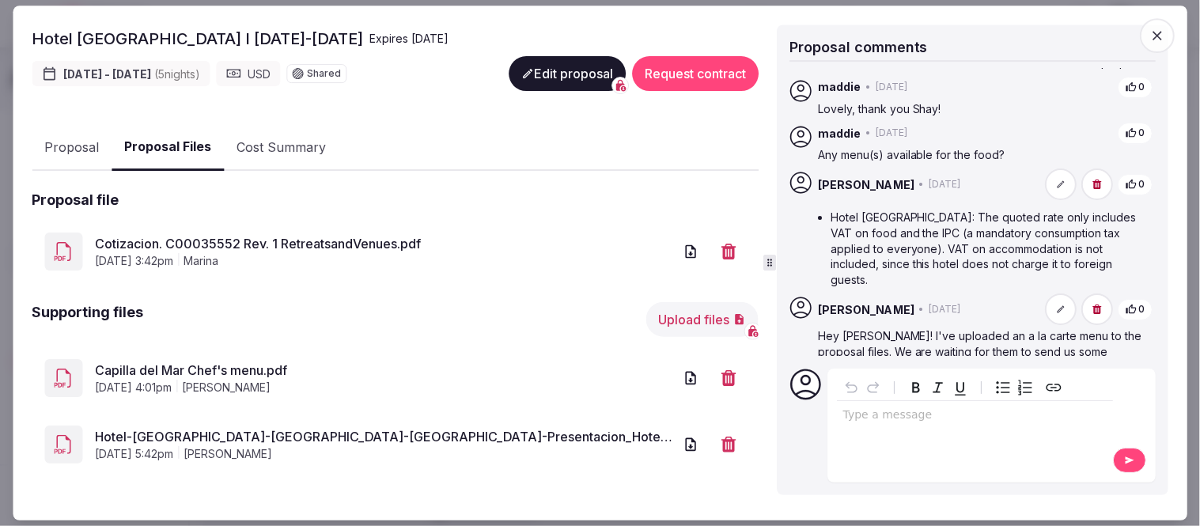
scroll to position [226, 0]
click at [375, 433] on link "Hotel-[GEOGRAPHIC_DATA]-[GEOGRAPHIC_DATA]-[GEOGRAPHIC_DATA]-Presentacion_Hotel-…" at bounding box center [384, 436] width 578 height 19
click at [267, 245] on link "Cotizacion. C00035552 Rev. 1 RetreatsandVenues.pdf" at bounding box center [384, 242] width 578 height 19
click at [1160, 36] on icon "button" at bounding box center [1157, 35] width 9 height 9
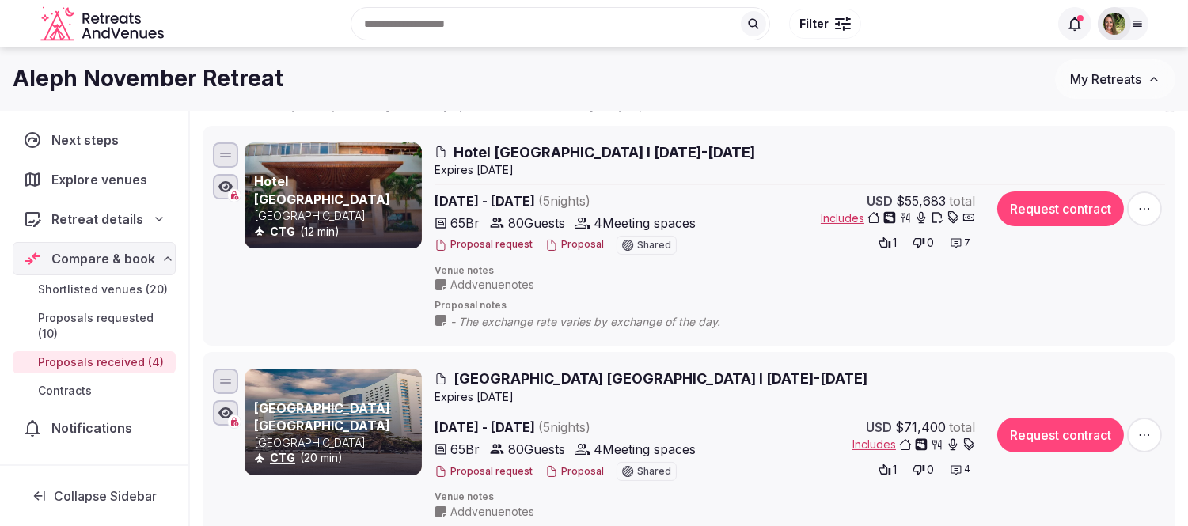
click at [567, 476] on button "Proposal" at bounding box center [574, 471] width 59 height 13
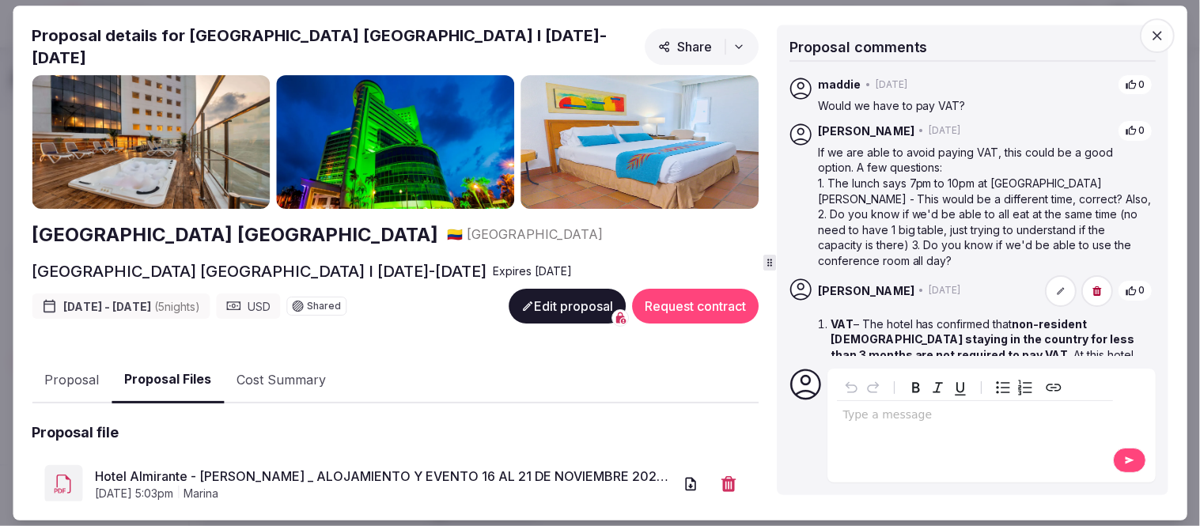
click at [154, 374] on button "Proposal Files" at bounding box center [168, 381] width 112 height 47
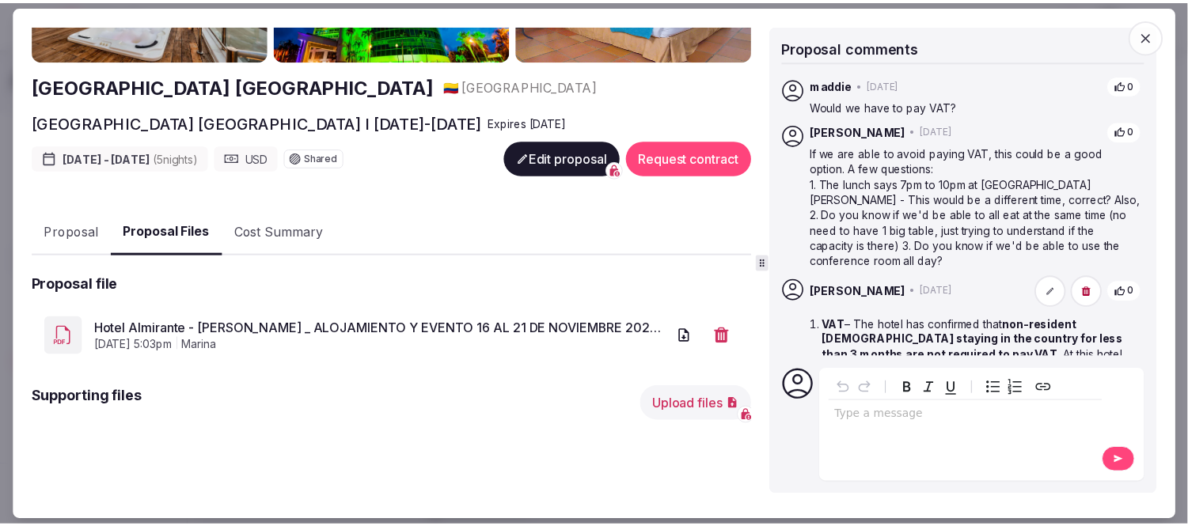
scroll to position [158, 0]
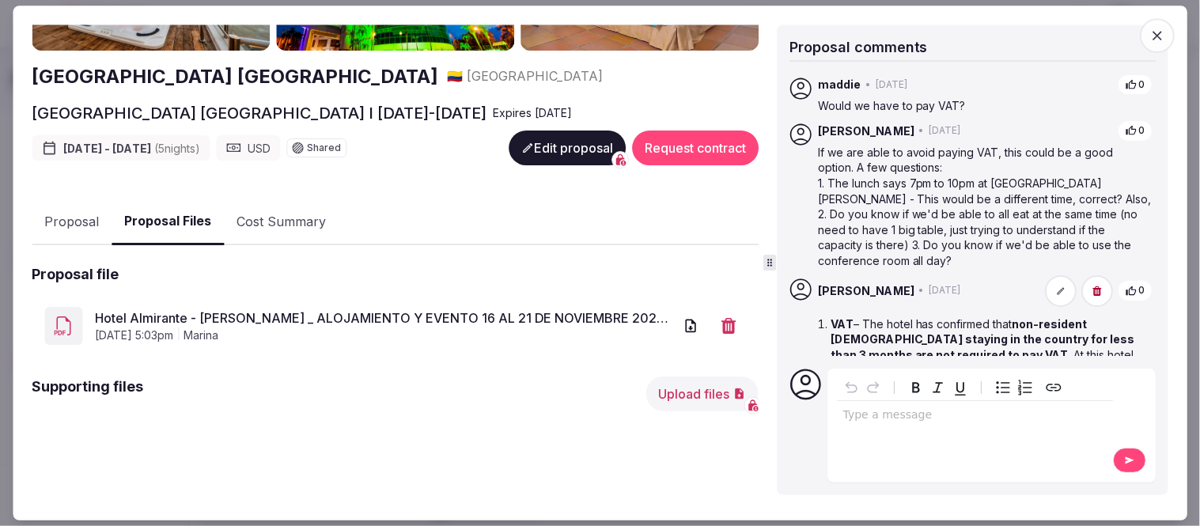
click at [320, 313] on link "Hotel Almirante - [PERSON_NAME] _ ALOJAMIENTO Y EVENTO 16 AL 21 DE NOVIEMBRE 20…" at bounding box center [384, 318] width 578 height 19
click at [1159, 37] on icon "button" at bounding box center [1158, 36] width 16 height 16
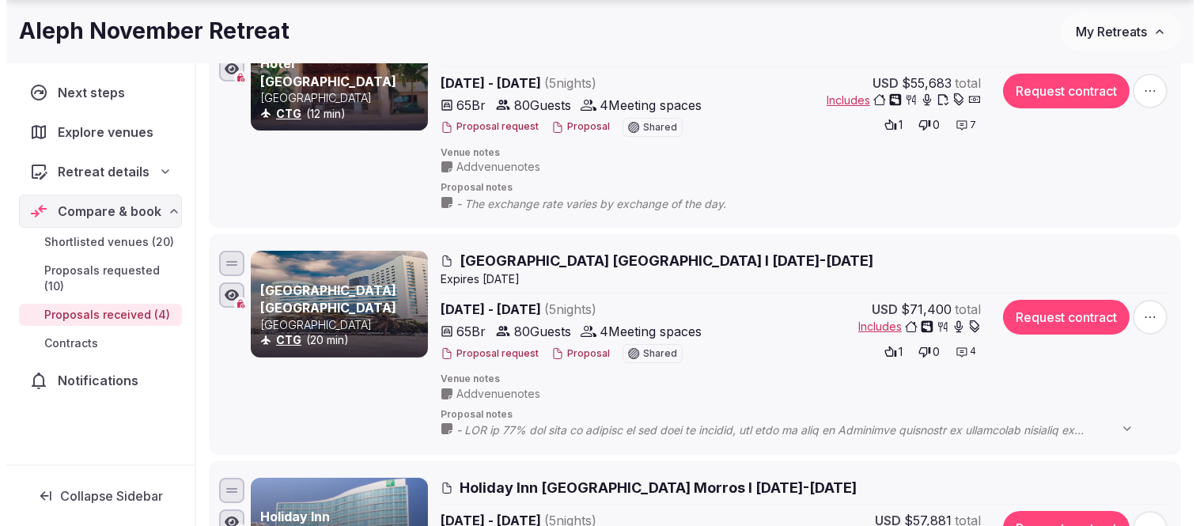
scroll to position [439, 0]
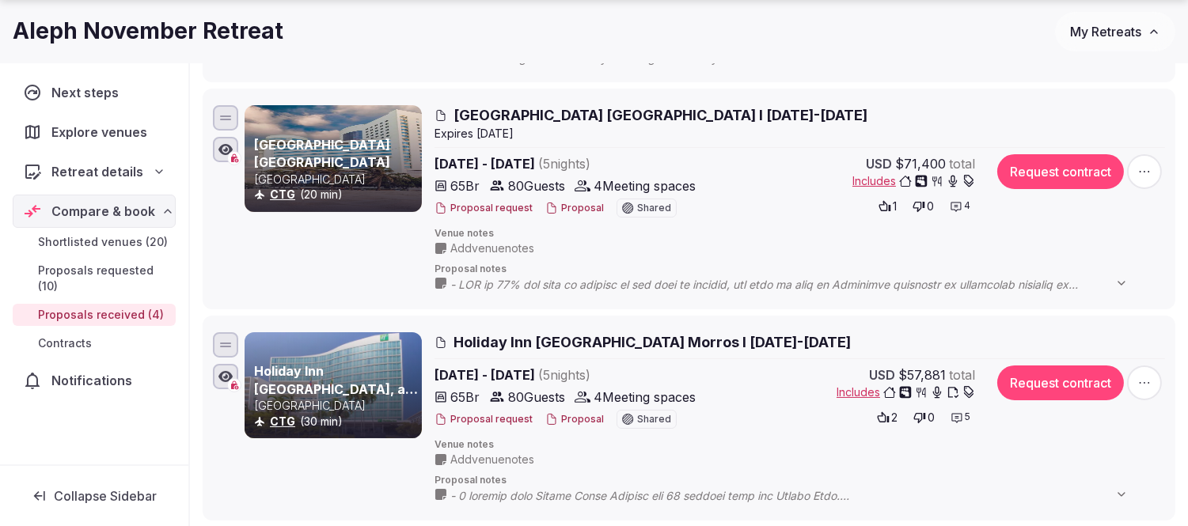
click at [565, 416] on button "Proposal" at bounding box center [574, 419] width 59 height 13
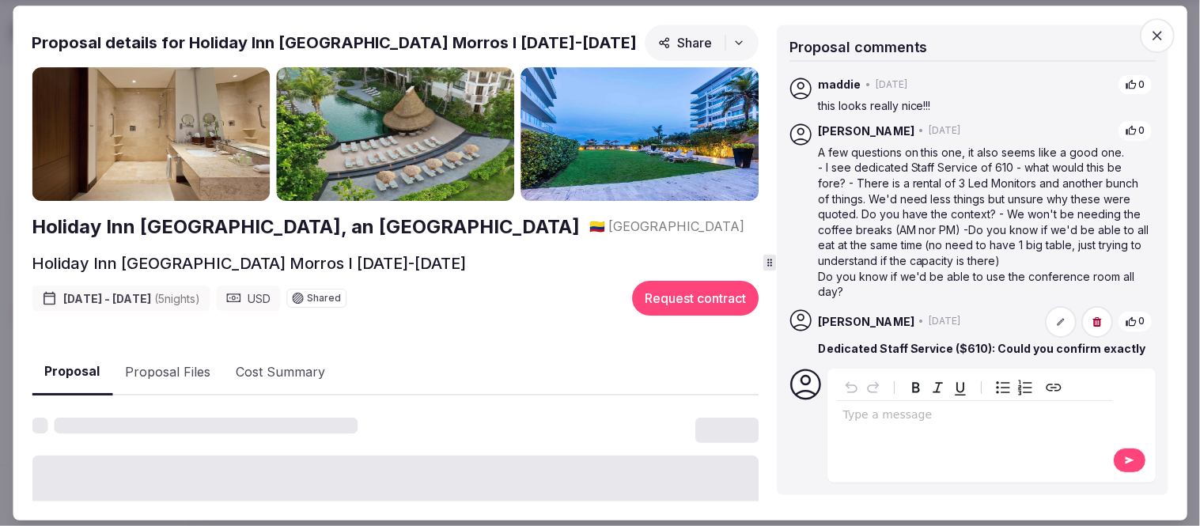
scroll to position [449, 0]
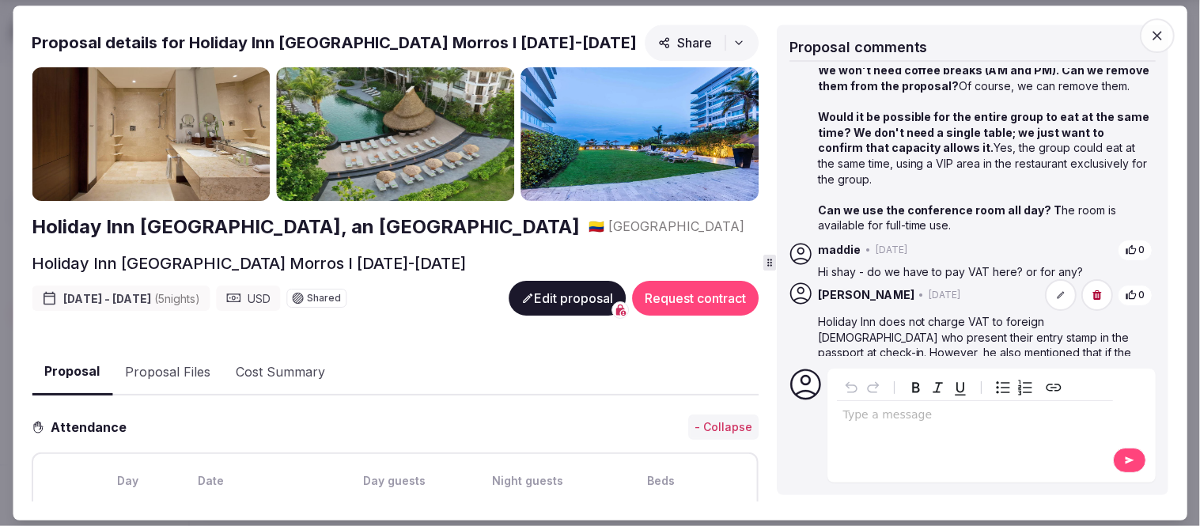
click at [182, 370] on button "Proposal Files" at bounding box center [167, 373] width 111 height 46
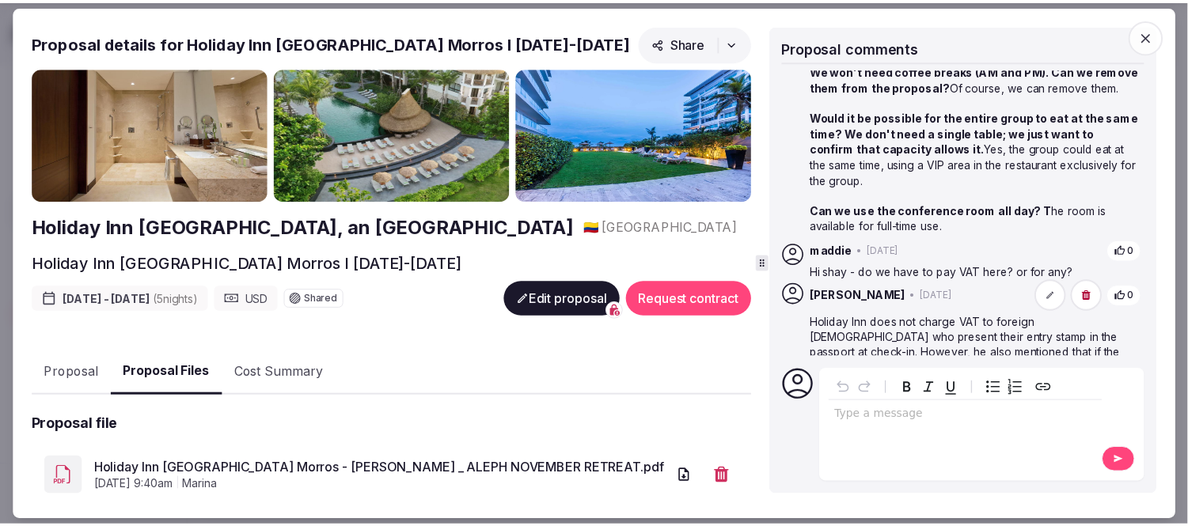
scroll to position [160, 0]
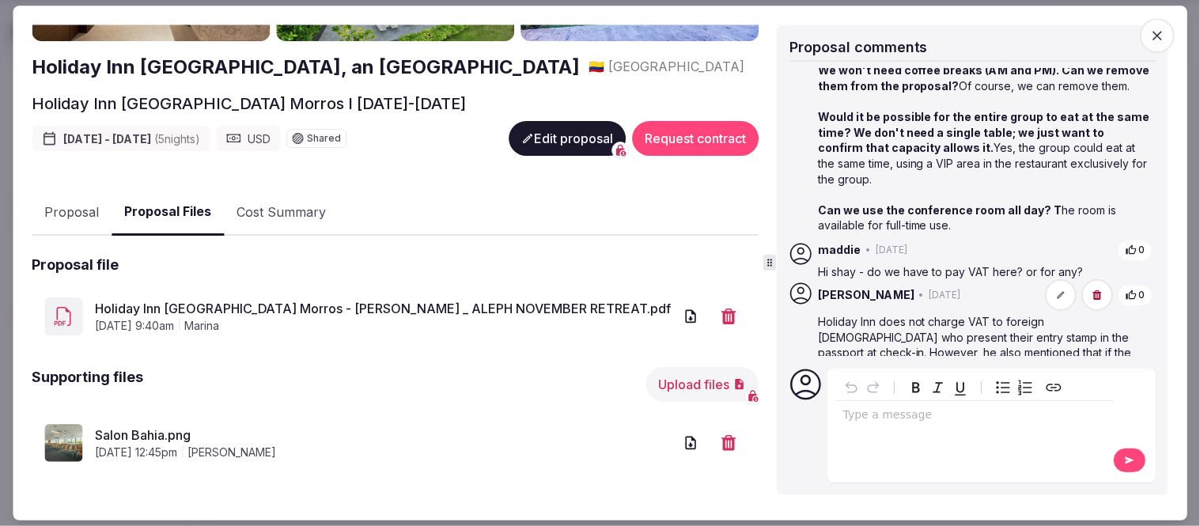
click at [1159, 35] on icon "button" at bounding box center [1157, 35] width 9 height 9
